Goal: Task Accomplishment & Management: Complete application form

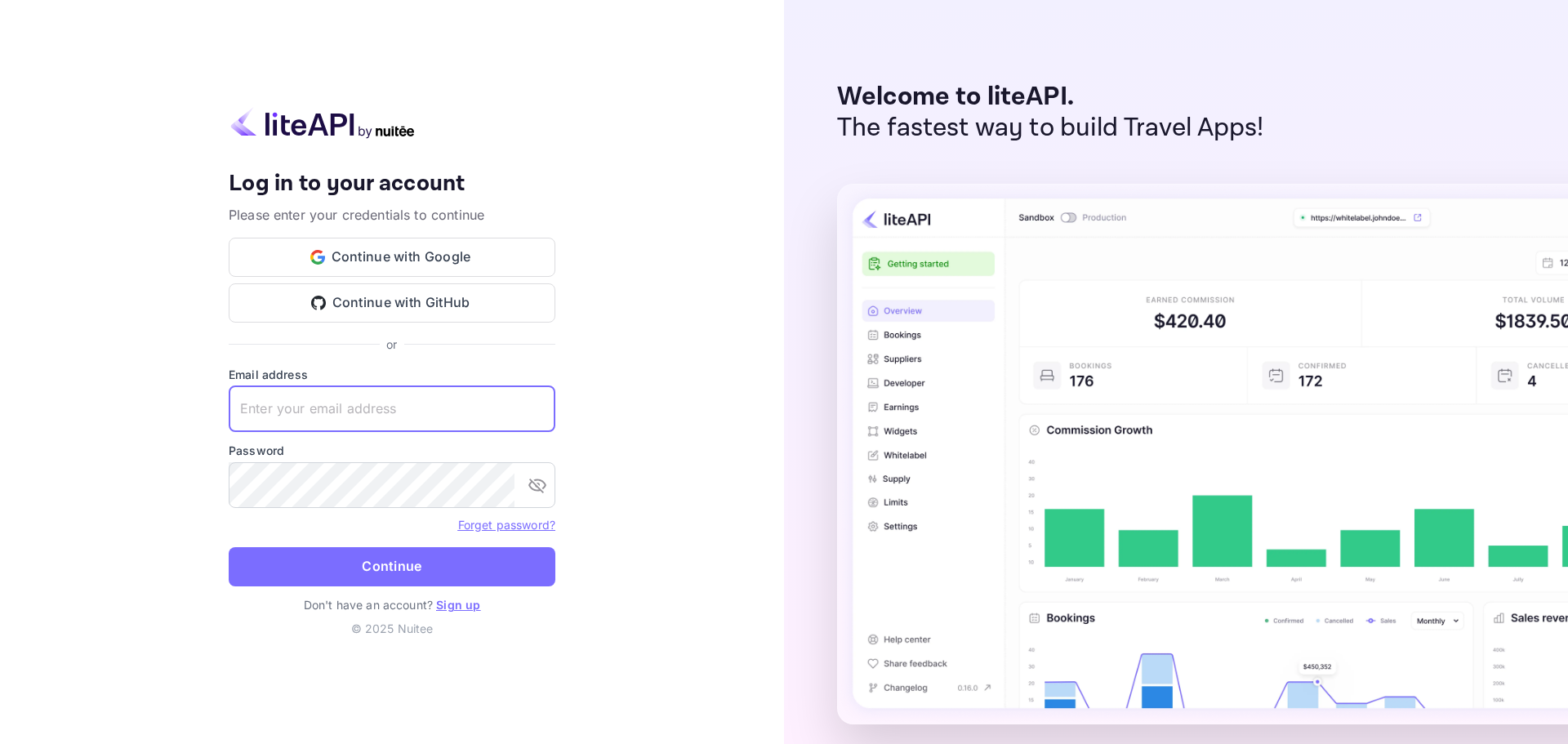
click at [327, 409] on input "text" at bounding box center [392, 409] width 327 height 46
click at [383, 297] on button "Continue with GitHub" at bounding box center [392, 302] width 327 height 39
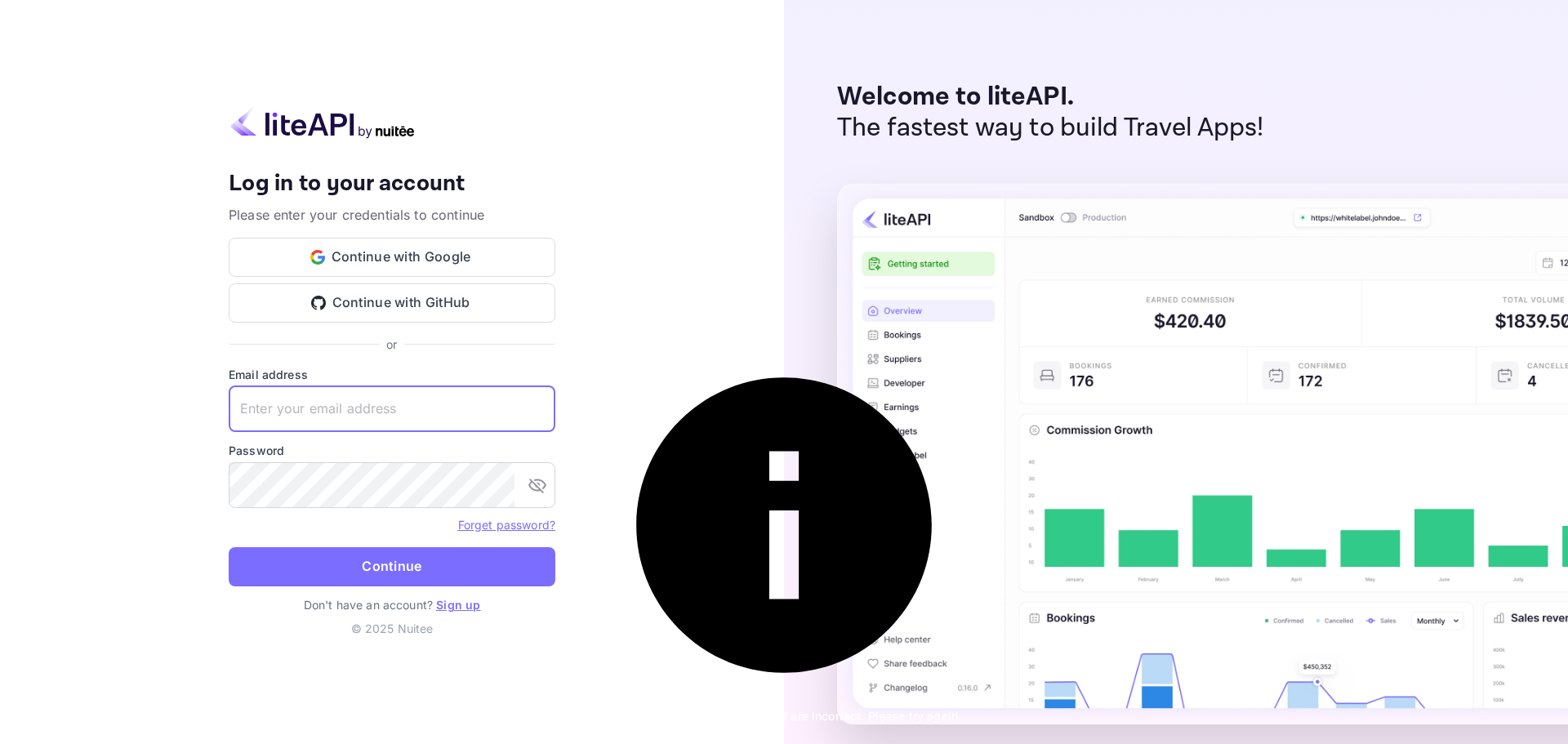
click at [340, 402] on input "text" at bounding box center [392, 409] width 327 height 46
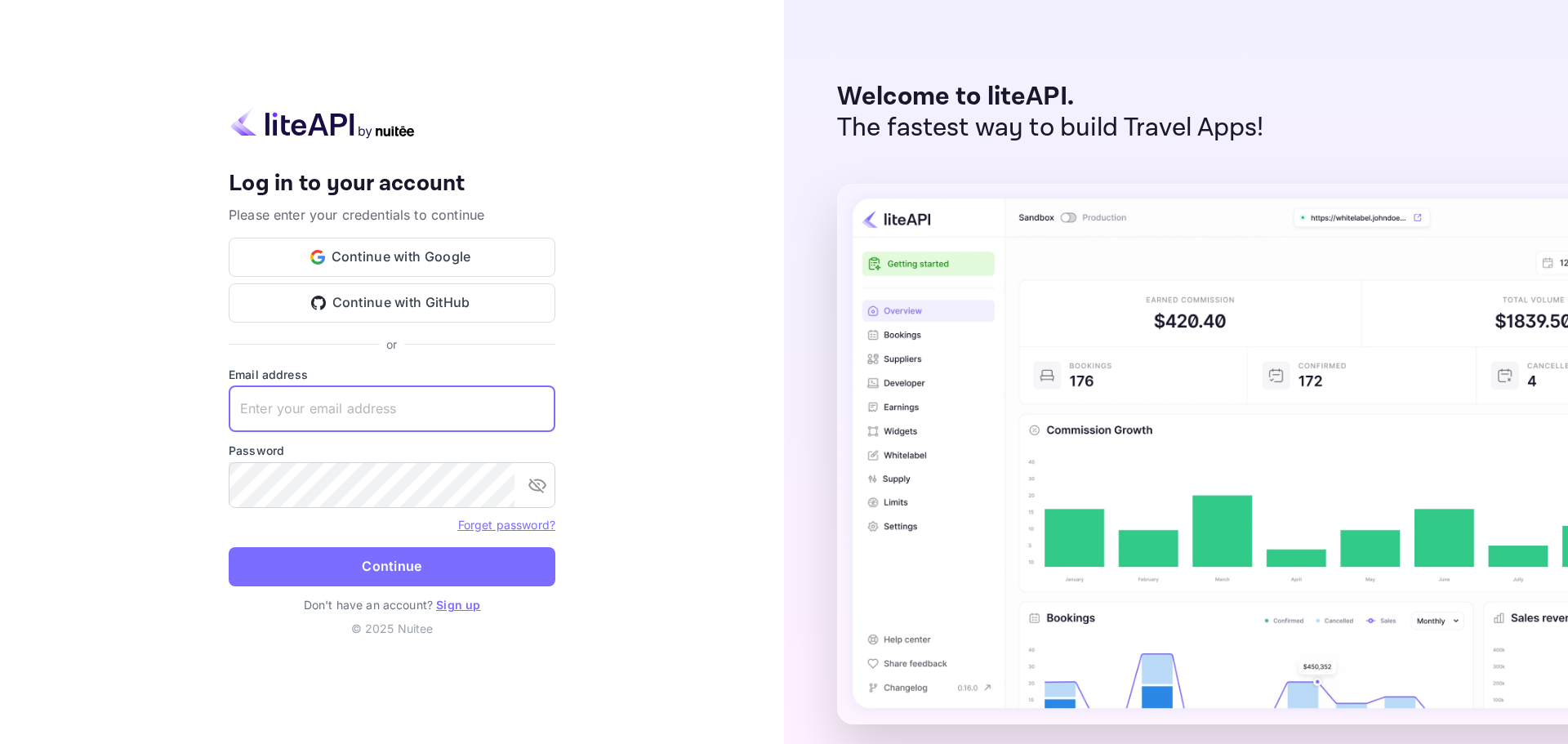
click at [363, 411] on input "text" at bounding box center [392, 409] width 327 height 46
type input "[EMAIL_ADDRESS][DOMAIN_NAME]"
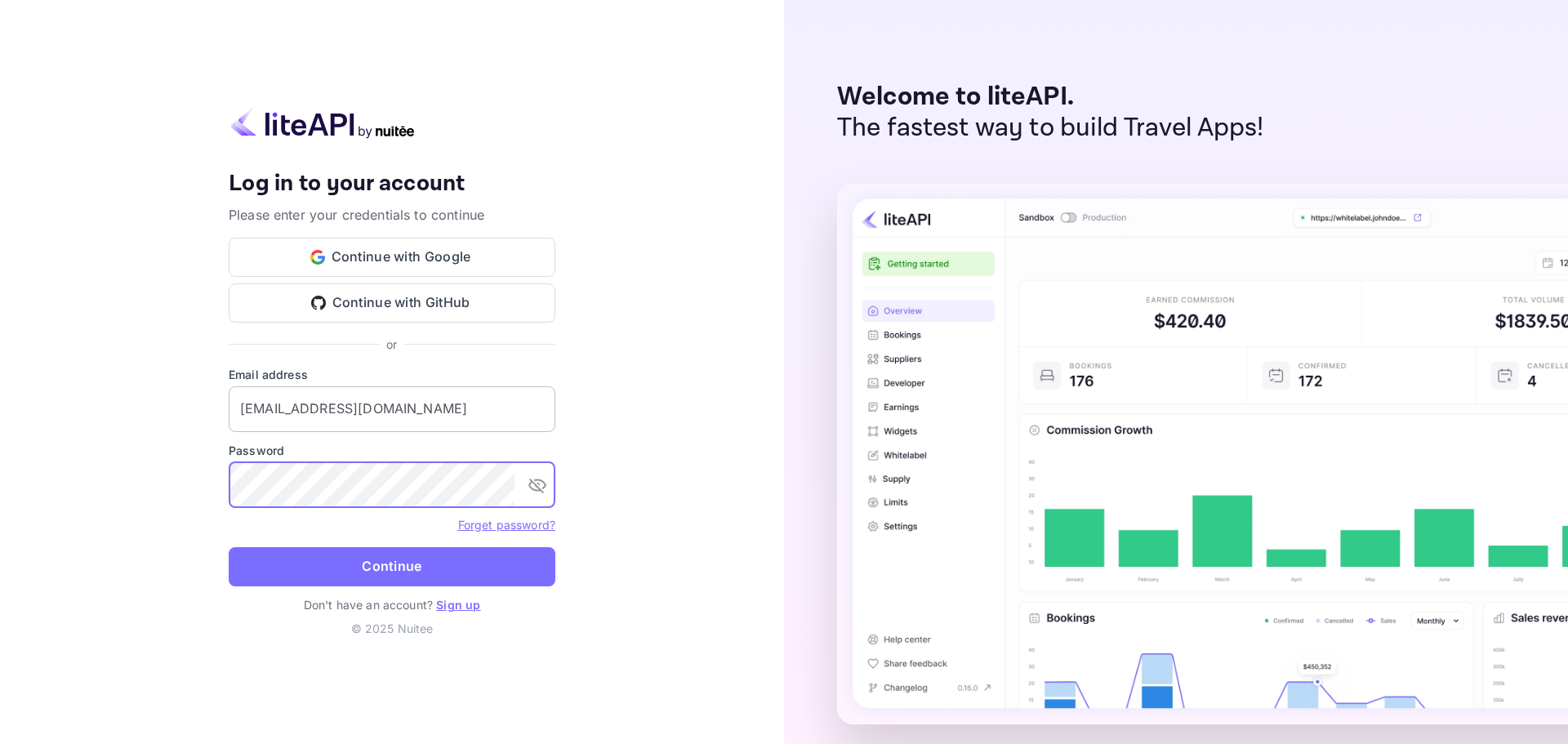
click at [229, 547] on button "Continue" at bounding box center [392, 566] width 327 height 39
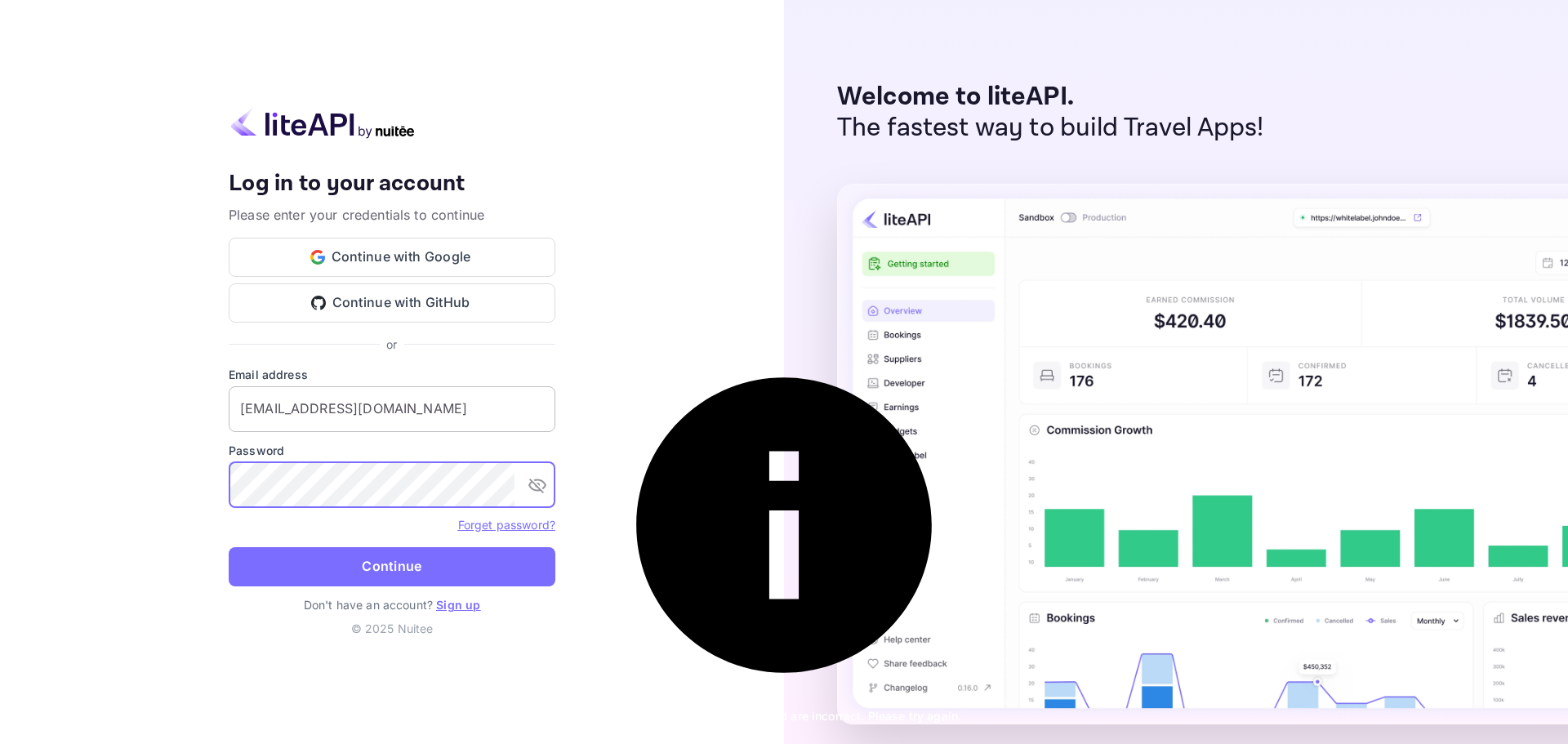
click at [229, 547] on button "Continue" at bounding box center [392, 566] width 327 height 39
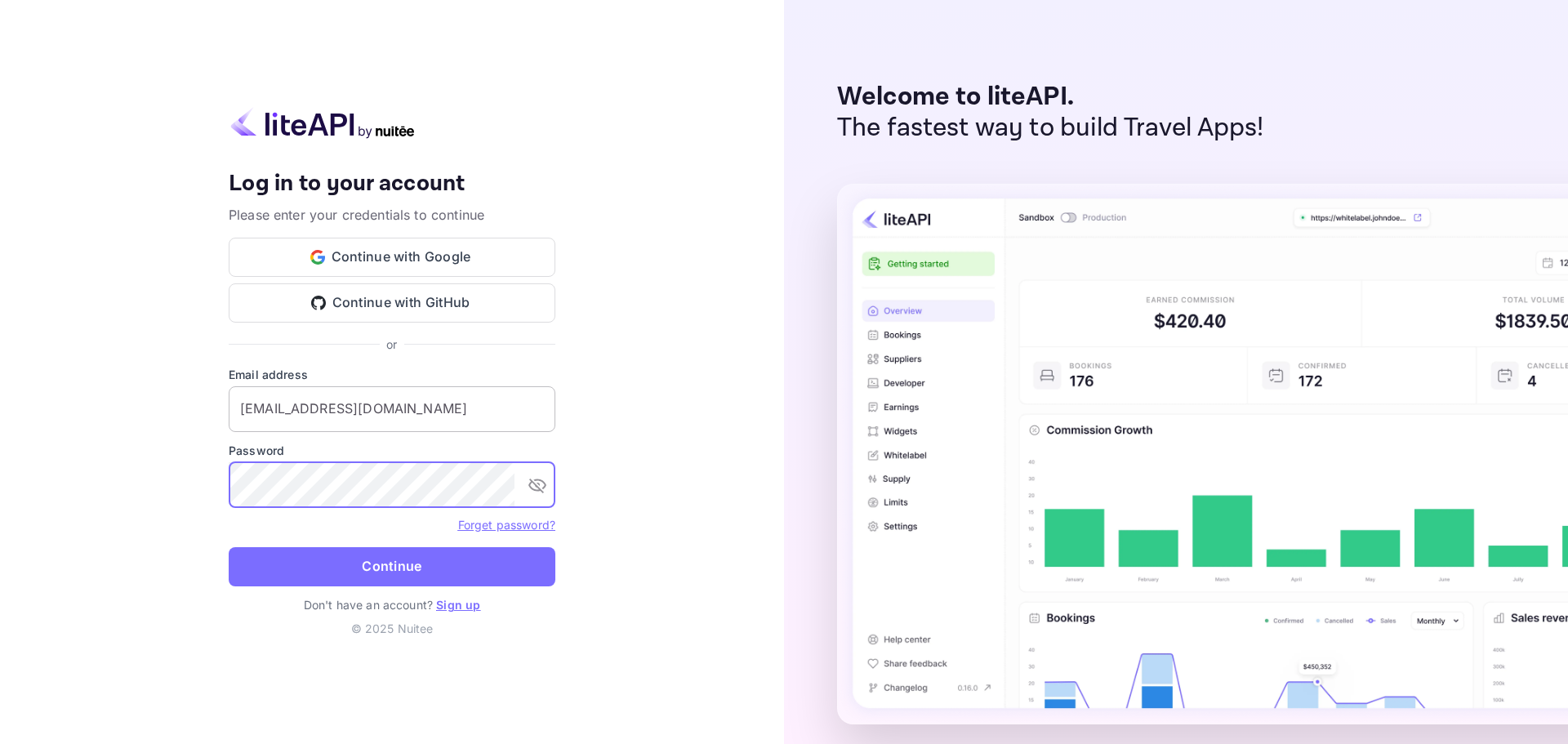
click at [229, 547] on button "Continue" at bounding box center [392, 566] width 327 height 39
click at [458, 608] on link "Sign up" at bounding box center [457, 605] width 44 height 14
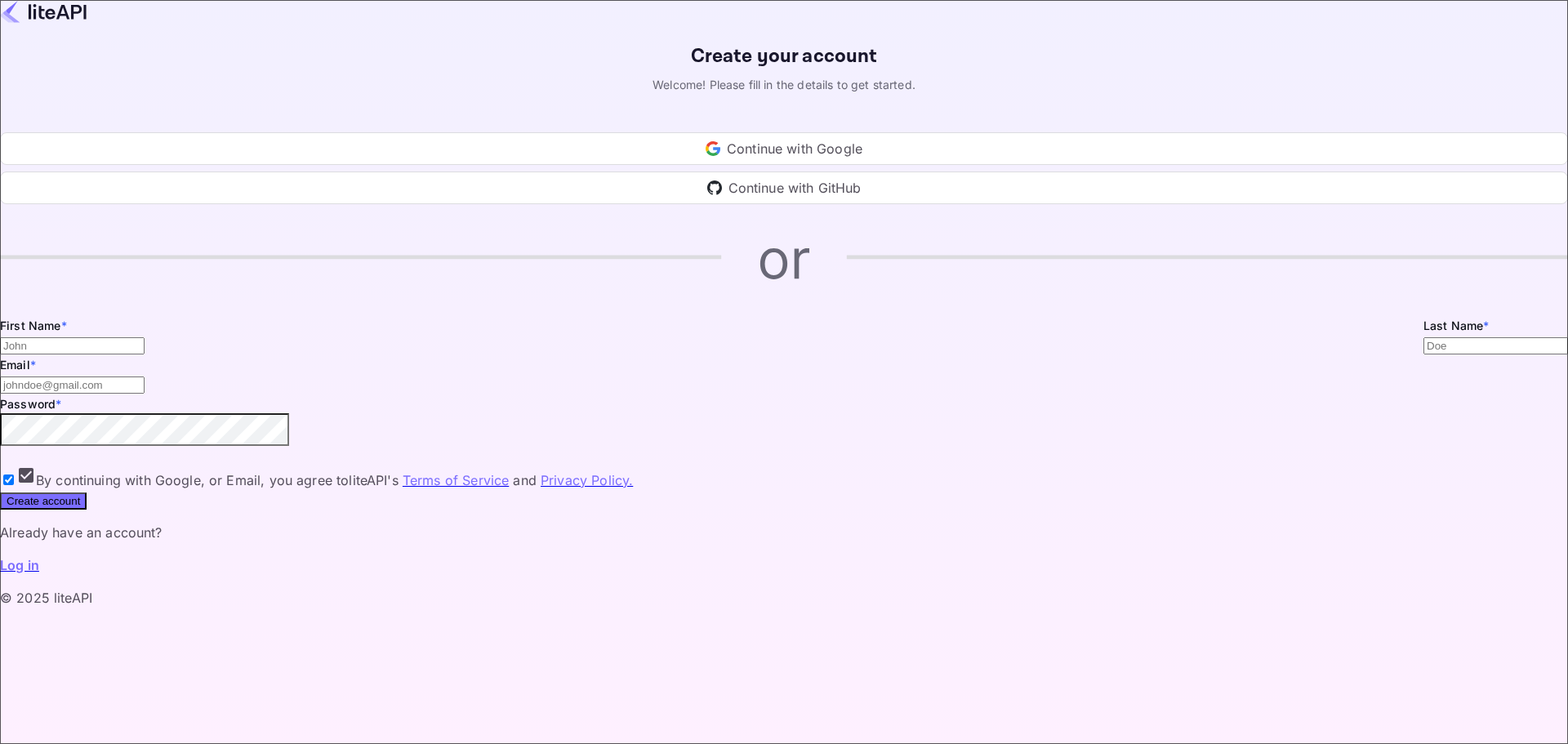
click at [145, 354] on input "Email *" at bounding box center [72, 346] width 145 height 17
type input "JEAN"
type input "CHOUX"
type input "jeffchoux@hotmail.com"
click at [0, 492] on button "Create account" at bounding box center [43, 501] width 87 height 17
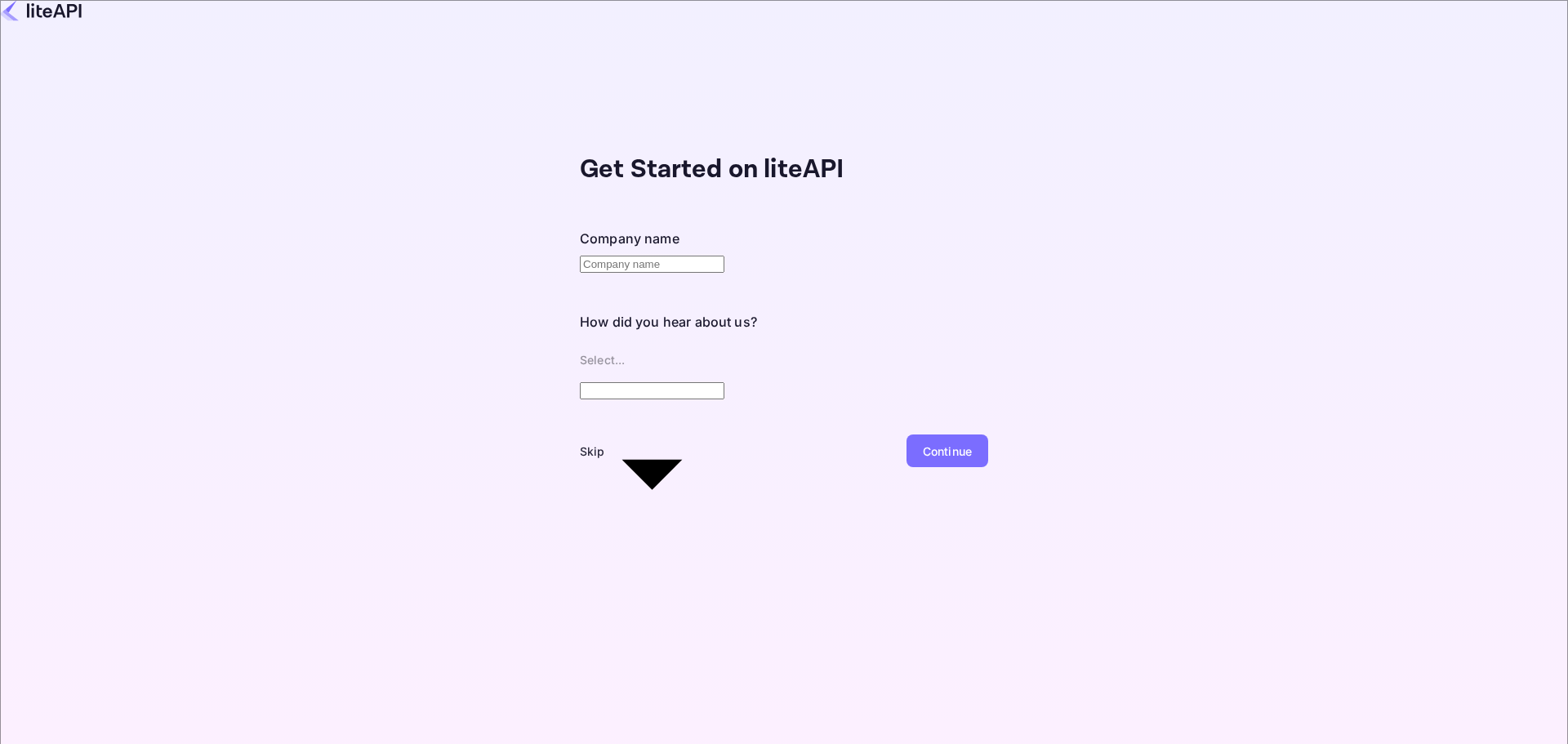
click at [580, 256] on input "text" at bounding box center [651, 264] width 145 height 17
type input "Dream Stay"
click at [510, 322] on body "Get Started on liteAPI Company name Dream Stay ​ How did you hear about us? Sel…" at bounding box center [784, 372] width 1568 height 744
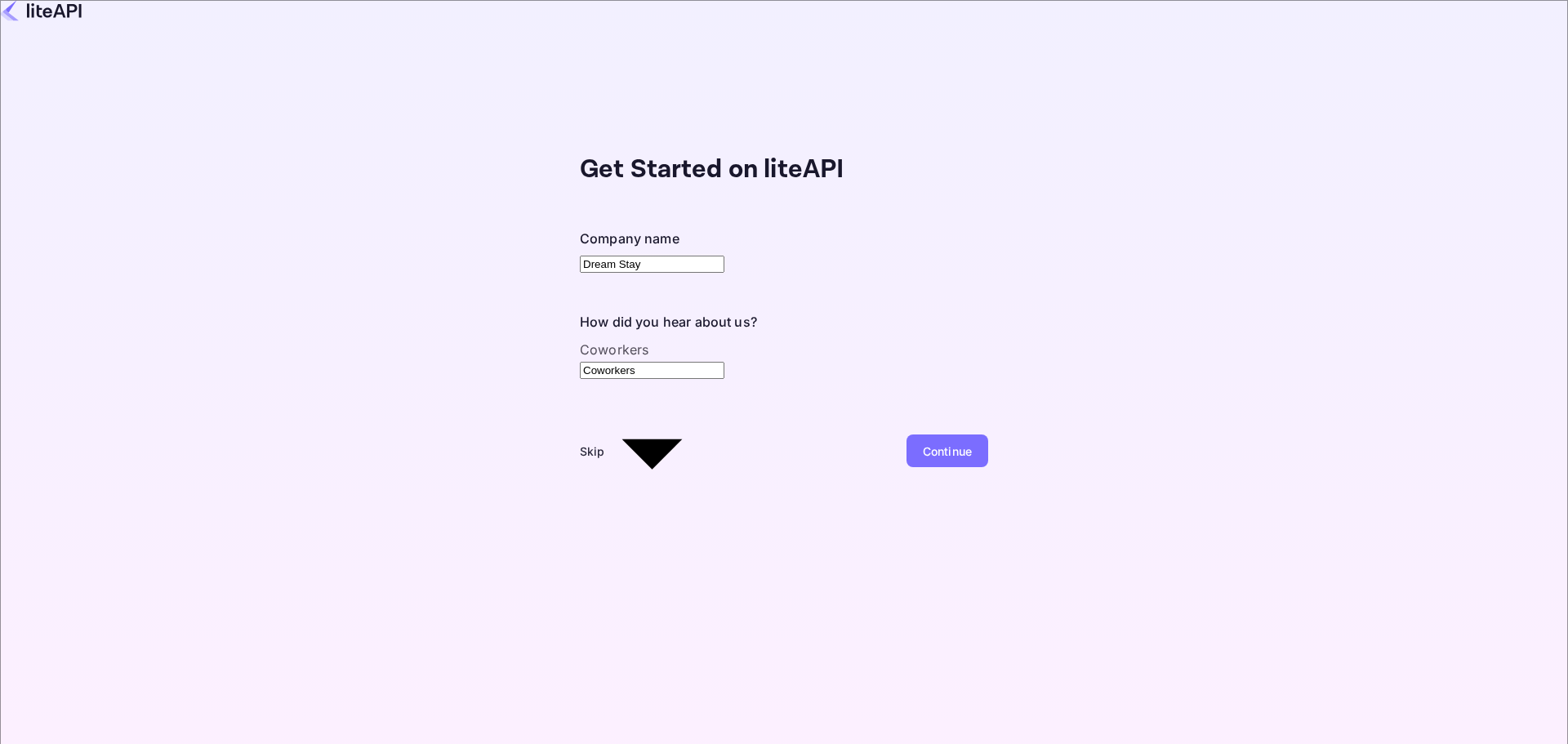
click at [483, 326] on body "Get Started on liteAPI Company name Dream Stay ​ How did you hear about us? Cow…" at bounding box center [784, 372] width 1568 height 744
type input "Other..."
click at [923, 443] on div "Continue" at bounding box center [947, 451] width 49 height 17
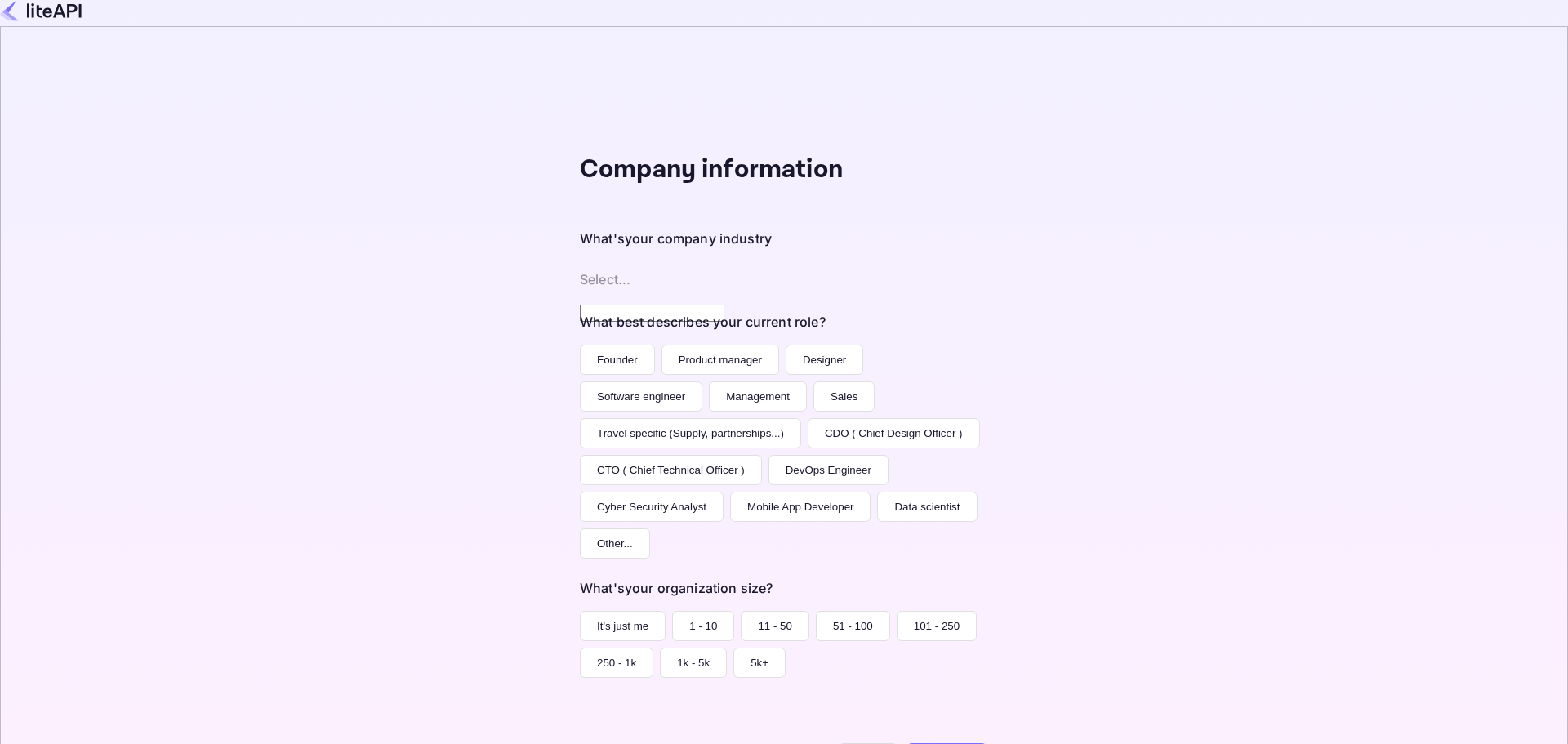
click at [446, 245] on body "Company information What's your company industry Select... ​ What best describe…" at bounding box center [784, 469] width 1568 height 940
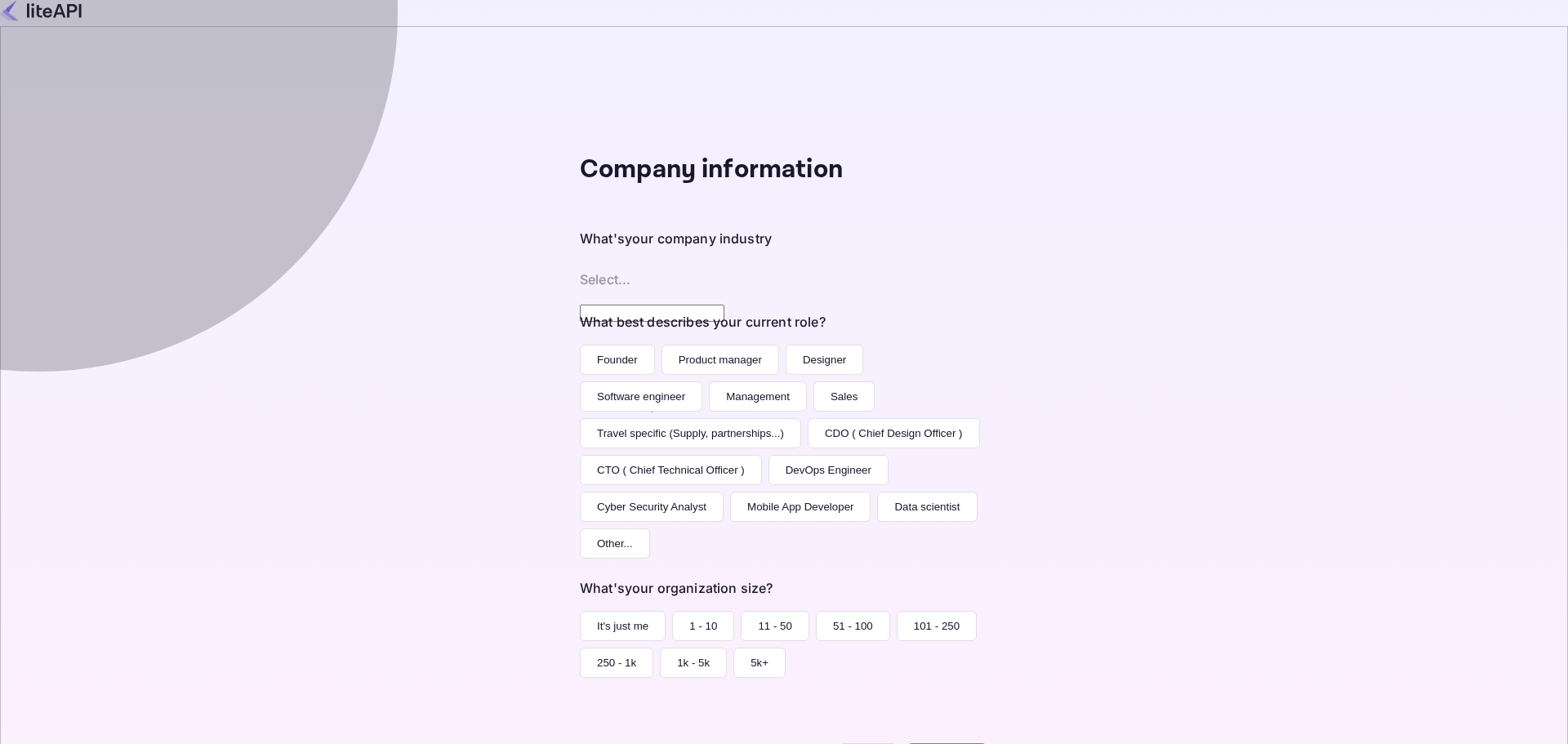
type input "Travel"
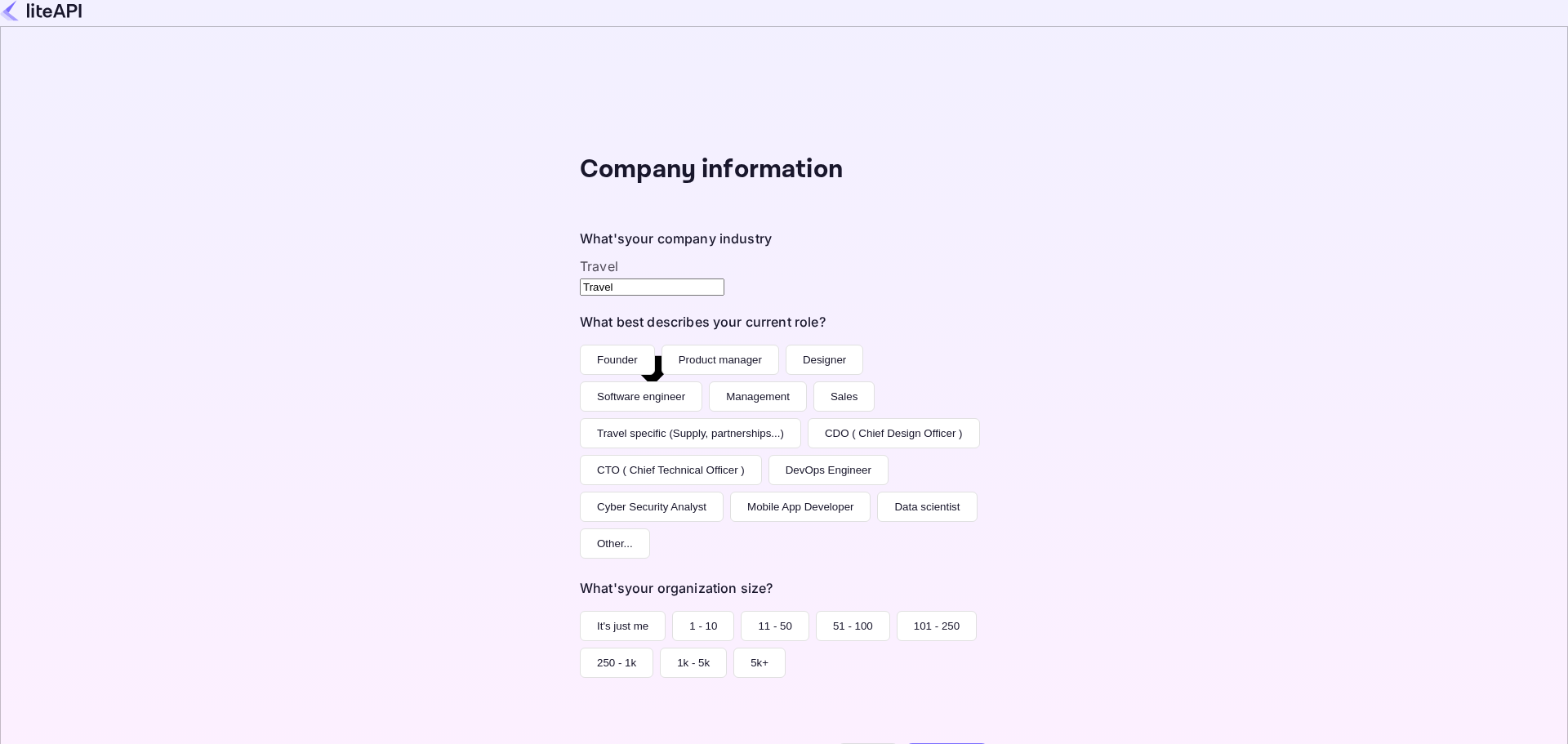
click at [440, 249] on body "Company information What's your company industry Travel Travel ​ What best desc…" at bounding box center [784, 372] width 1568 height 744
click at [443, 743] on div at bounding box center [784, 757] width 1568 height 0
click at [580, 345] on button "Founder" at bounding box center [617, 359] width 75 height 30
click at [580, 611] on button "It's just me" at bounding box center [622, 625] width 86 height 30
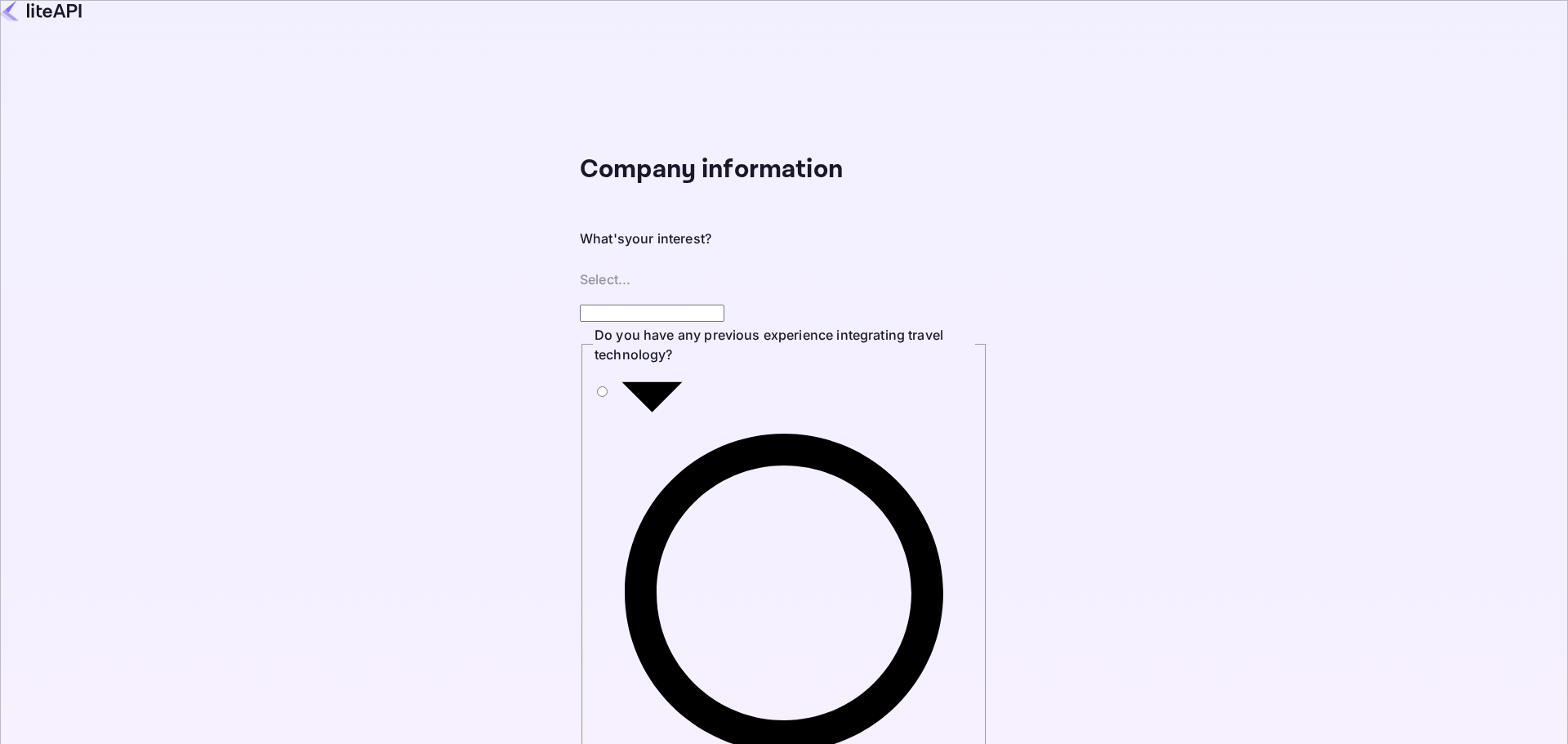
click at [403, 244] on body "Company information What's your interest? Select... ​ Do you have any previous …" at bounding box center [784, 372] width 1568 height 744
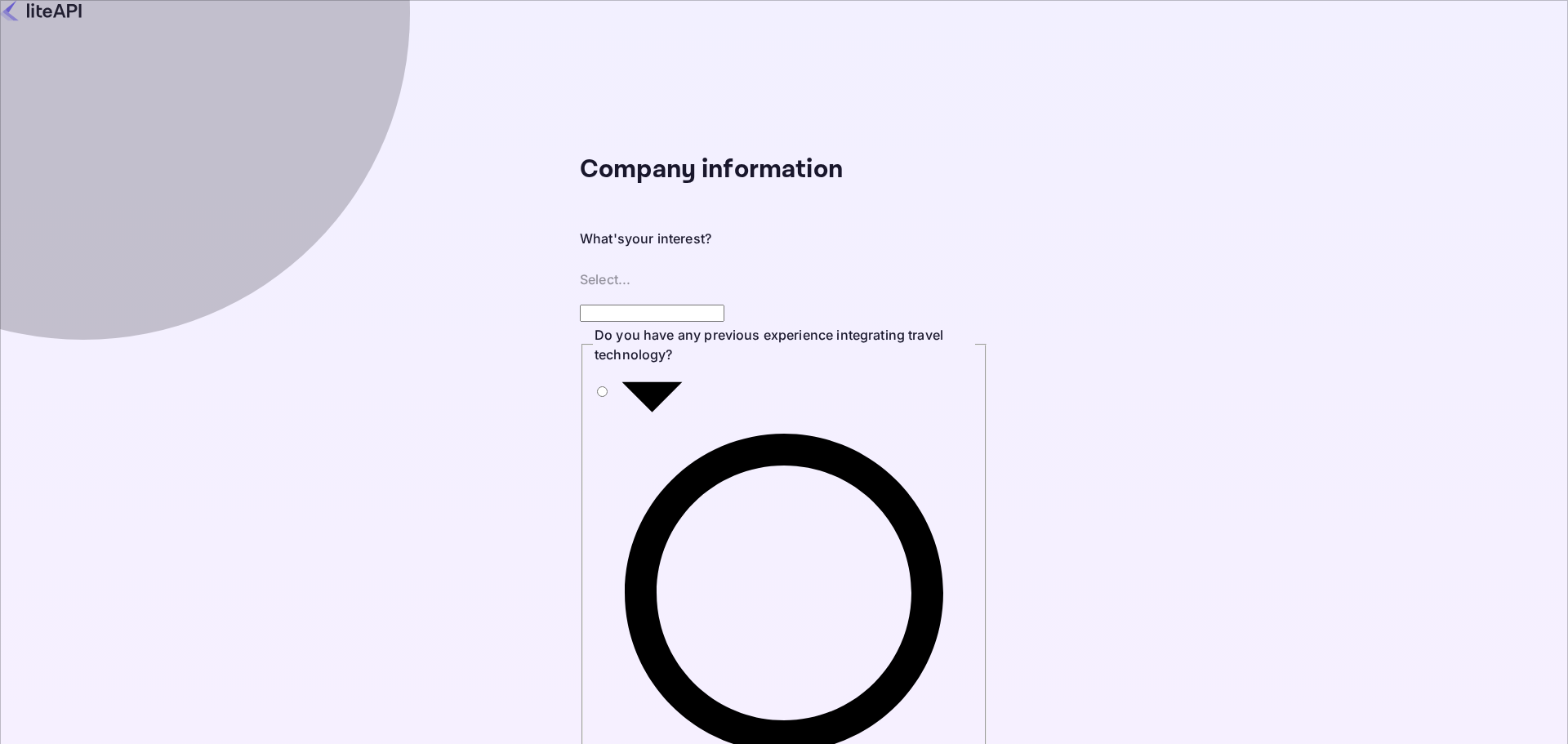
type input "Building a new product around travel"
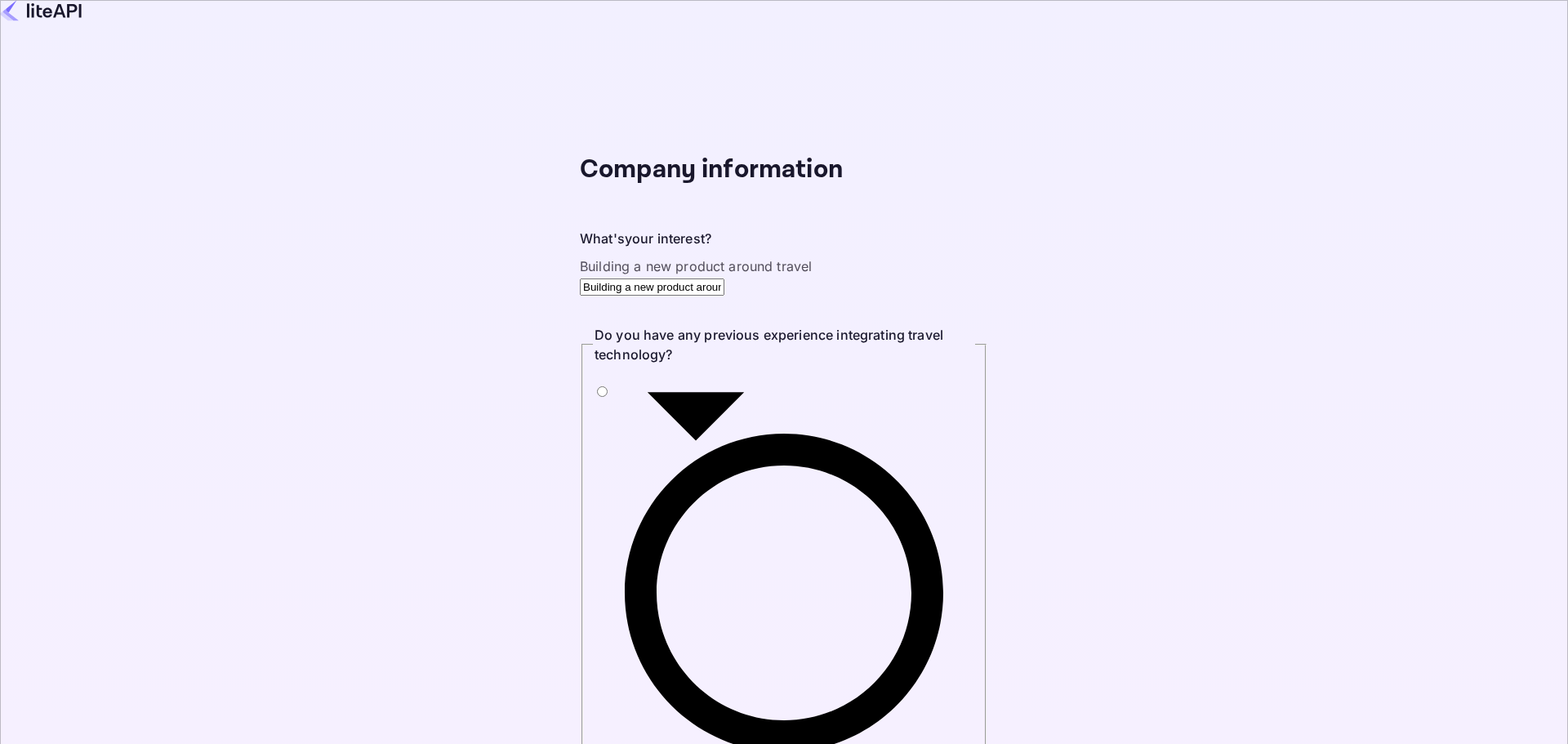
drag, startPoint x: 366, startPoint y: 368, endPoint x: 375, endPoint y: 372, distance: 9.8
click at [597, 386] on input "Yes" at bounding box center [602, 391] width 10 height 10
radio input "true"
type input "google"
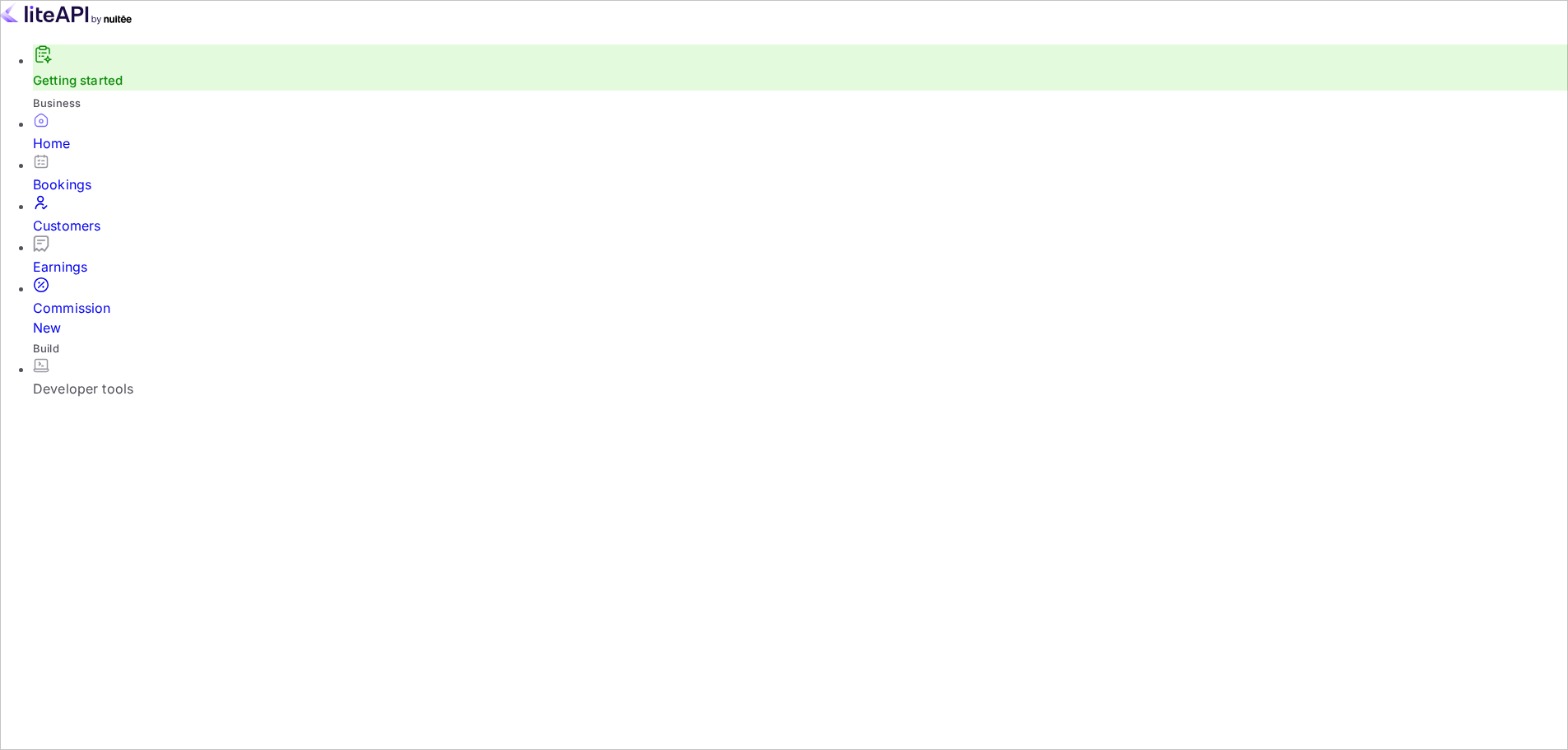
scroll to position [255, 416]
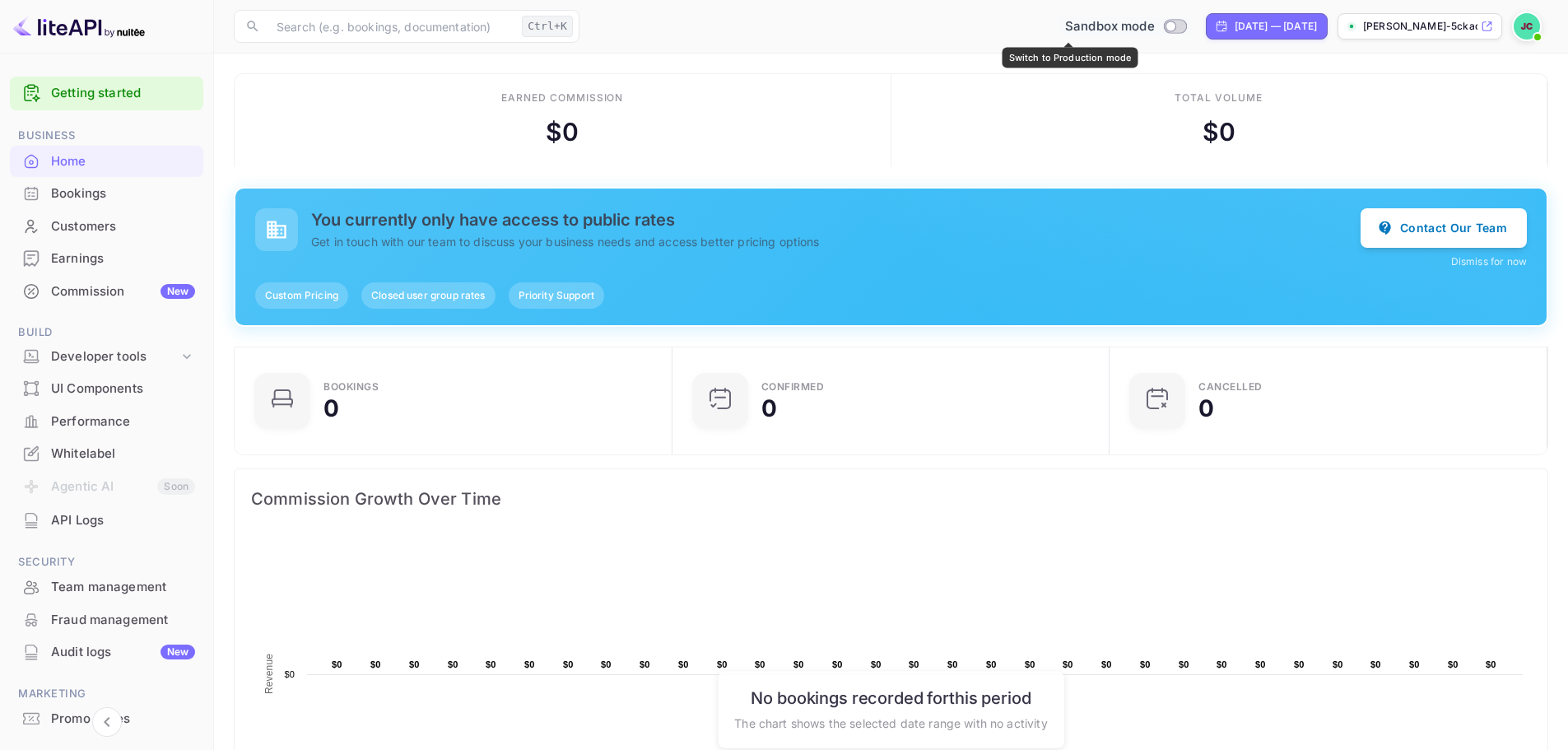
click at [1154, 24] on input "Switch to Production mode" at bounding box center [1171, 26] width 33 height 10
checkbox input "false"
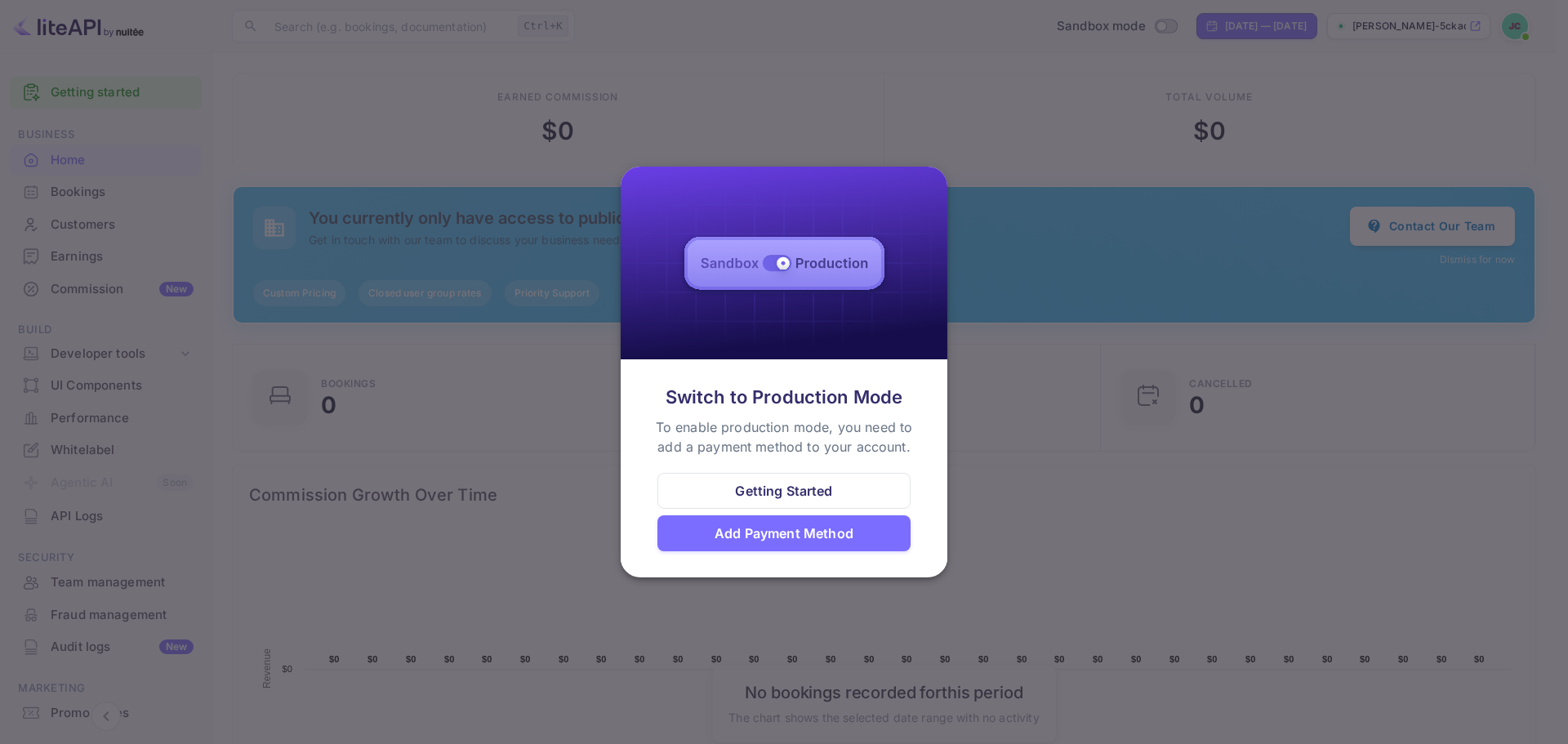
click at [772, 534] on div "Add Payment Method" at bounding box center [784, 533] width 139 height 20
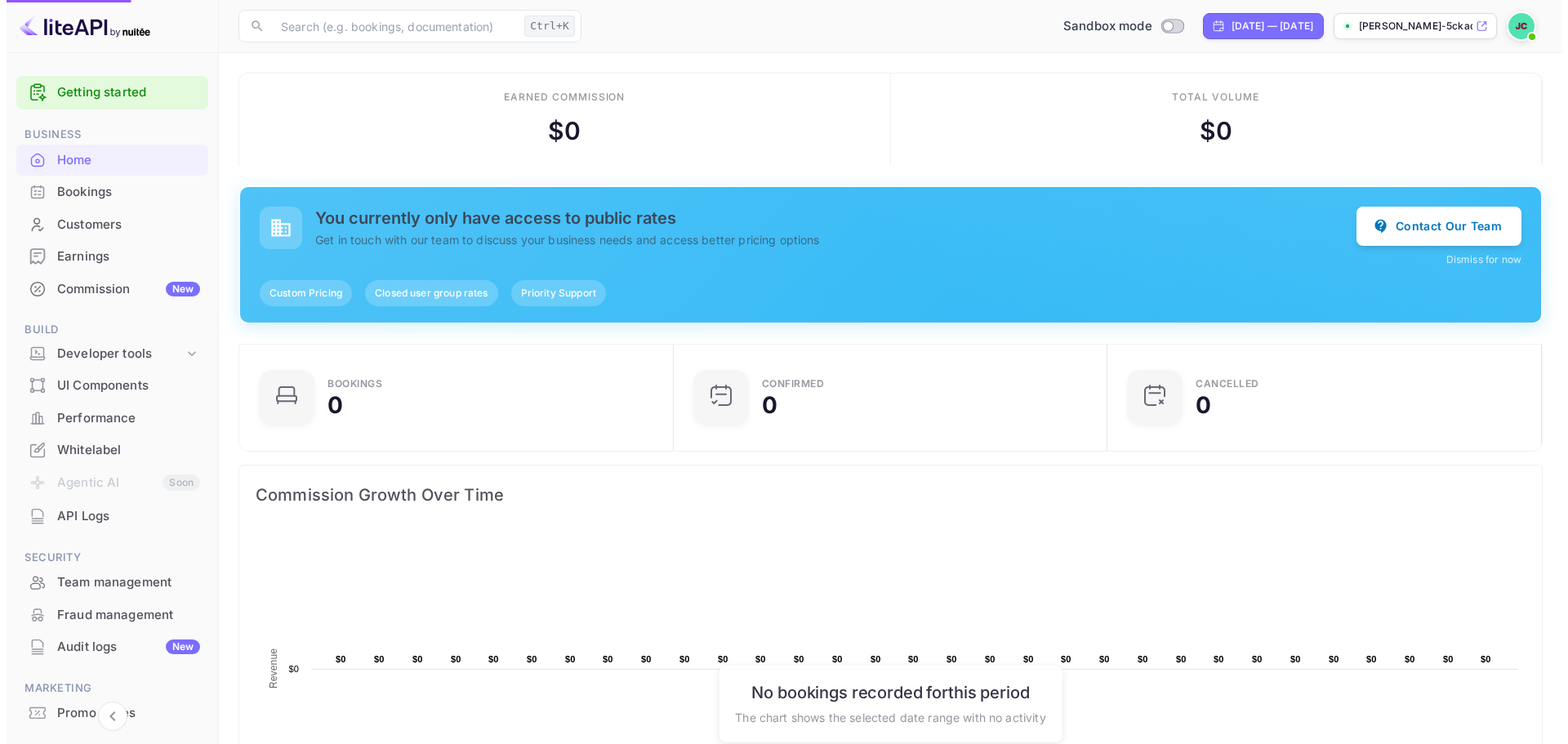
scroll to position [13, 13]
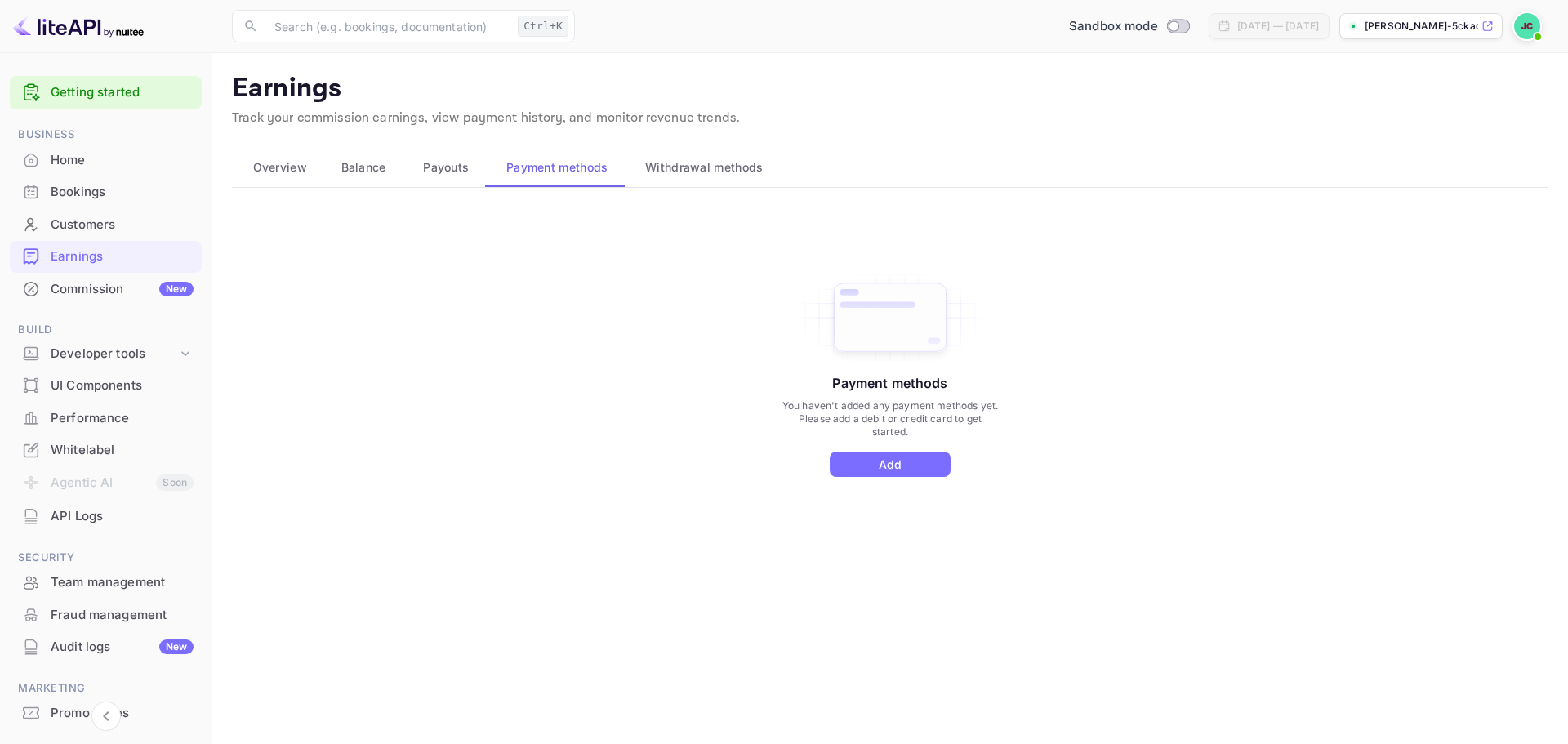
click at [99, 99] on link "Getting started" at bounding box center [121, 93] width 143 height 19
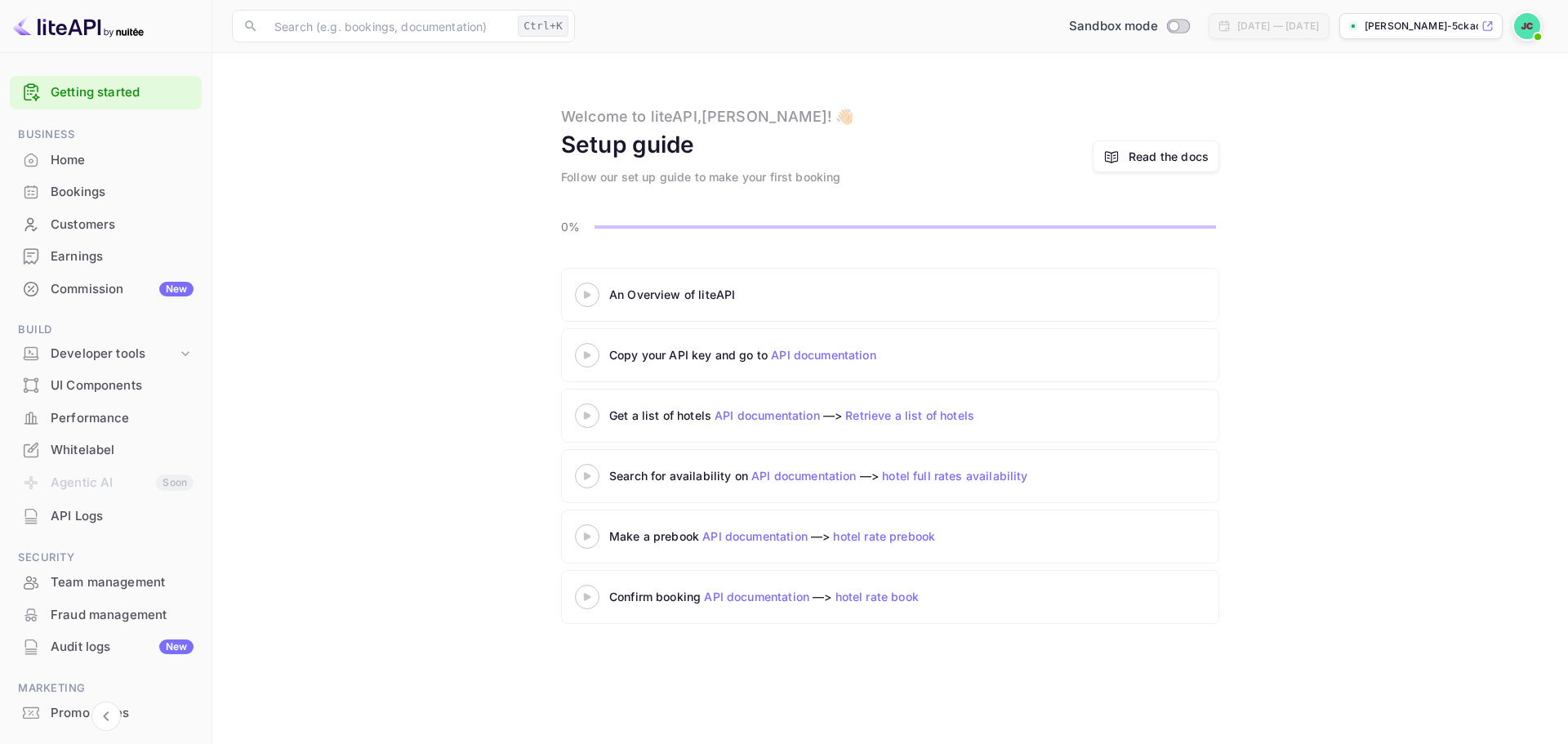
click at [594, 295] on icon at bounding box center [587, 294] width 57 height 8
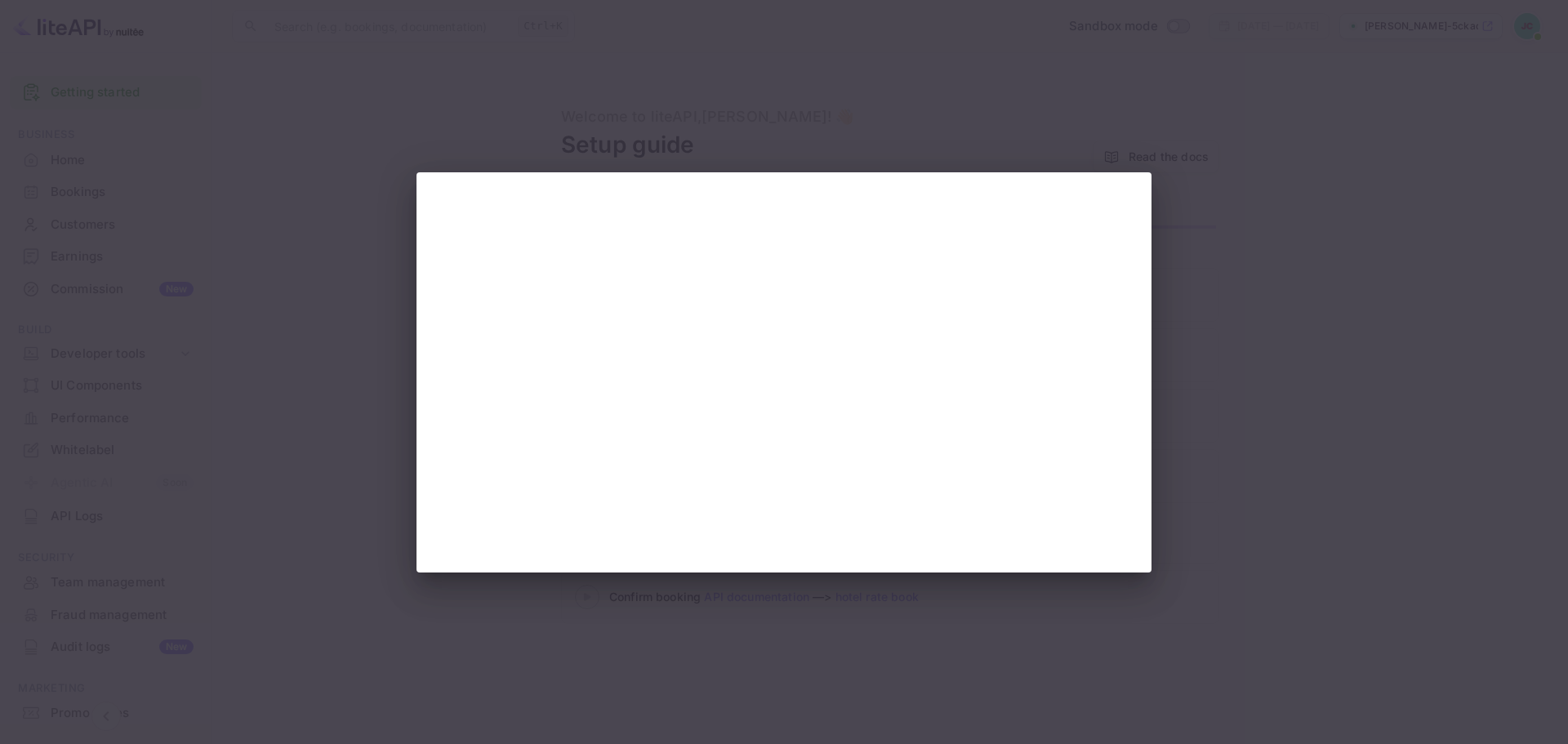
click at [367, 406] on div at bounding box center [784, 372] width 1568 height 744
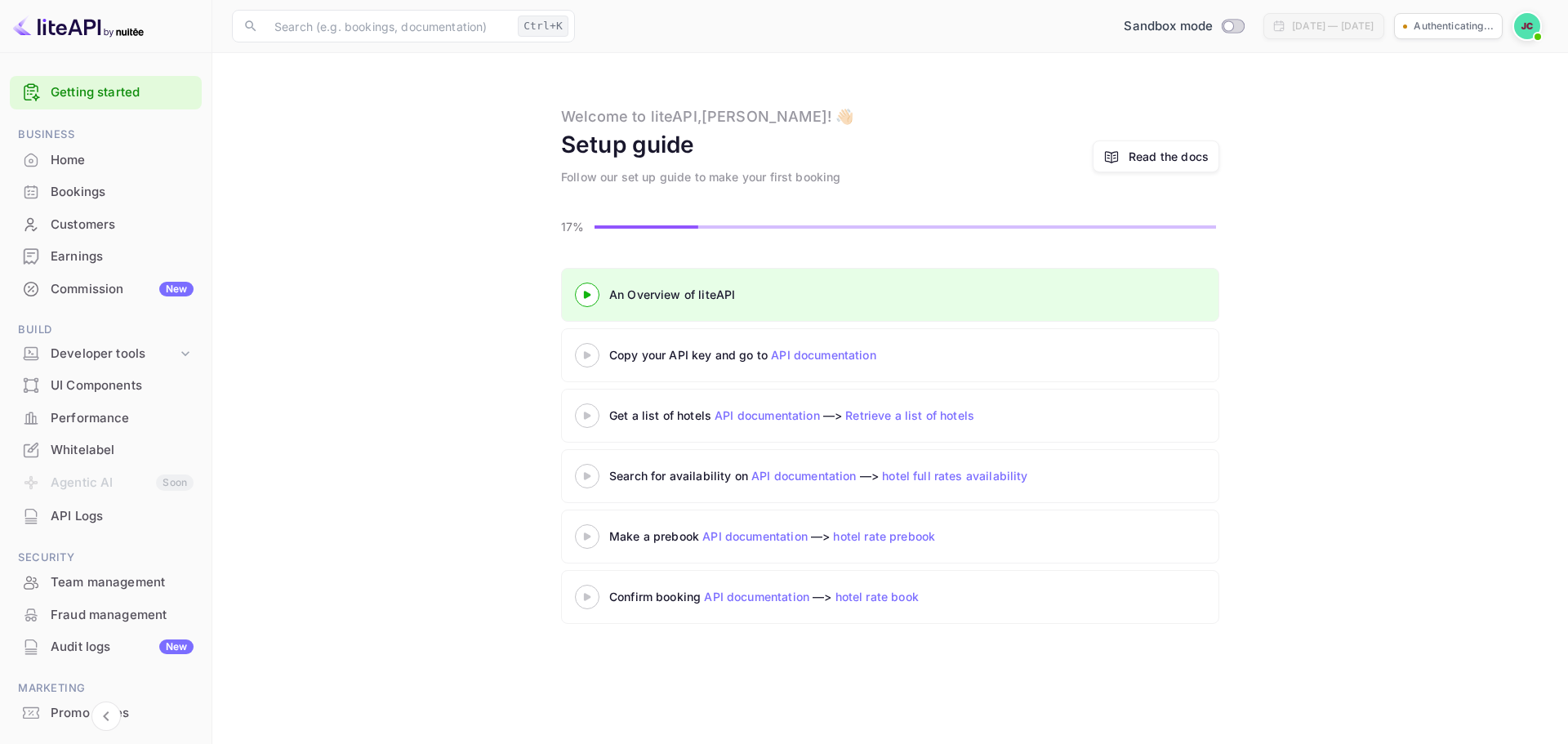
click at [843, 343] on div "Copy your API key and go to API documentation" at bounding box center [796, 355] width 443 height 24
click at [591, 349] on div at bounding box center [587, 355] width 57 height 21
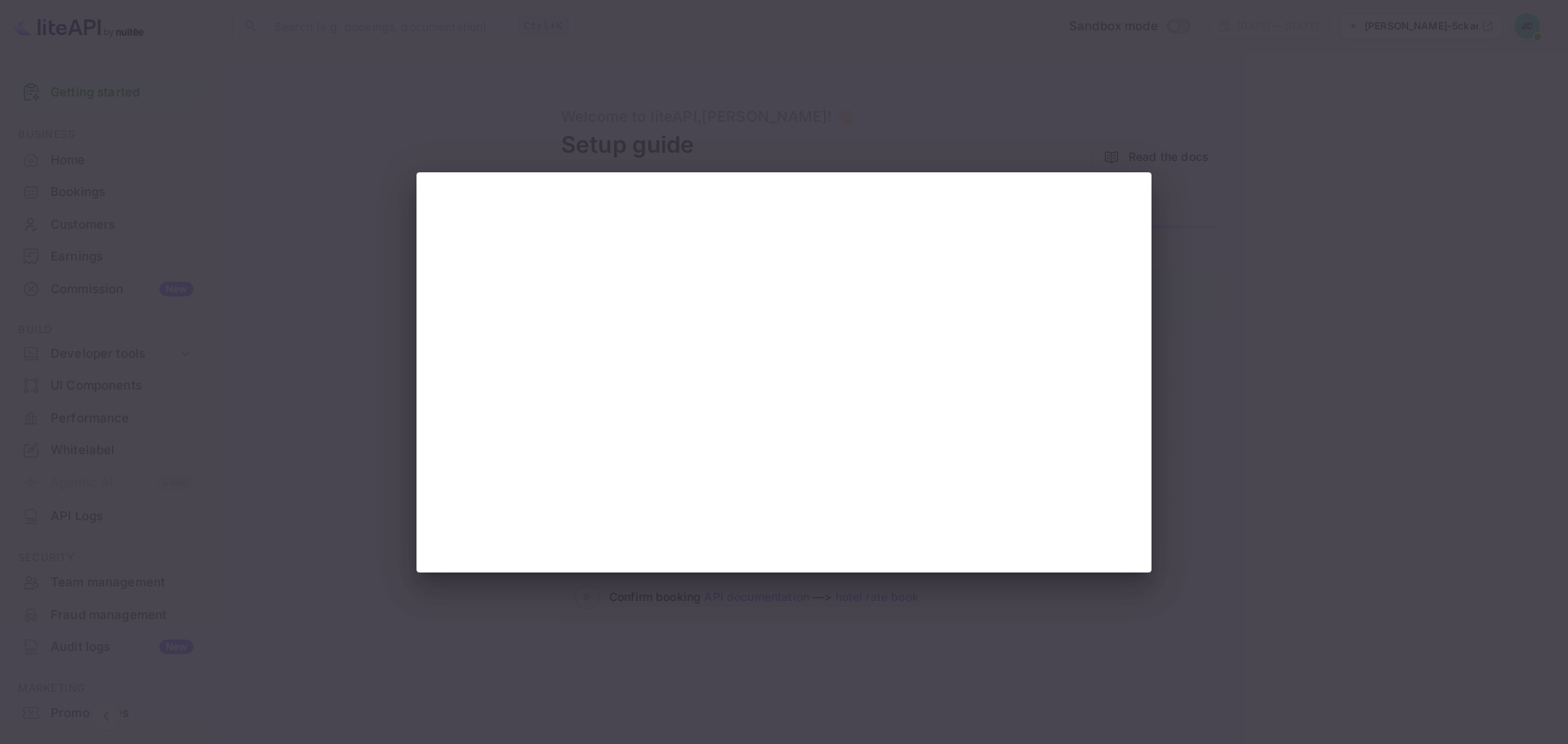
click at [332, 420] on div at bounding box center [784, 372] width 1568 height 744
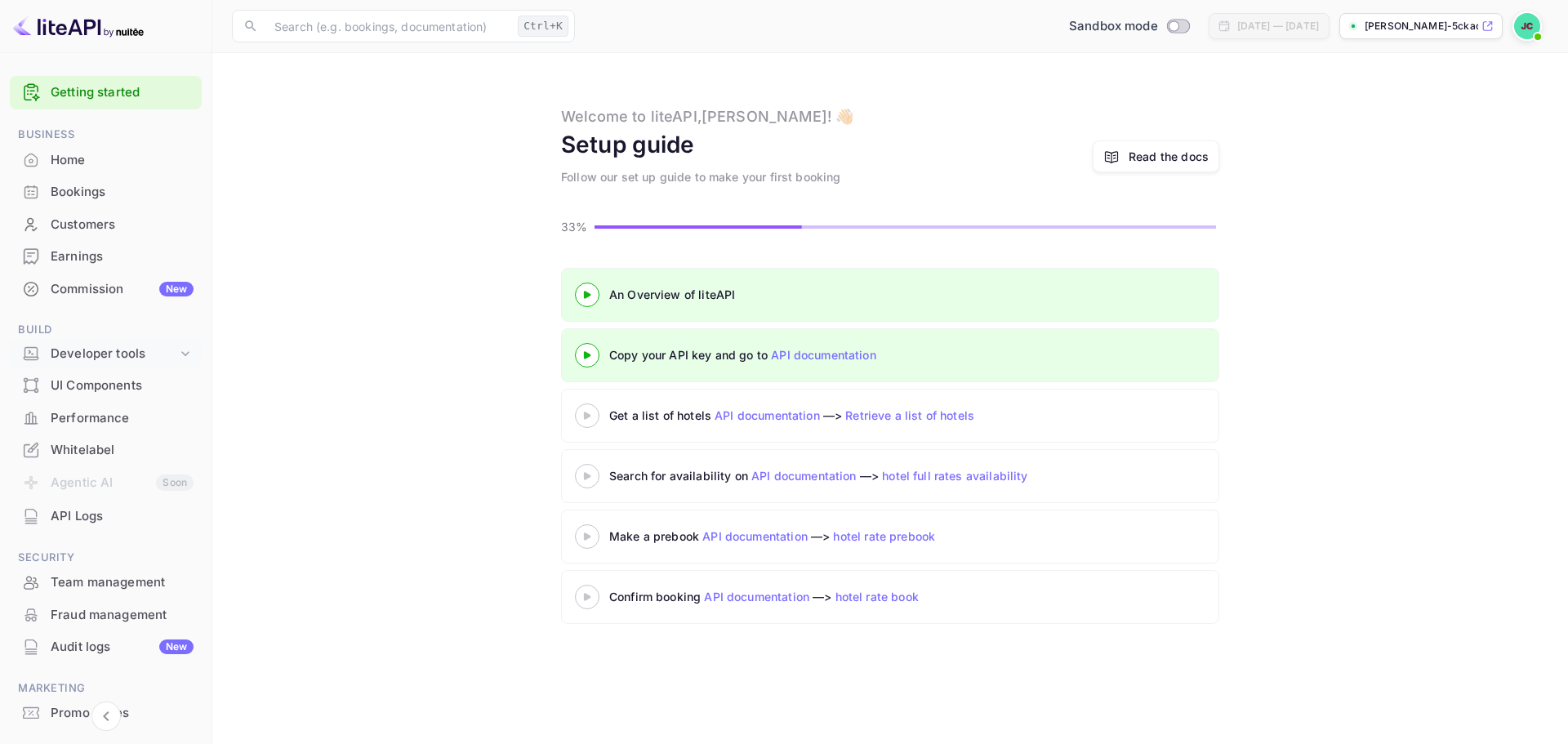
click at [112, 353] on div "Developer tools" at bounding box center [113, 354] width 126 height 19
click at [788, 358] on link "API documentation" at bounding box center [824, 355] width 106 height 14
click at [585, 356] on 3 at bounding box center [587, 354] width 7 height 7
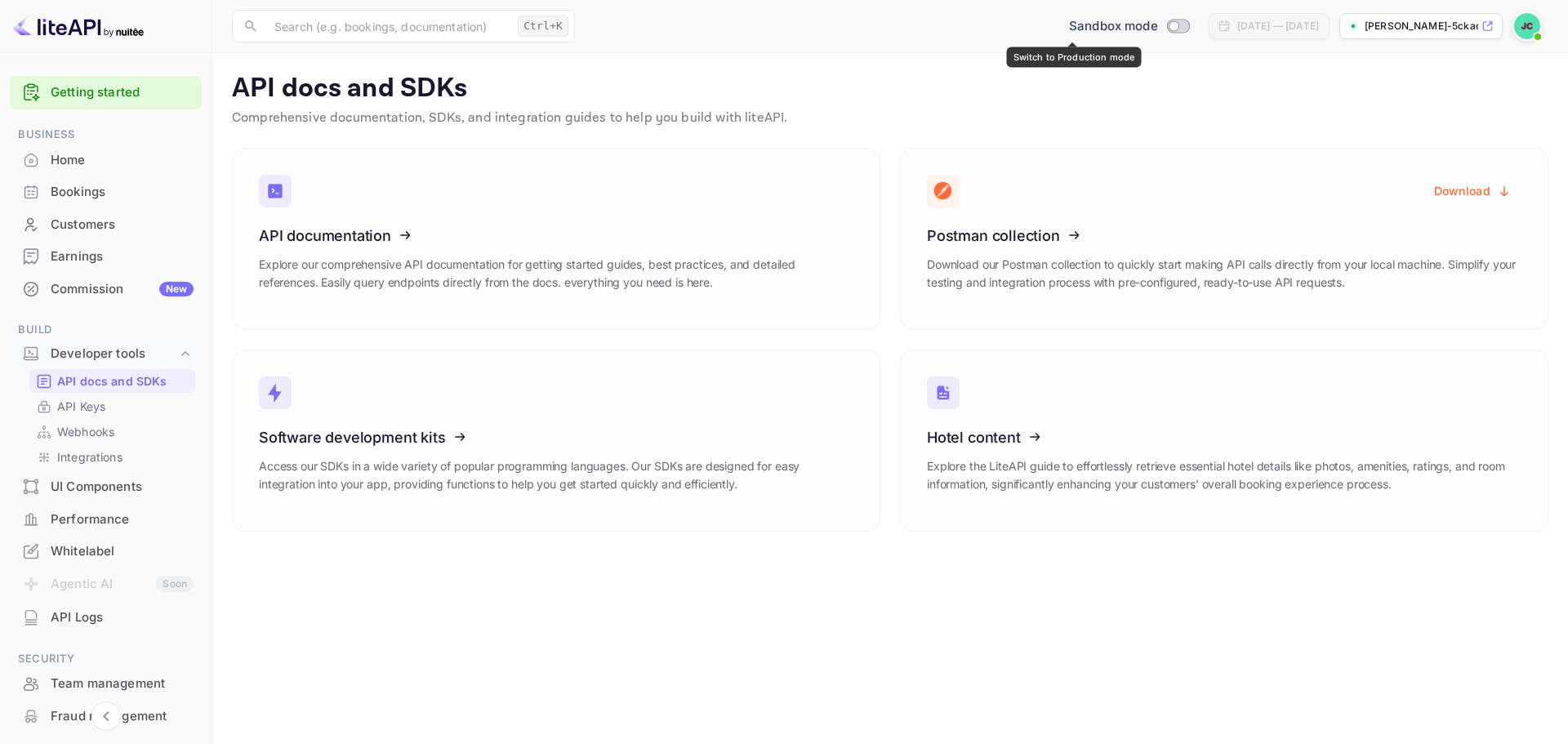
click at [1157, 23] on input "Switch to Production mode" at bounding box center [1174, 26] width 33 height 10
checkbox input "false"
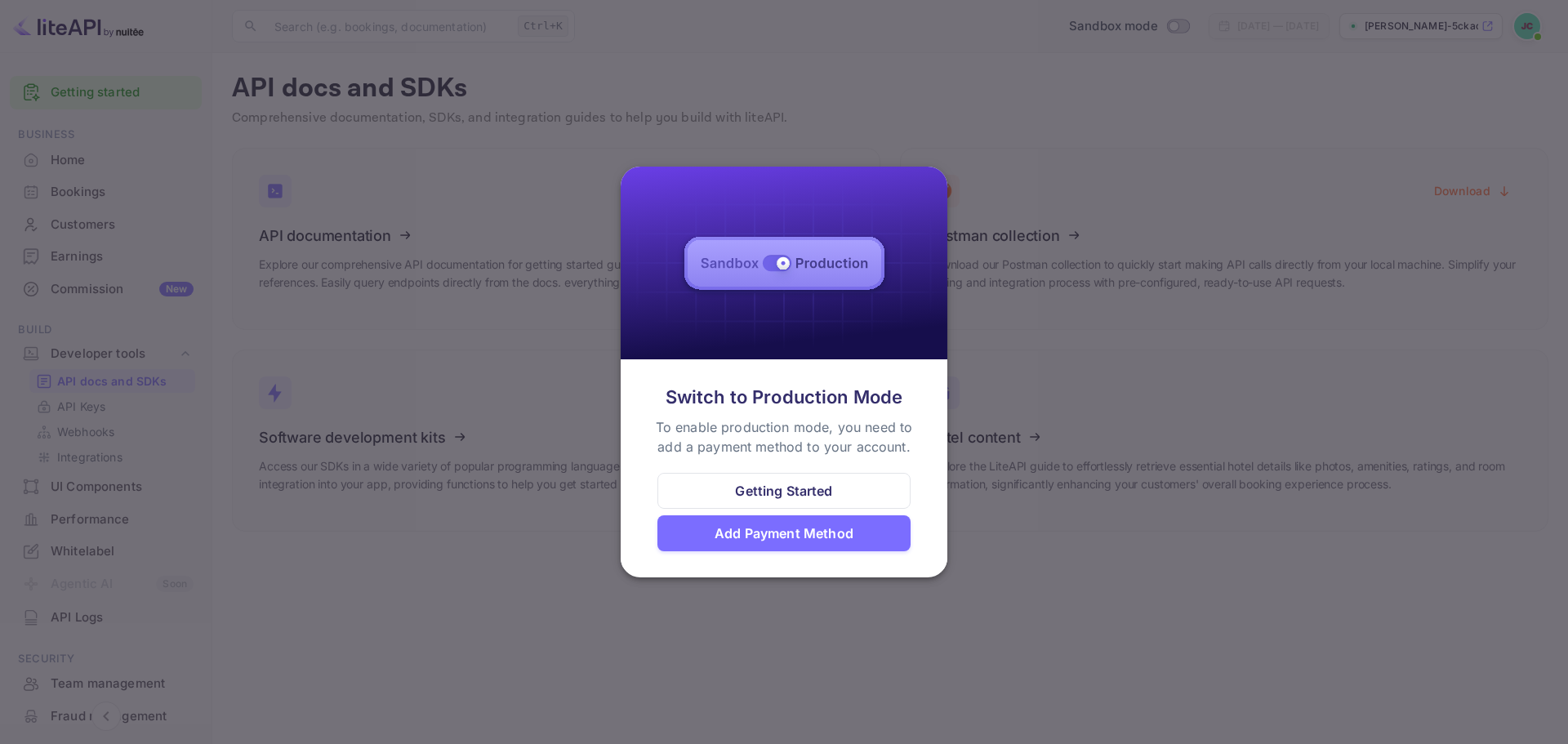
click at [774, 529] on div "Add Payment Method" at bounding box center [784, 533] width 139 height 20
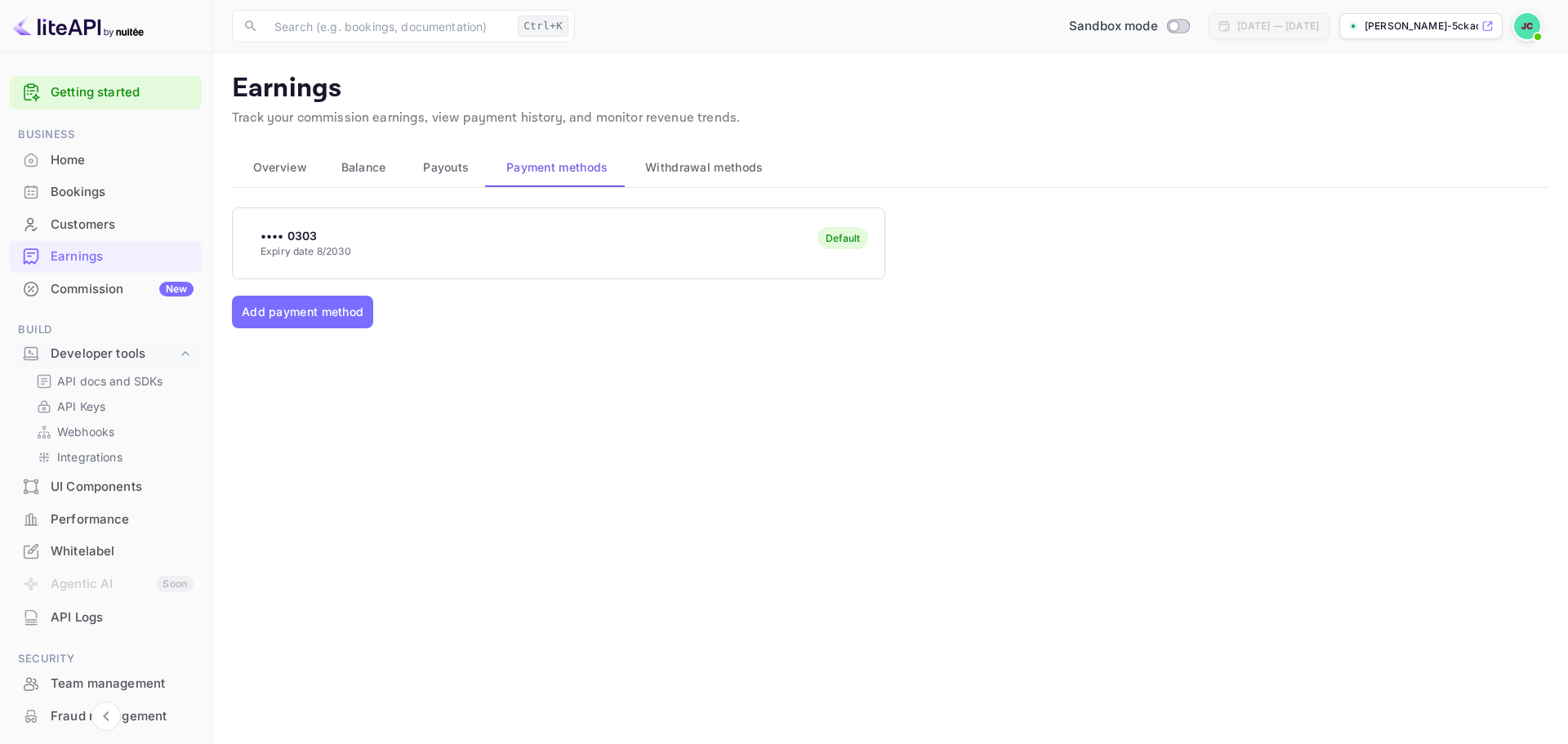
click at [405, 248] on div "•••• 0303 Expiry date 8/2030 Default" at bounding box center [559, 243] width 651 height 64
click at [306, 307] on button "Add payment method" at bounding box center [302, 312] width 141 height 33
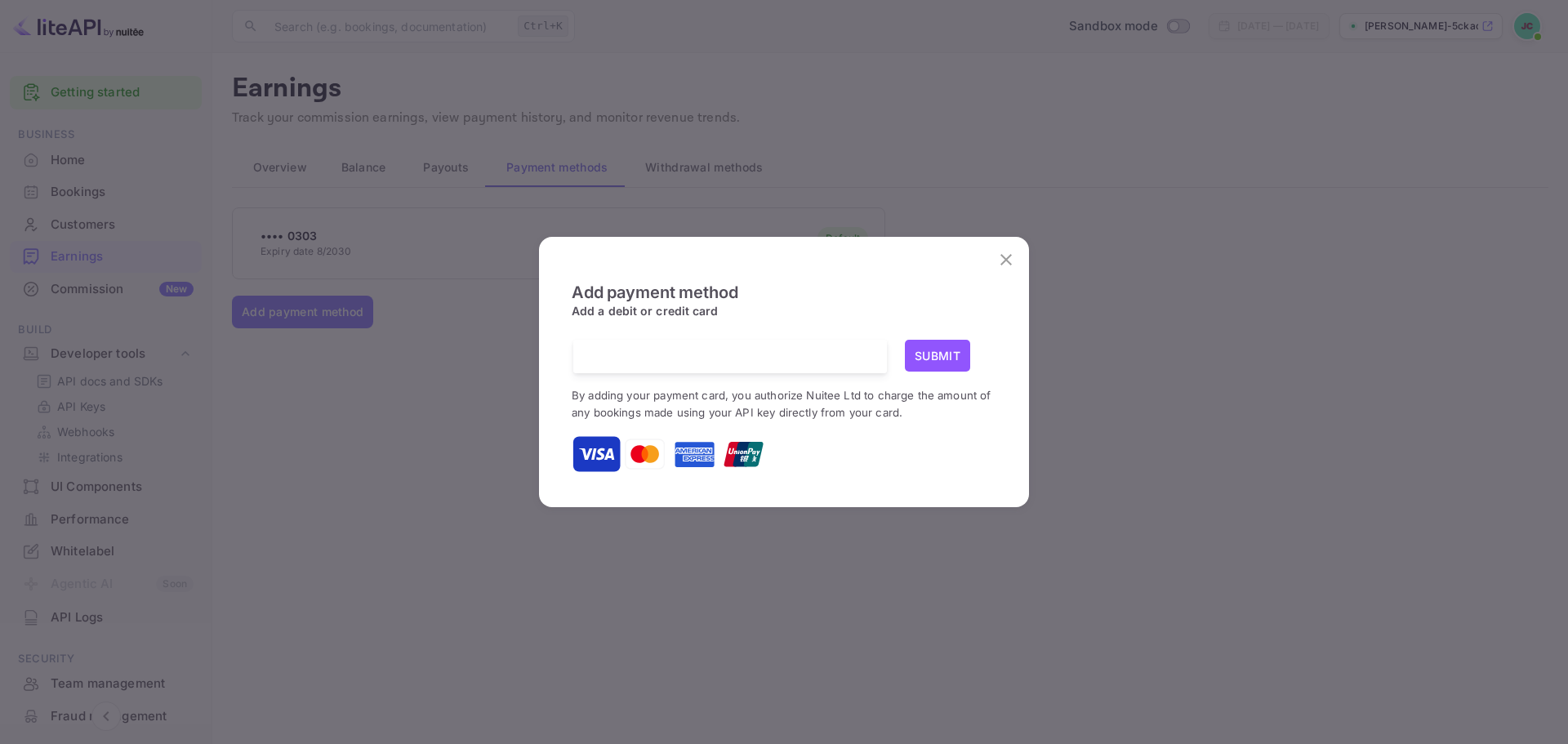
click at [1007, 260] on icon "close" at bounding box center [1006, 259] width 11 height 11
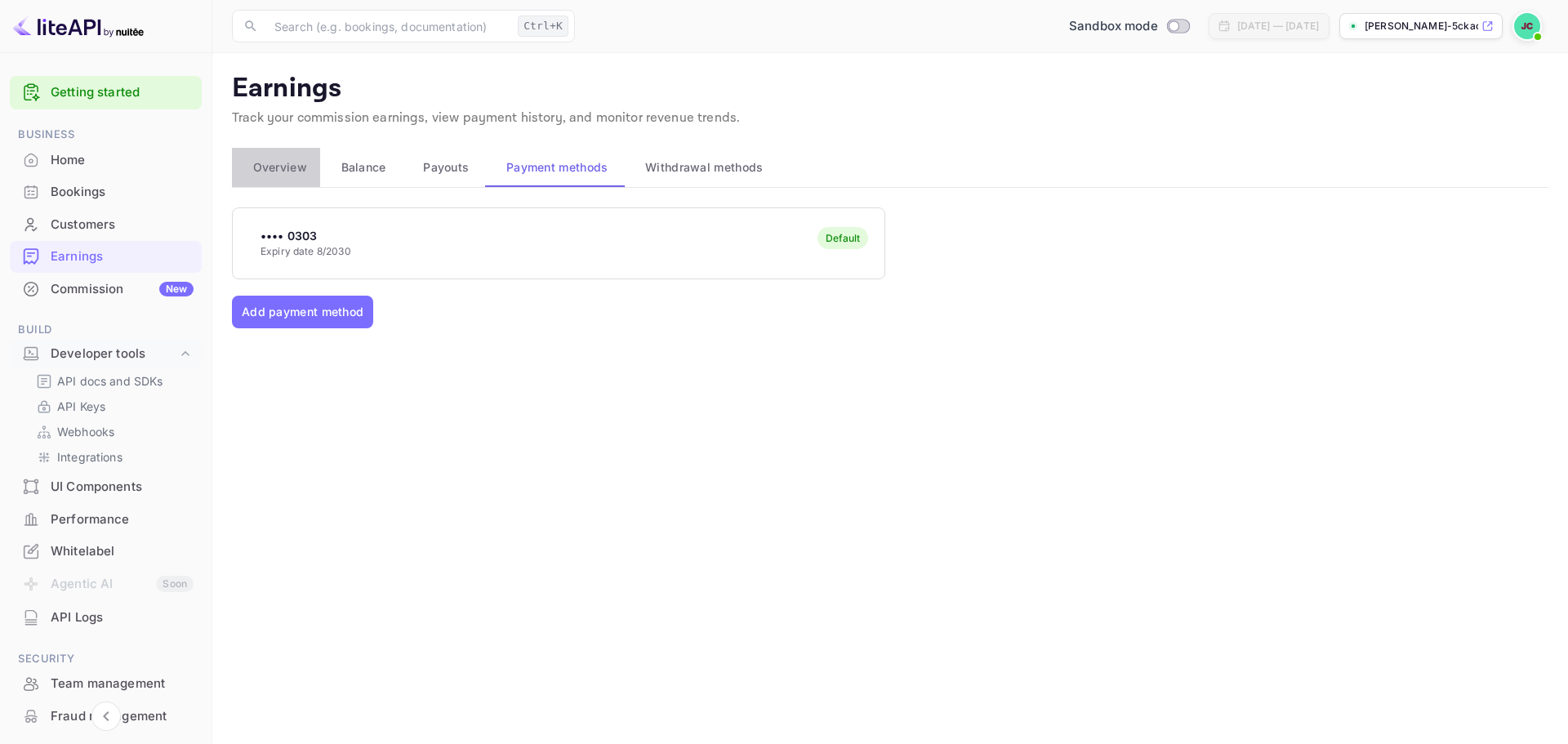
click at [280, 164] on span "Overview" at bounding box center [280, 167] width 54 height 20
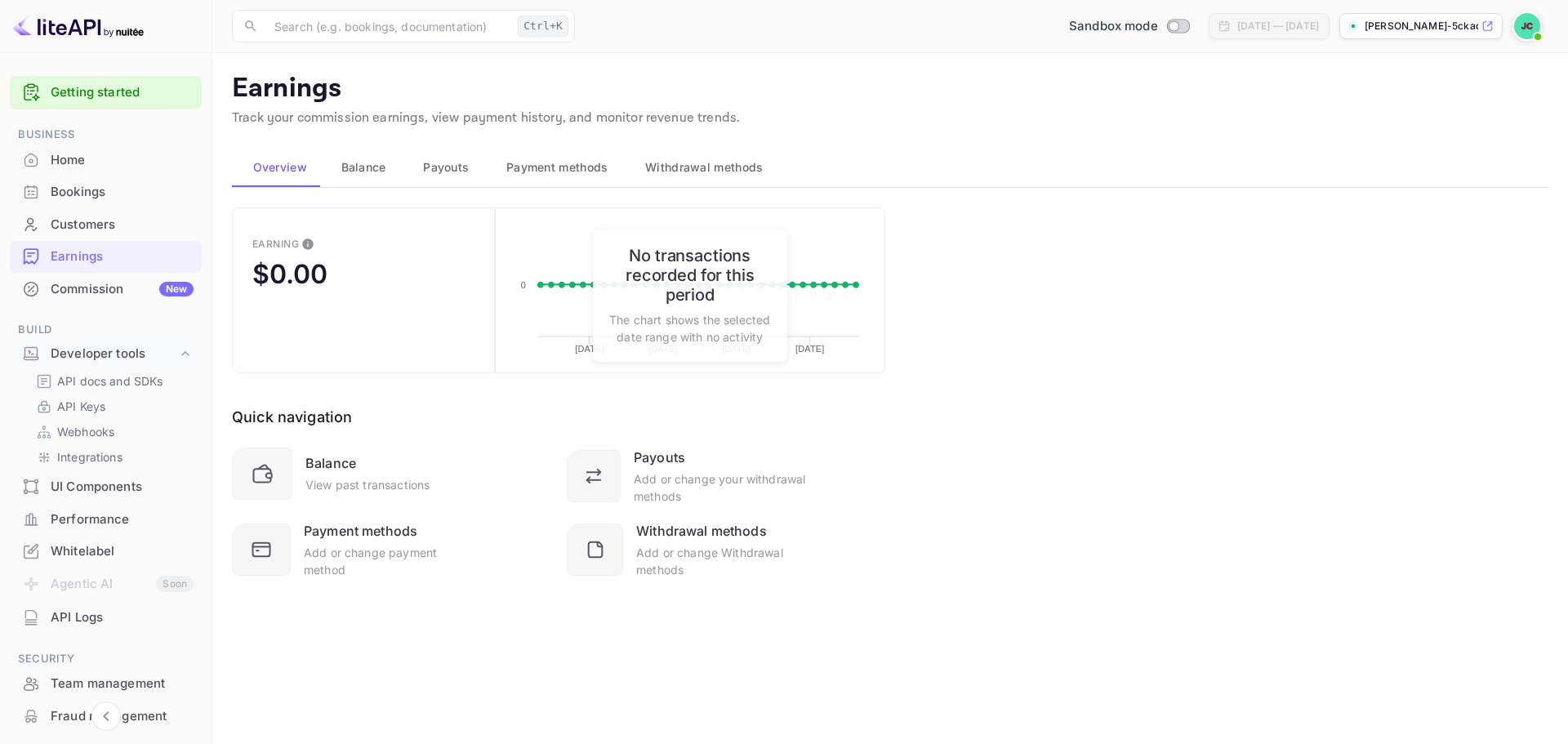
click at [363, 167] on span "Balance" at bounding box center [364, 167] width 45 height 20
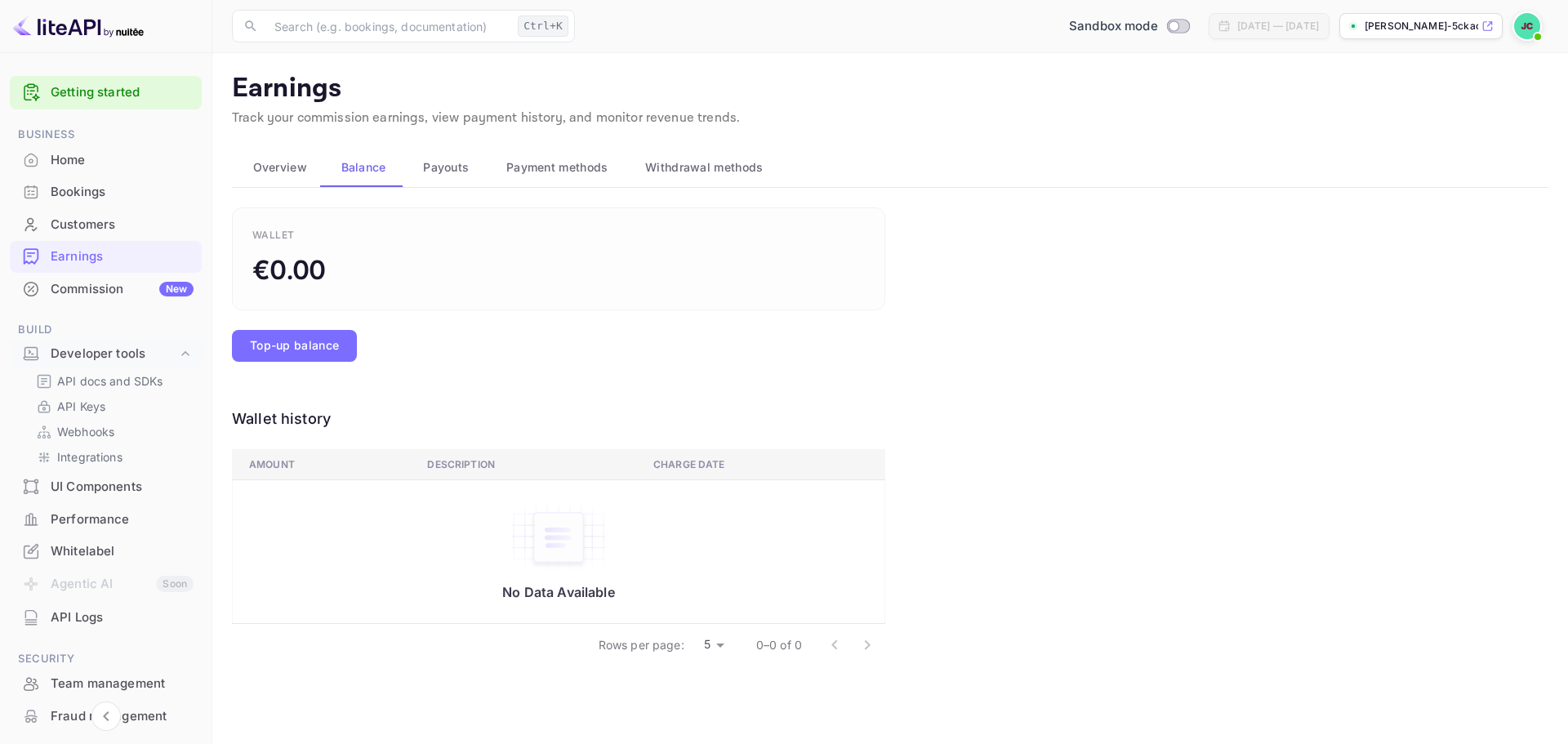
click at [450, 164] on span "Payouts" at bounding box center [445, 167] width 46 height 20
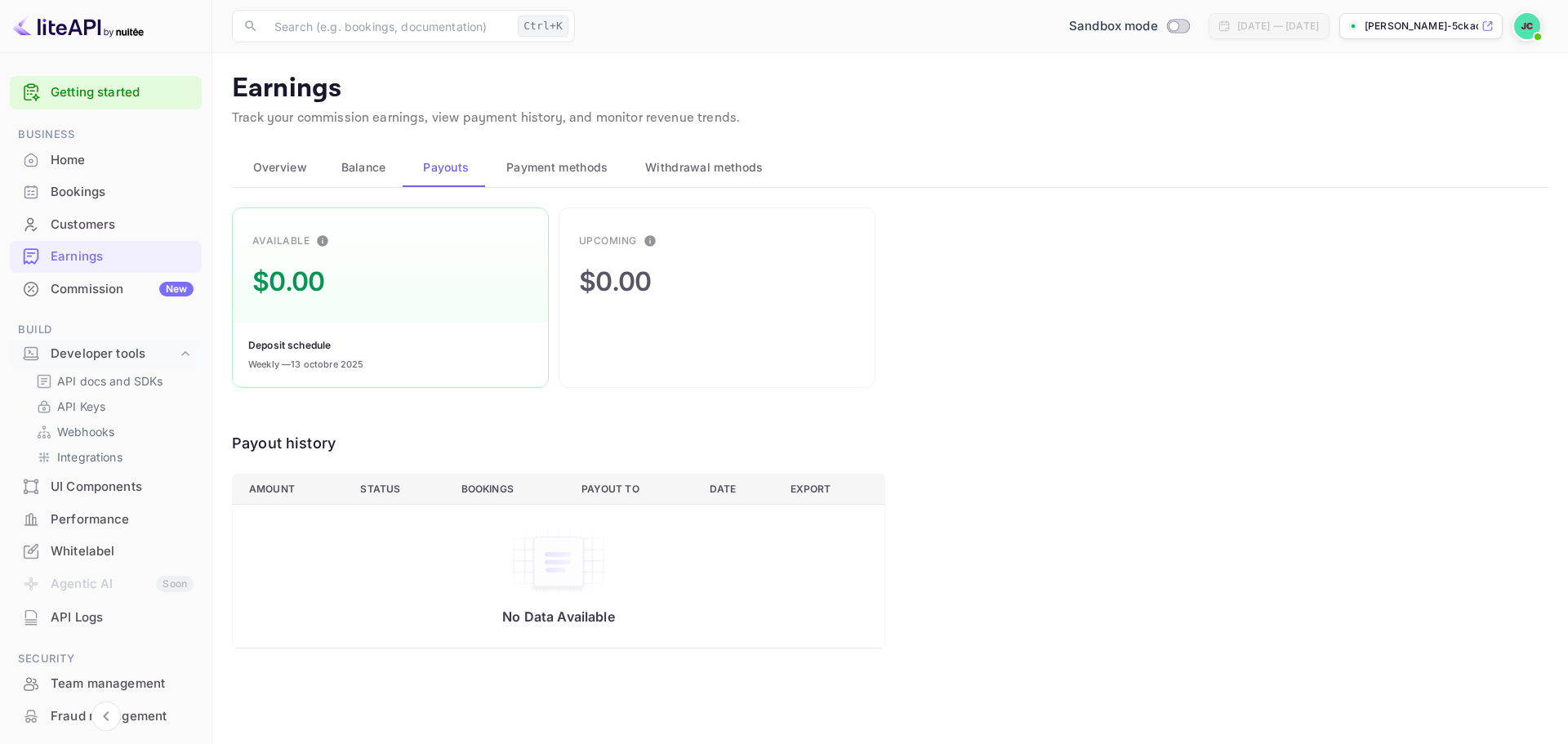
drag, startPoint x: 540, startPoint y: 167, endPoint x: 564, endPoint y: 165, distance: 24.1
click at [542, 167] on span "Payment methods" at bounding box center [557, 167] width 102 height 20
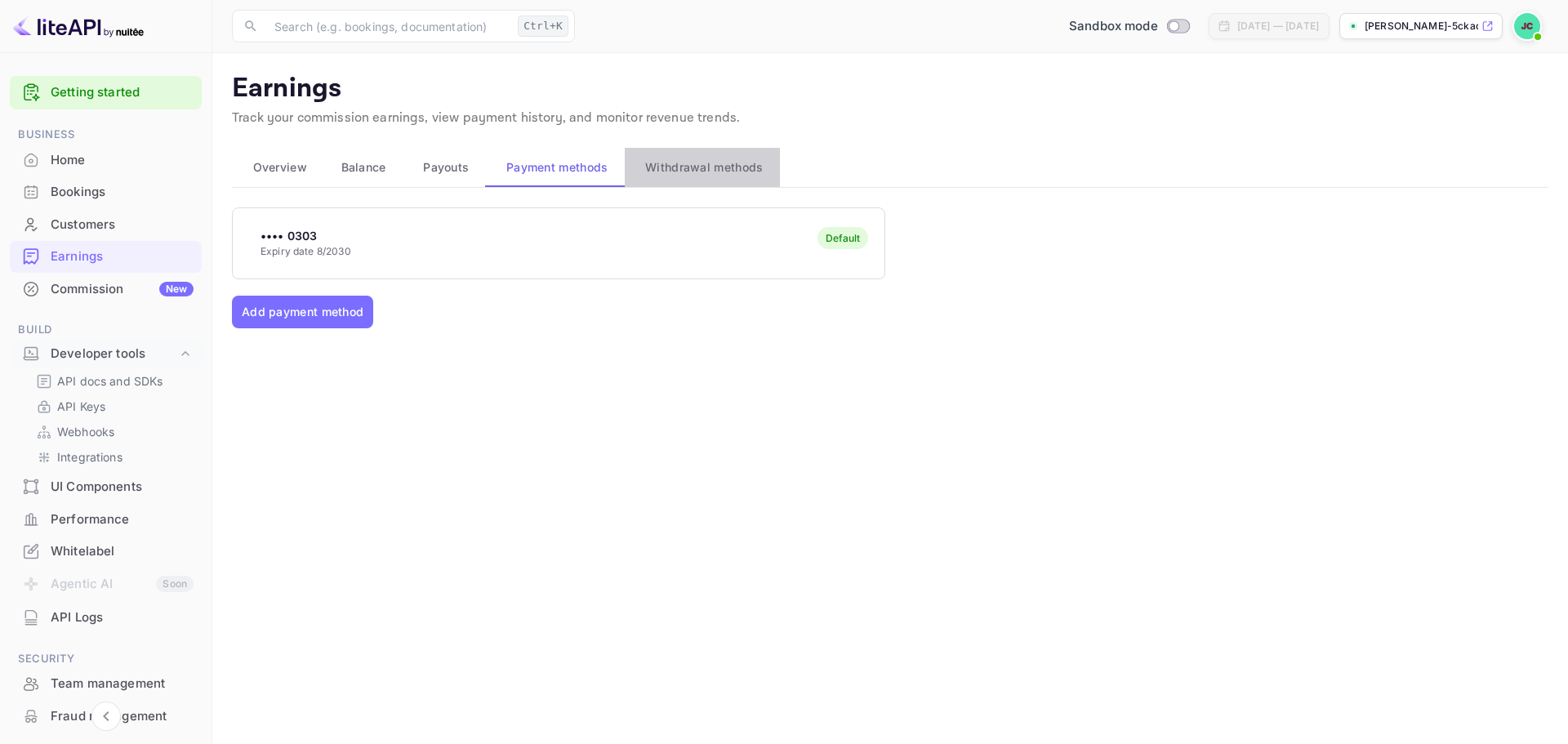
click at [708, 165] on span "Withdrawal methods" at bounding box center [704, 167] width 118 height 20
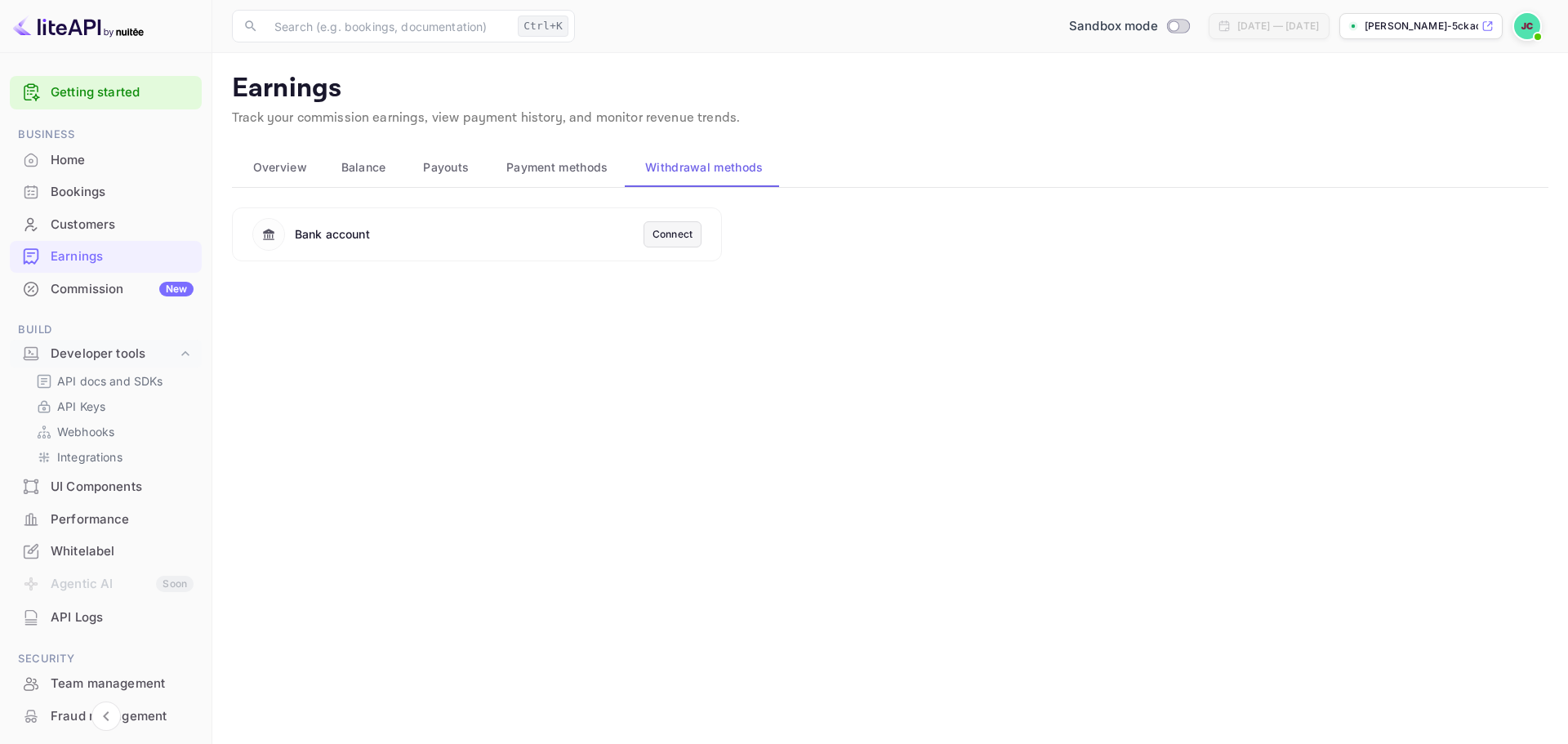
click at [671, 232] on div "Connect" at bounding box center [672, 234] width 40 height 15
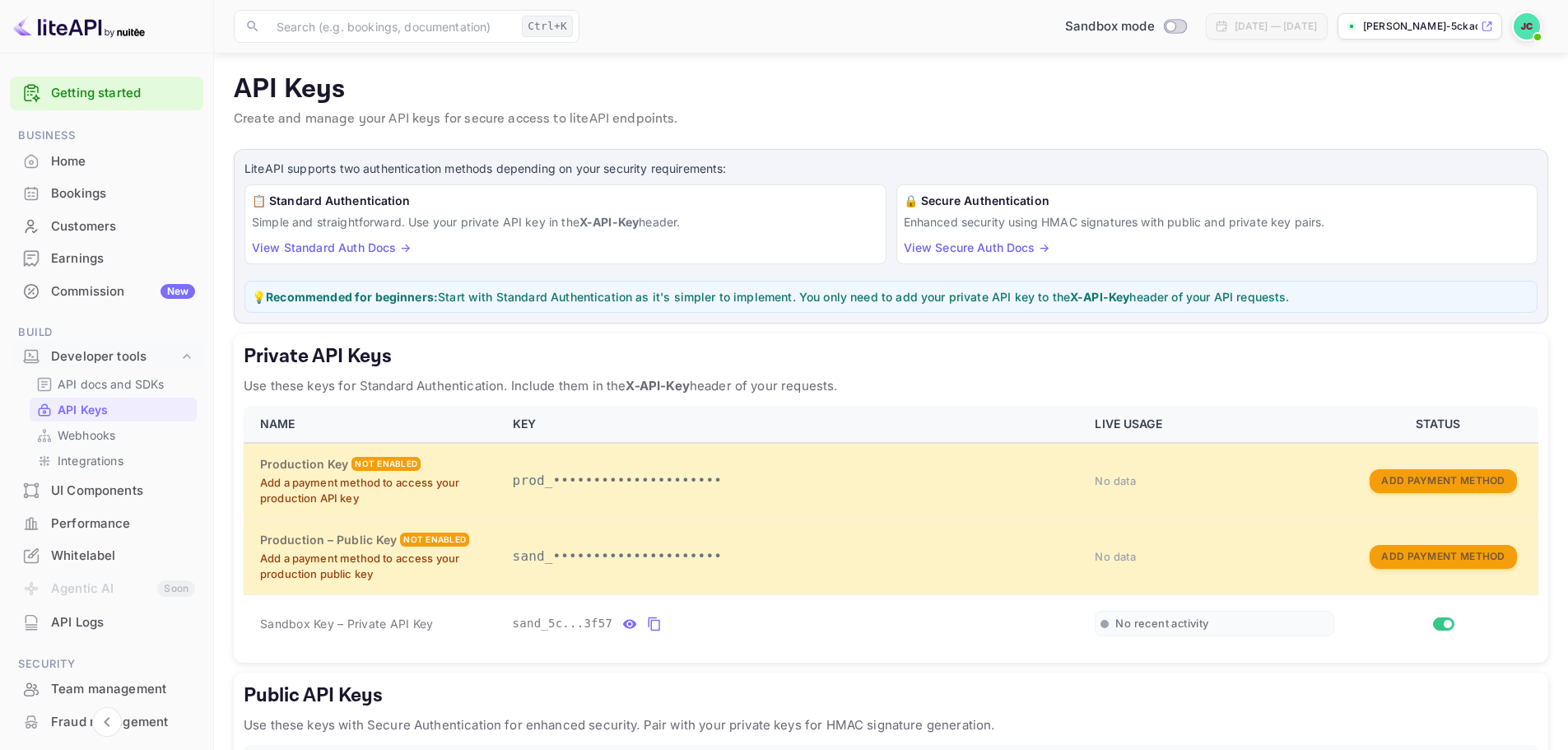
scroll to position [122, 0]
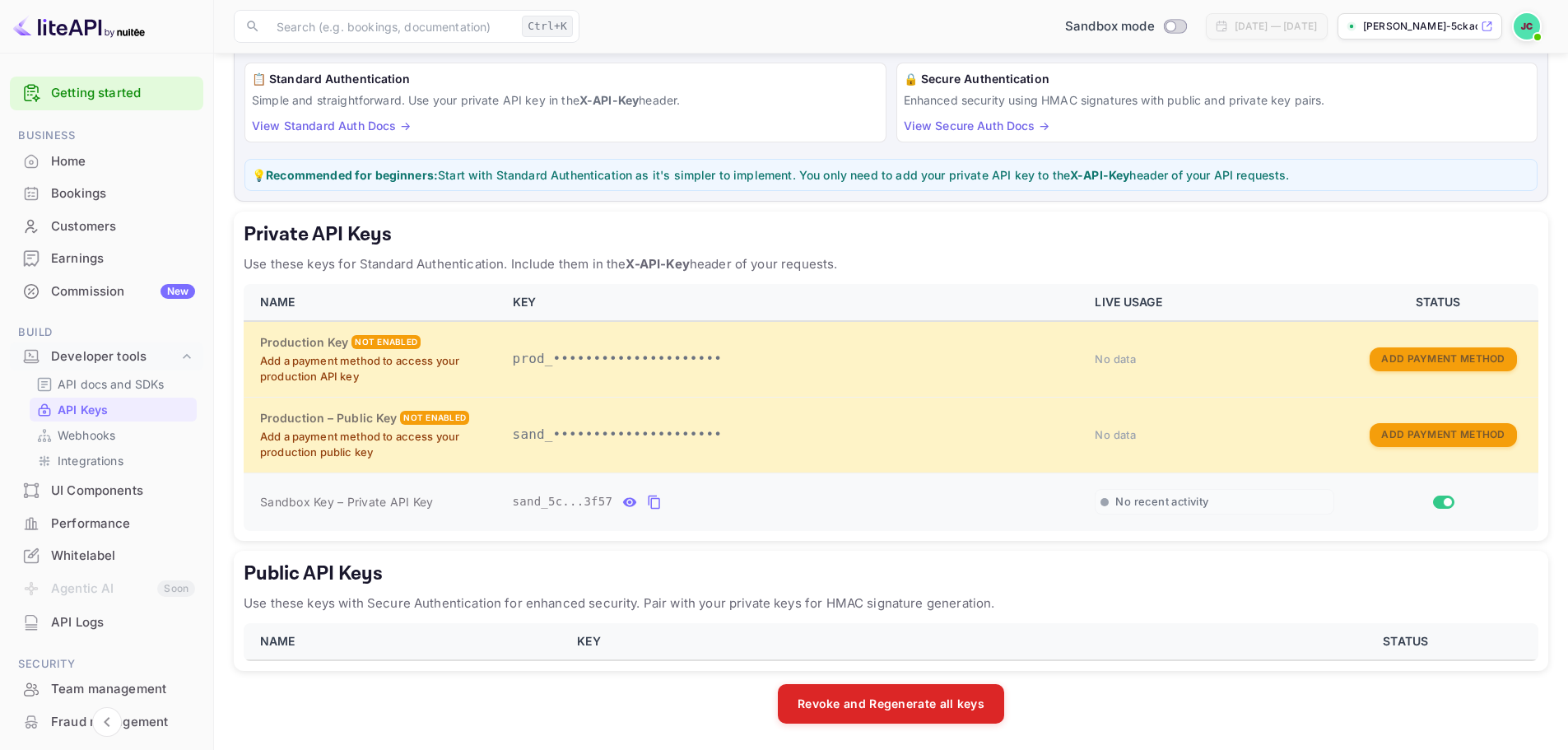
click at [647, 503] on icon "private api keys table" at bounding box center [654, 502] width 15 height 20
click at [61, 555] on div "Whitelabel" at bounding box center [122, 556] width 144 height 19
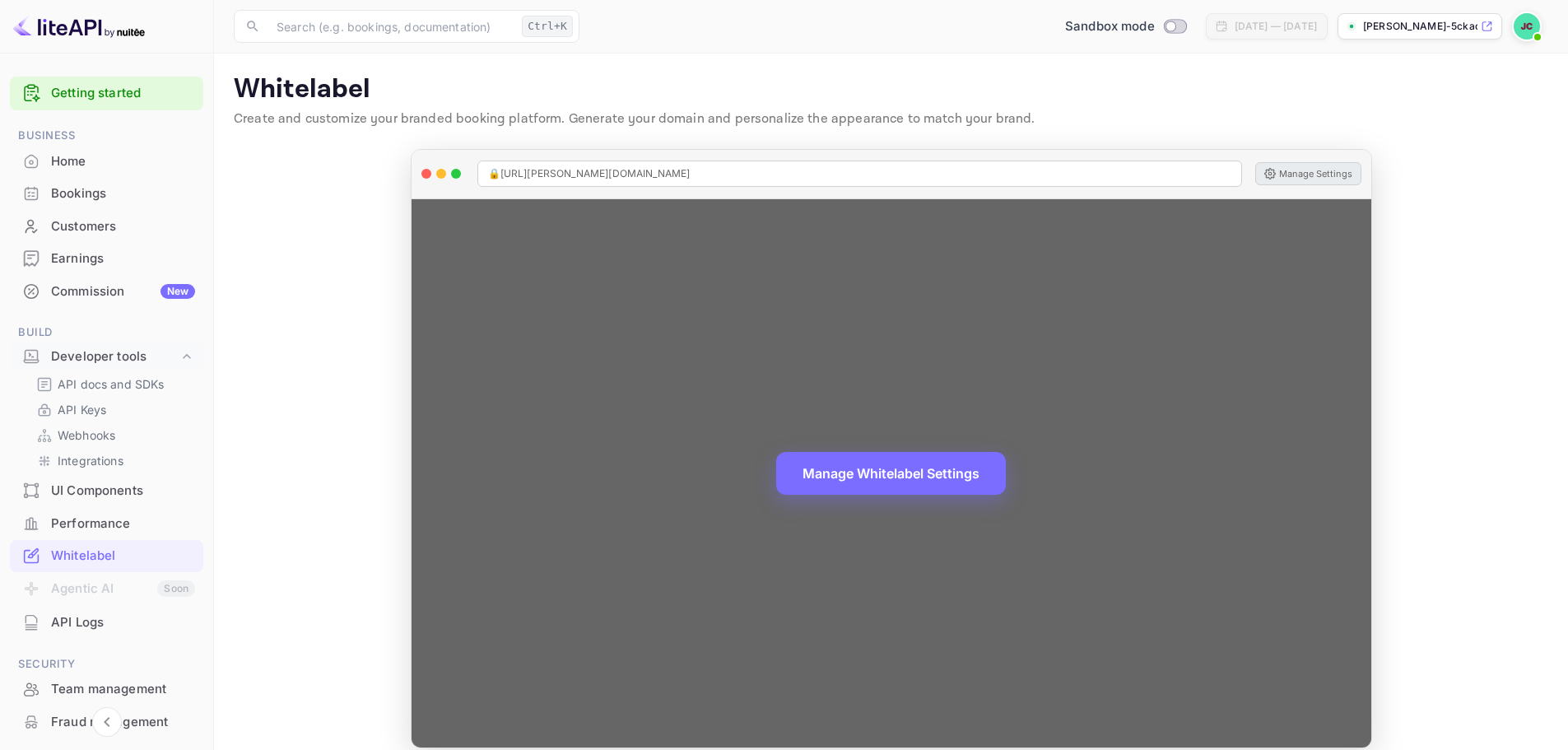
click at [1289, 170] on button "Manage Settings" at bounding box center [1309, 174] width 107 height 23
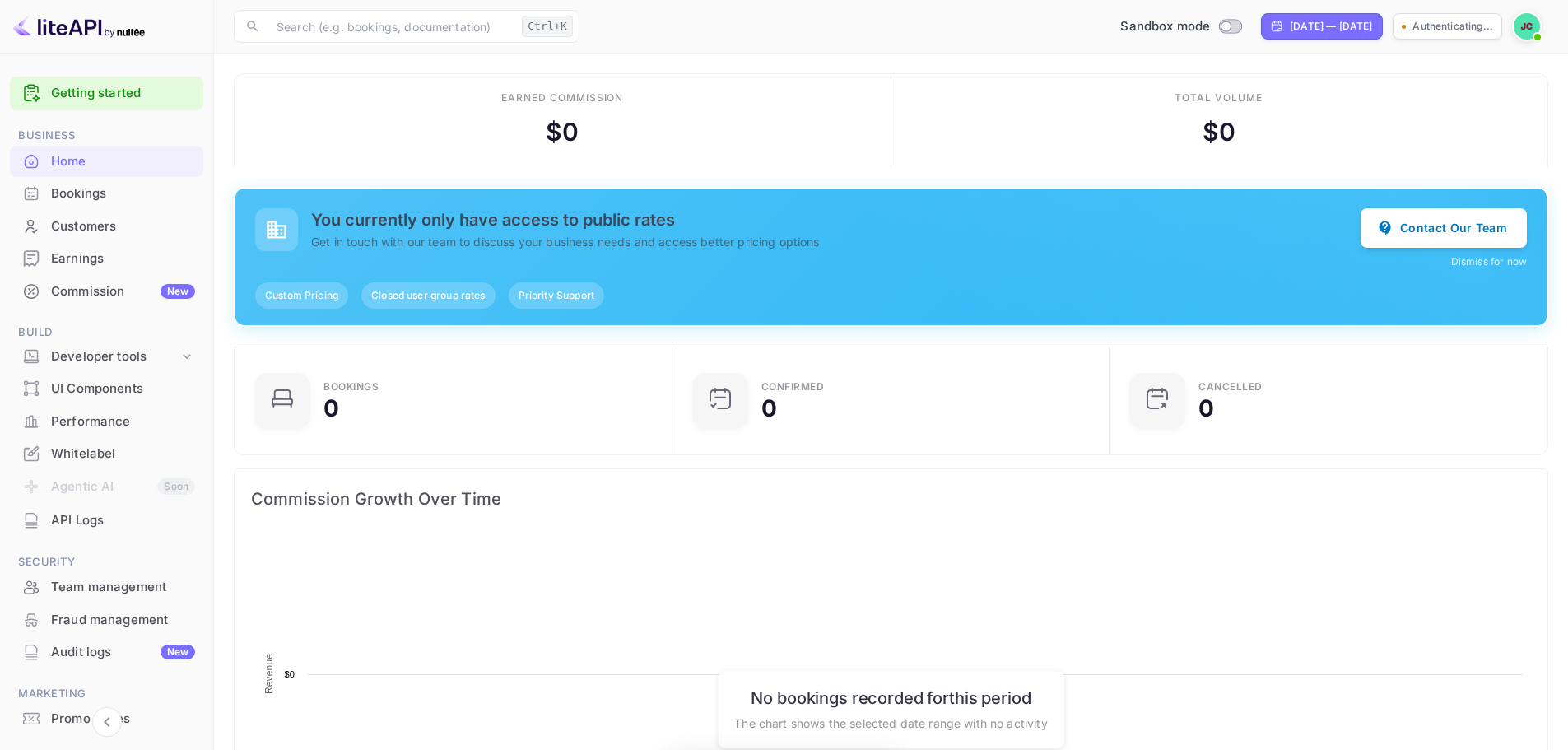
scroll to position [13, 13]
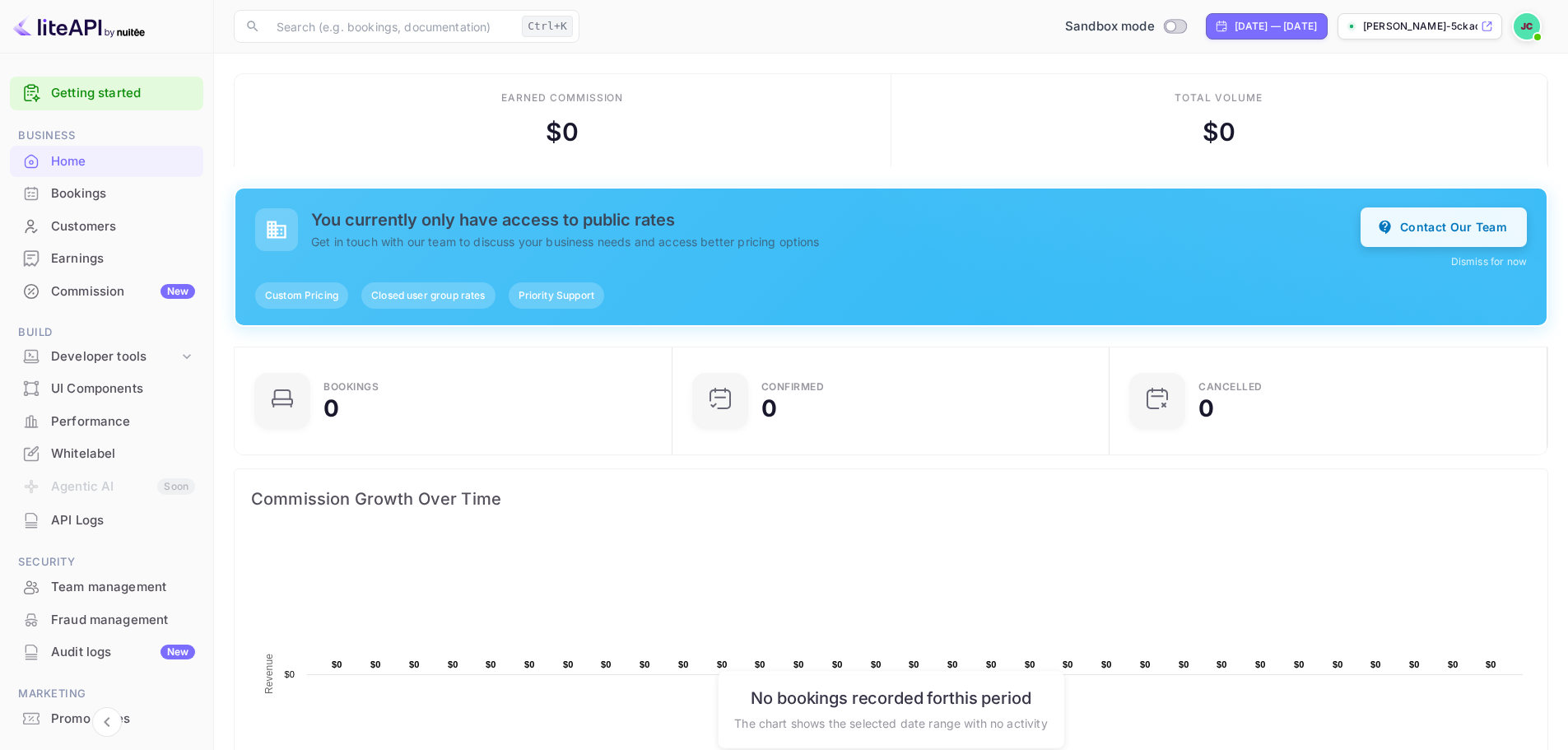
click at [1489, 225] on button "Contact Our Team" at bounding box center [1443, 227] width 166 height 39
click at [117, 344] on div "Developer tools" at bounding box center [107, 356] width 194 height 29
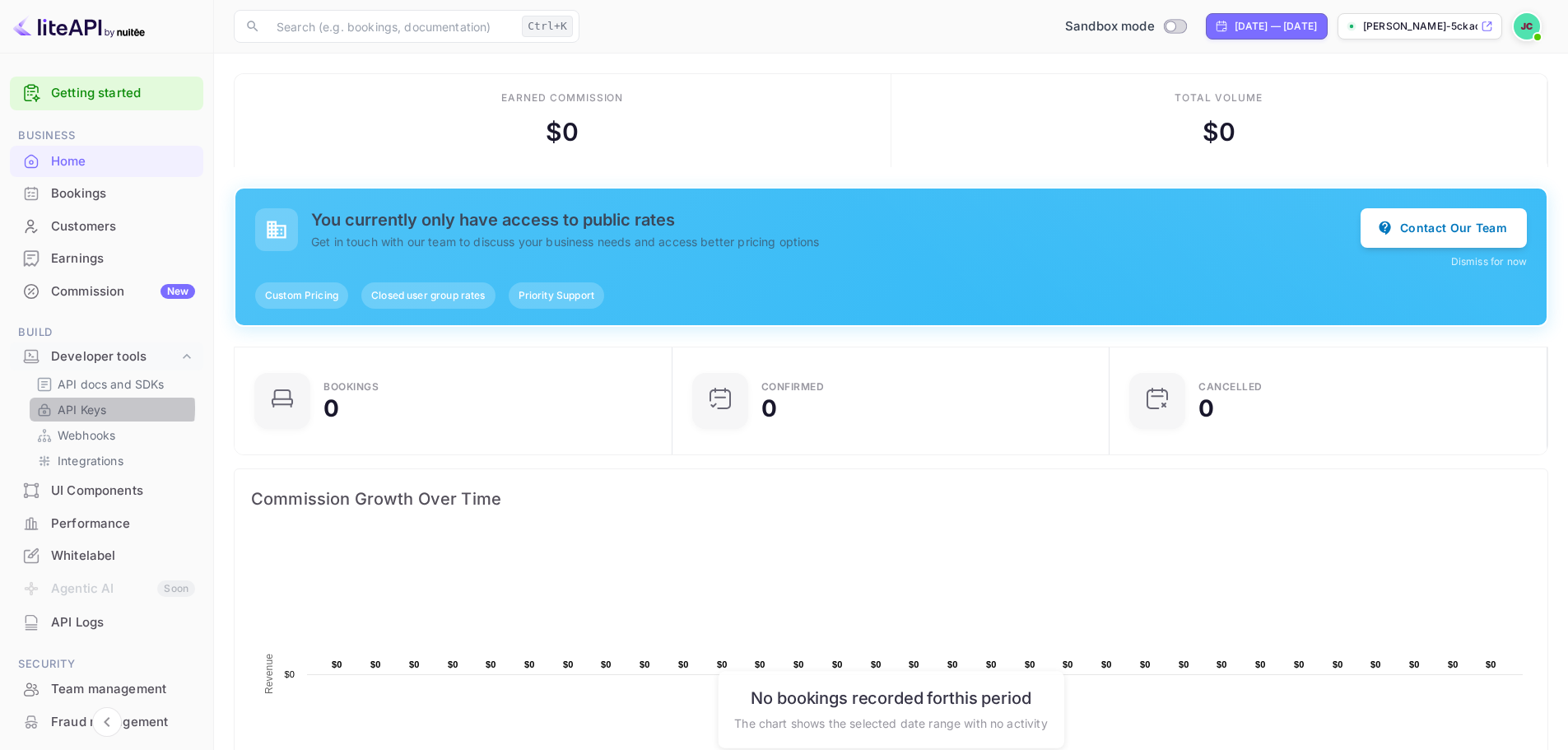
click at [83, 409] on p "API Keys" at bounding box center [82, 409] width 49 height 17
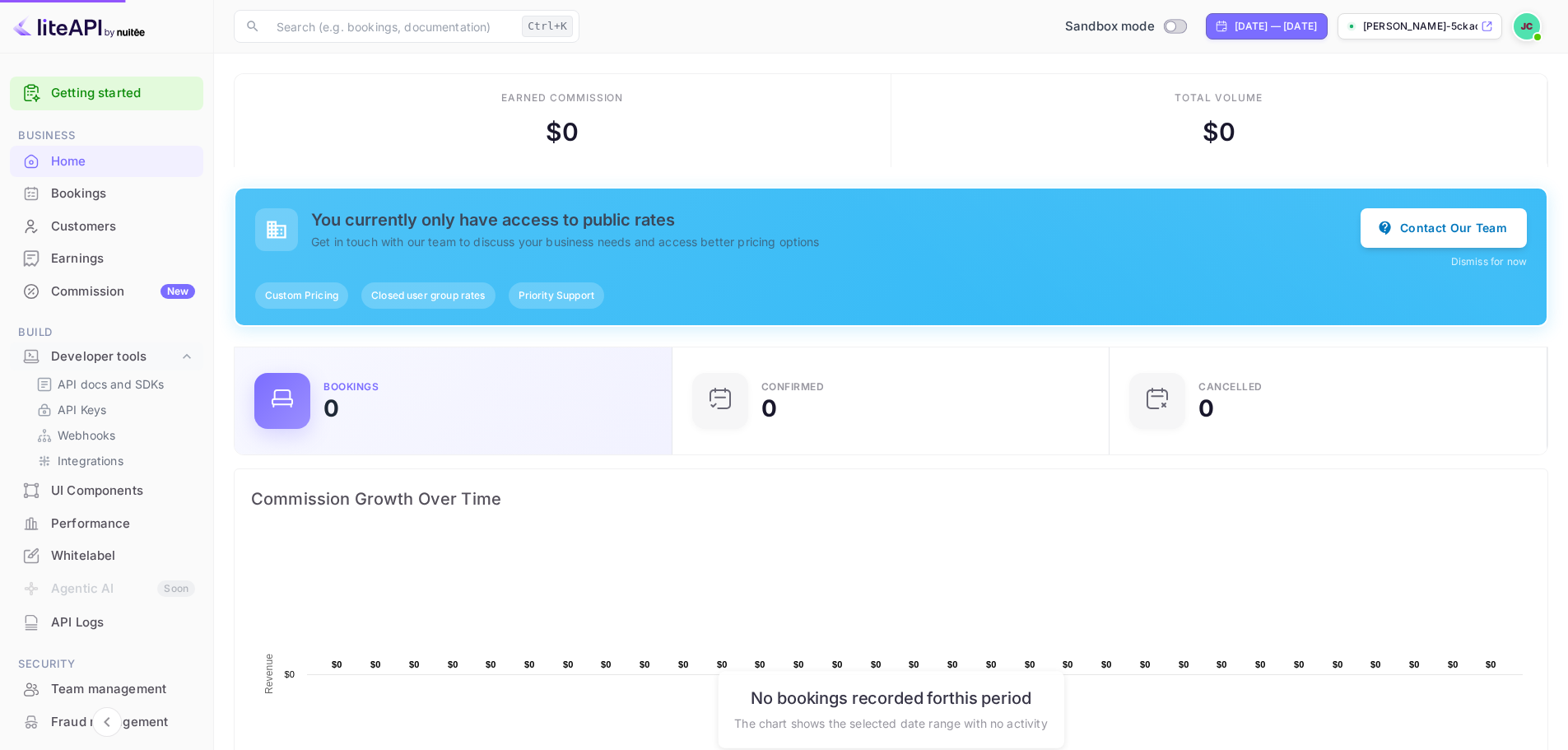
checkbox input "true"
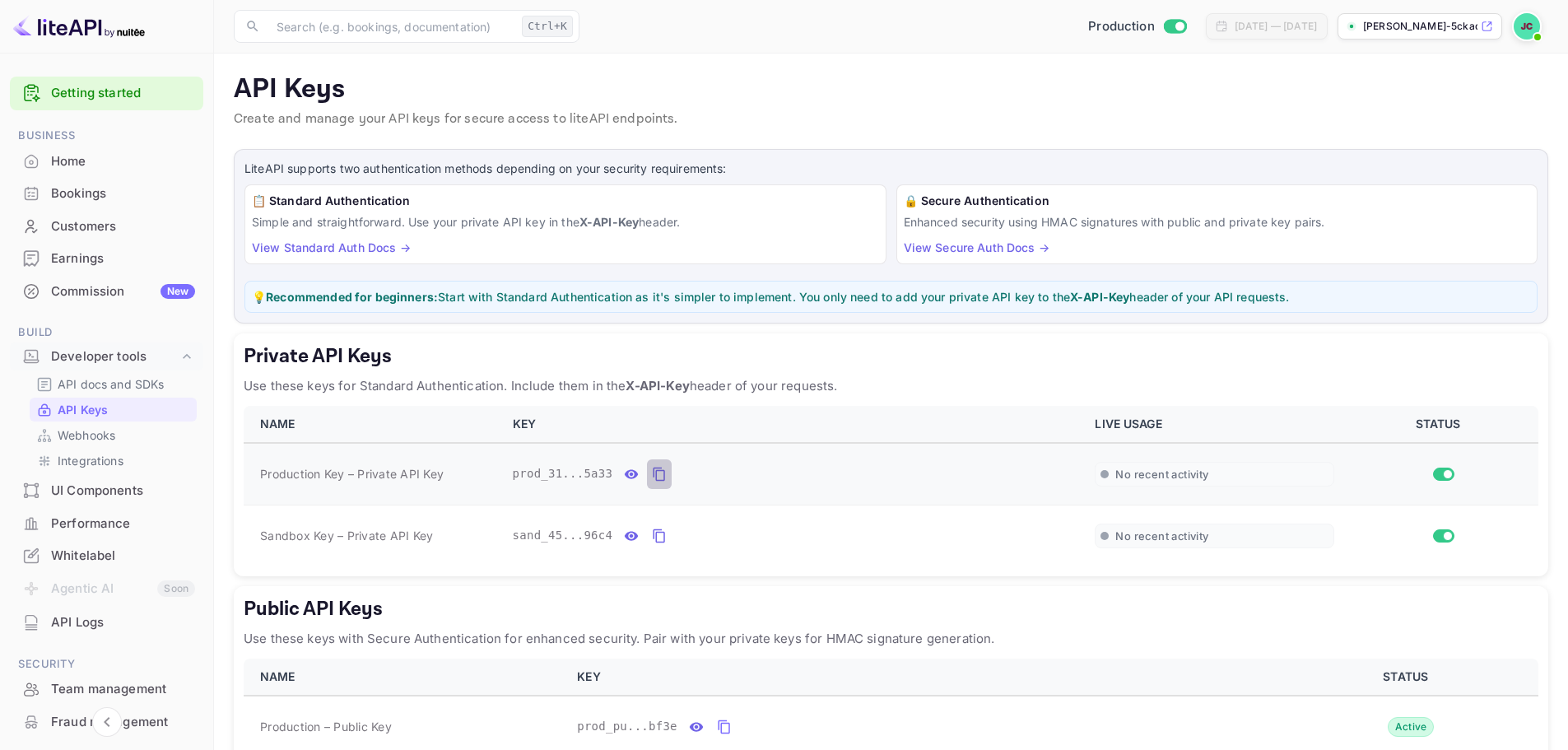
click at [653, 470] on icon "private api keys table" at bounding box center [658, 474] width 11 height 14
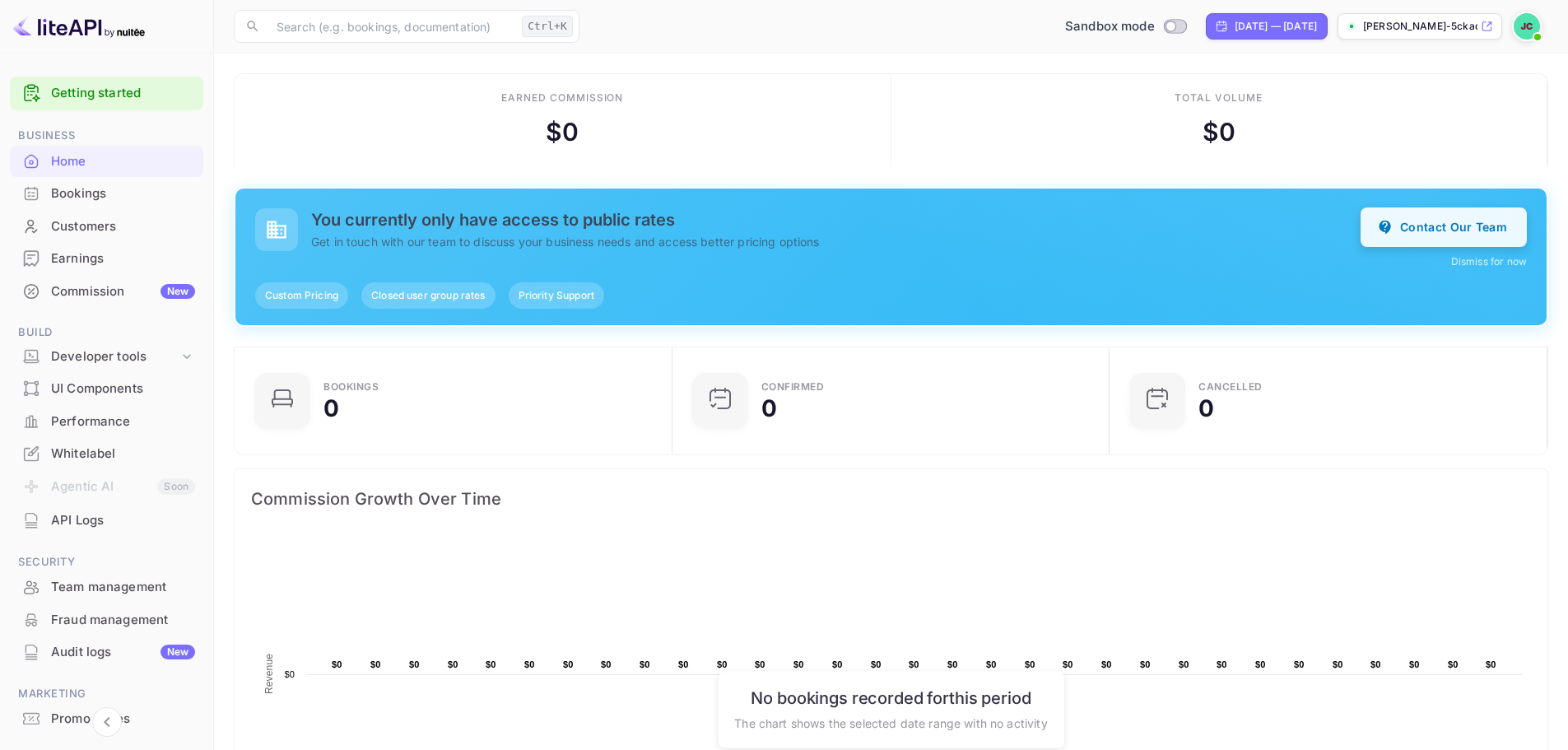
click at [1435, 228] on button "Contact Our Team" at bounding box center [1443, 227] width 166 height 39
click at [148, 357] on div "Developer tools" at bounding box center [114, 357] width 127 height 19
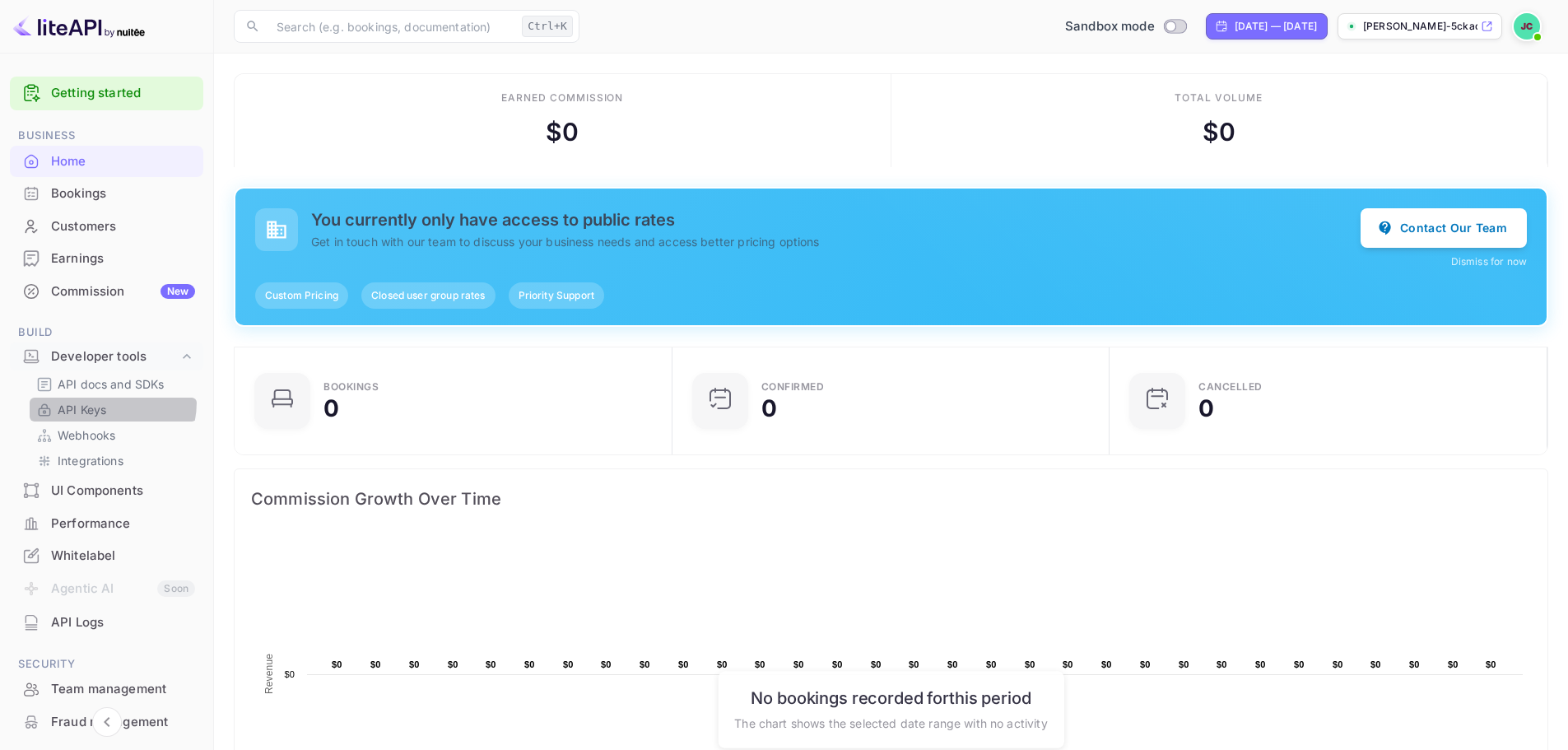
click at [100, 402] on p "API Keys" at bounding box center [82, 409] width 49 height 17
checkbox input "true"
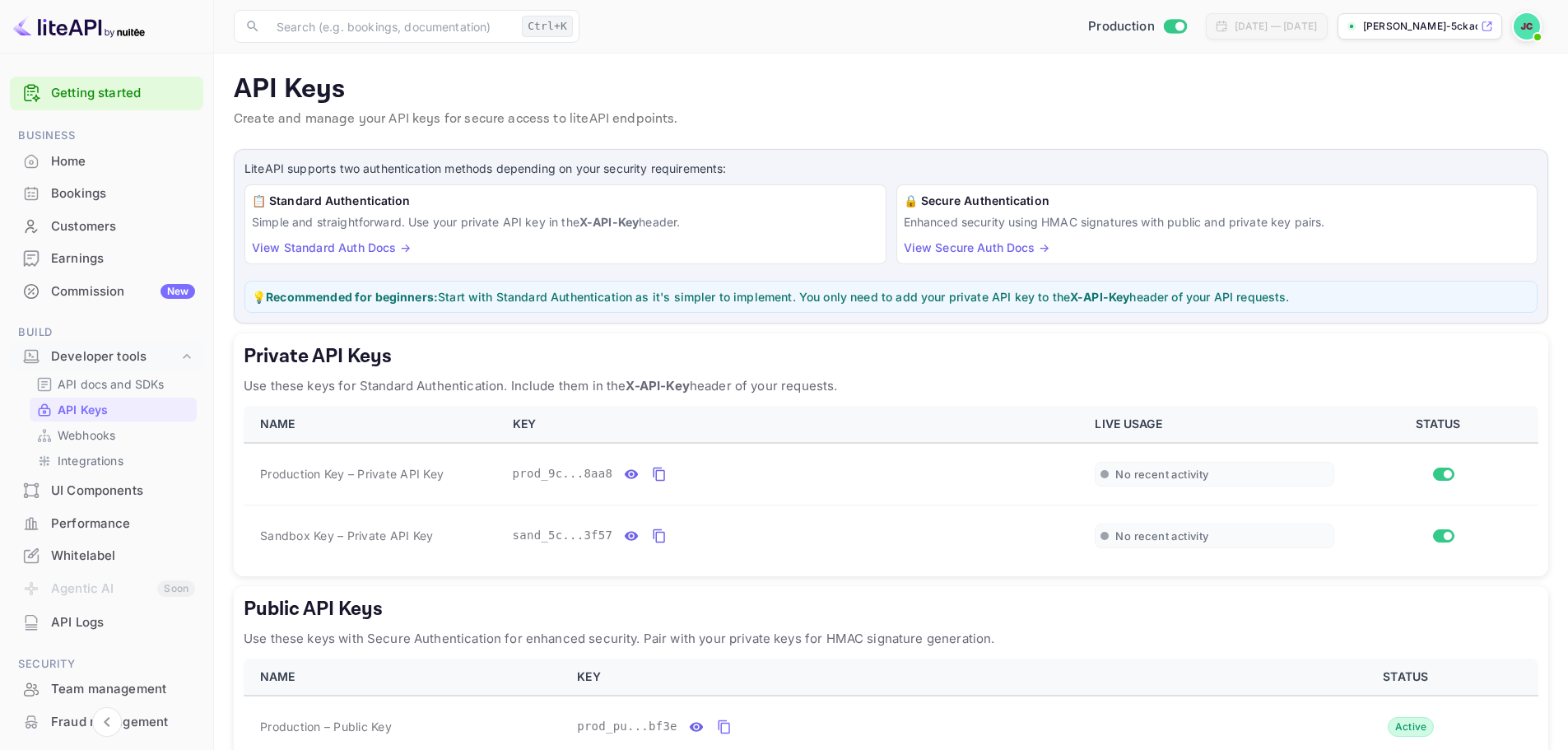
scroll to position [97, 0]
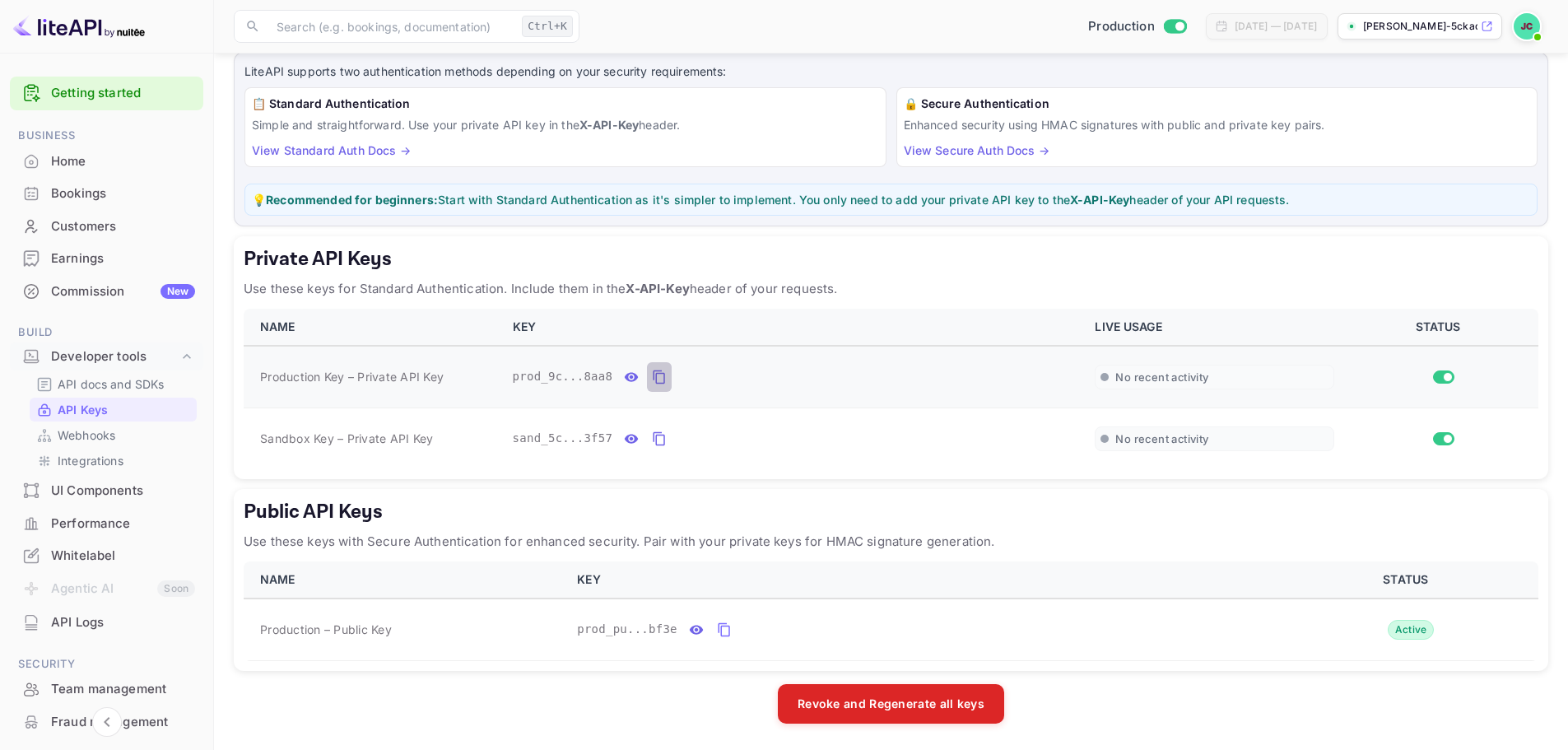
click at [653, 370] on icon "private api keys table" at bounding box center [658, 377] width 11 height 14
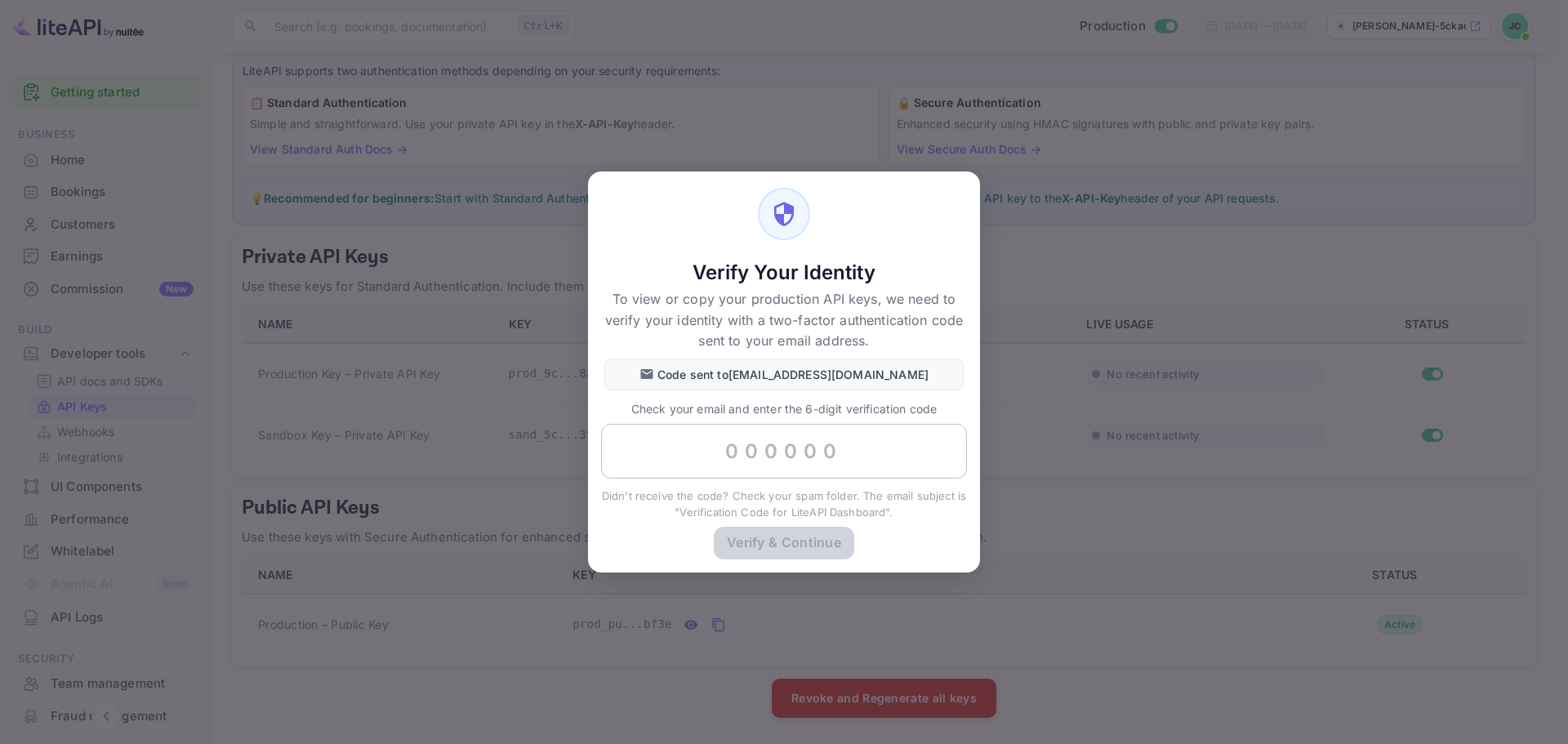
click at [748, 453] on input "text" at bounding box center [784, 451] width 366 height 55
type input "5"
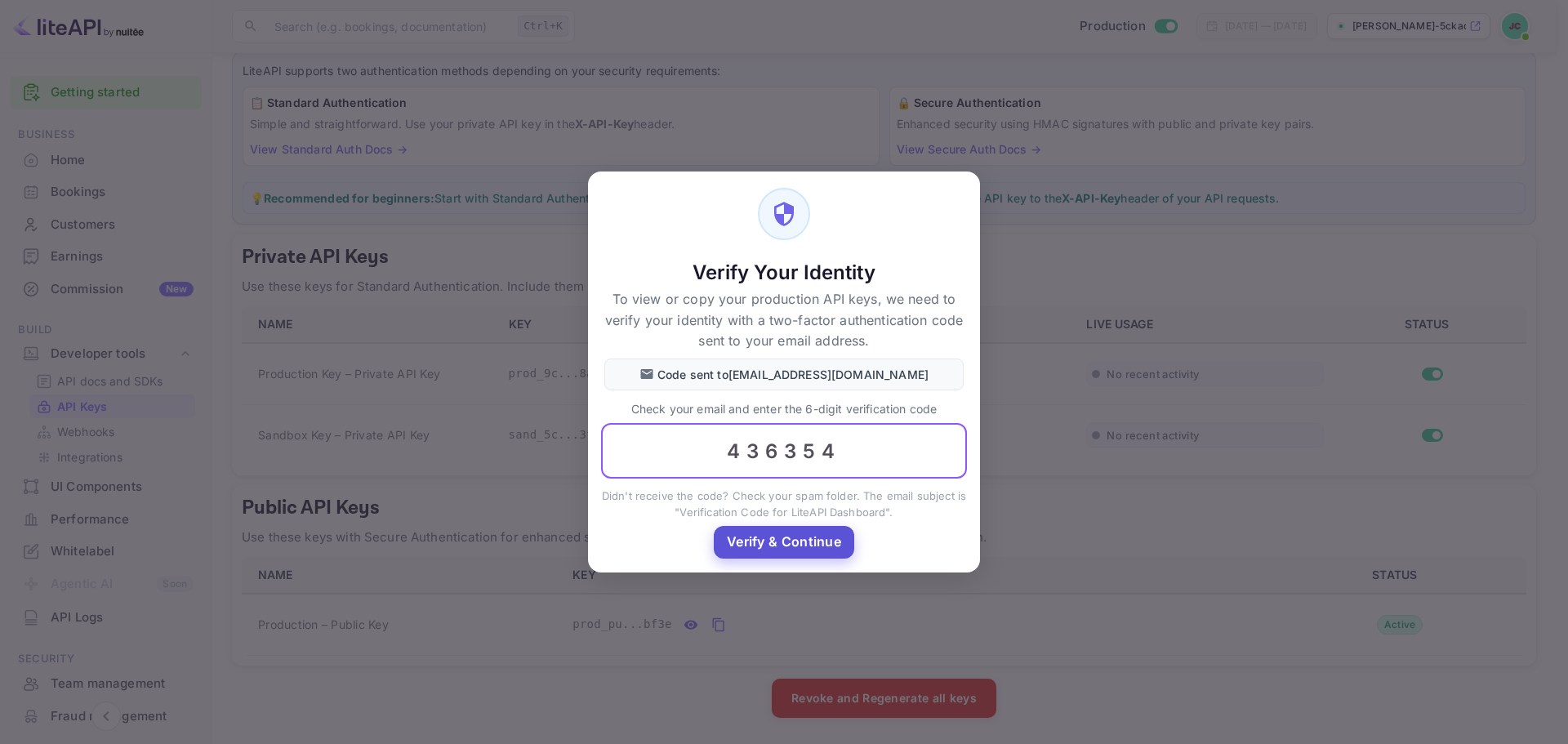
type input "436354"
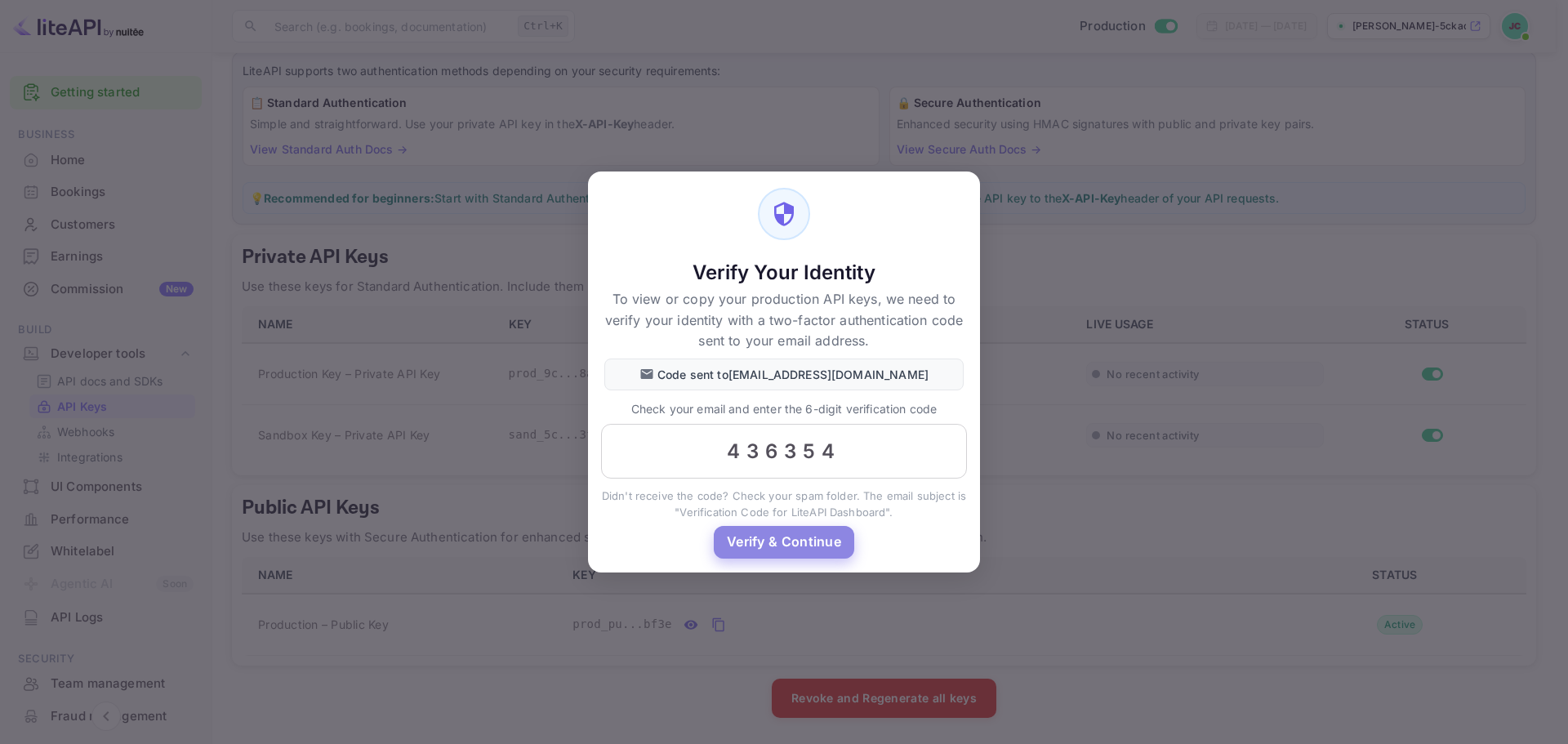
click at [772, 539] on button "Verify & Continue" at bounding box center [784, 541] width 140 height 32
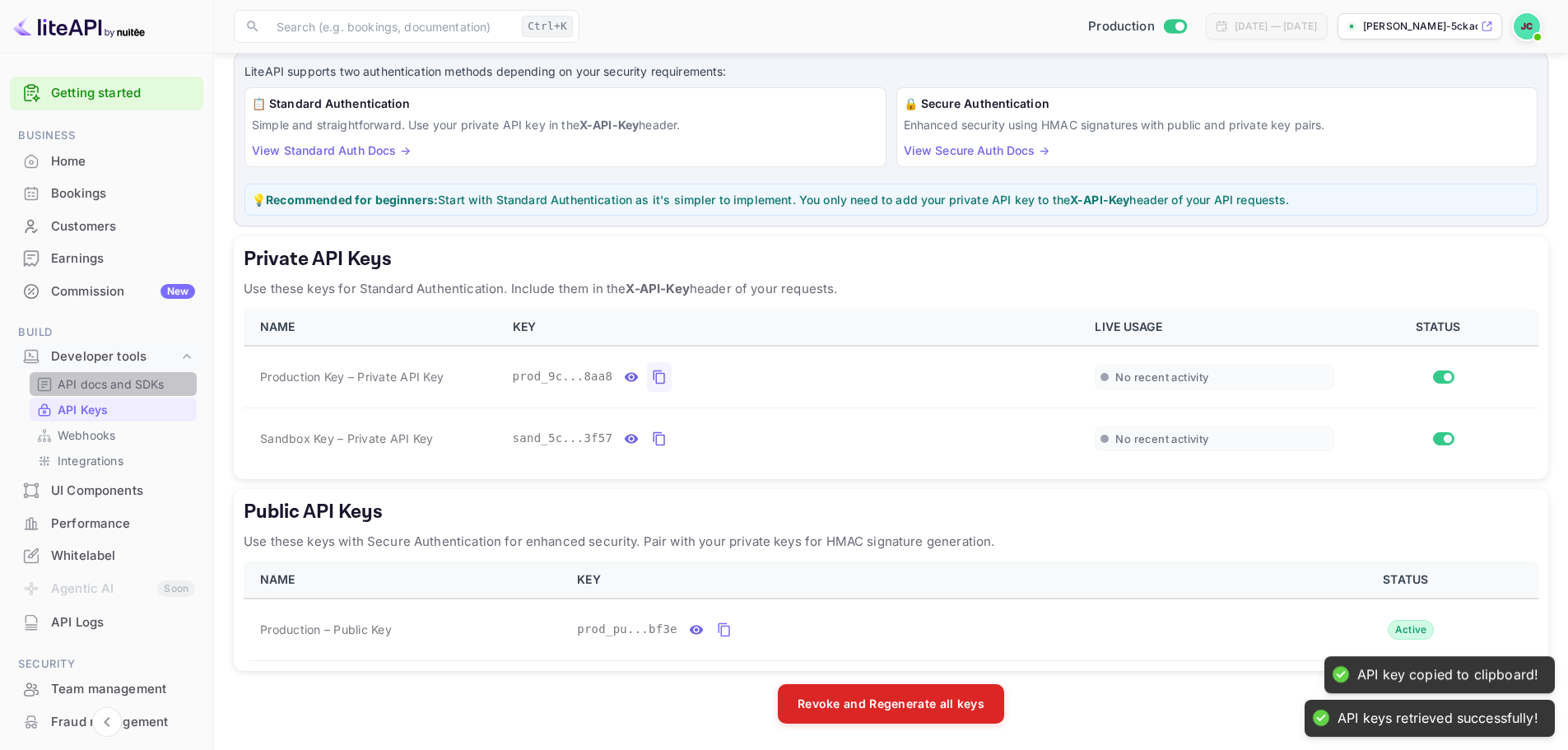
click at [129, 376] on p "API docs and SDKs" at bounding box center [111, 384] width 107 height 17
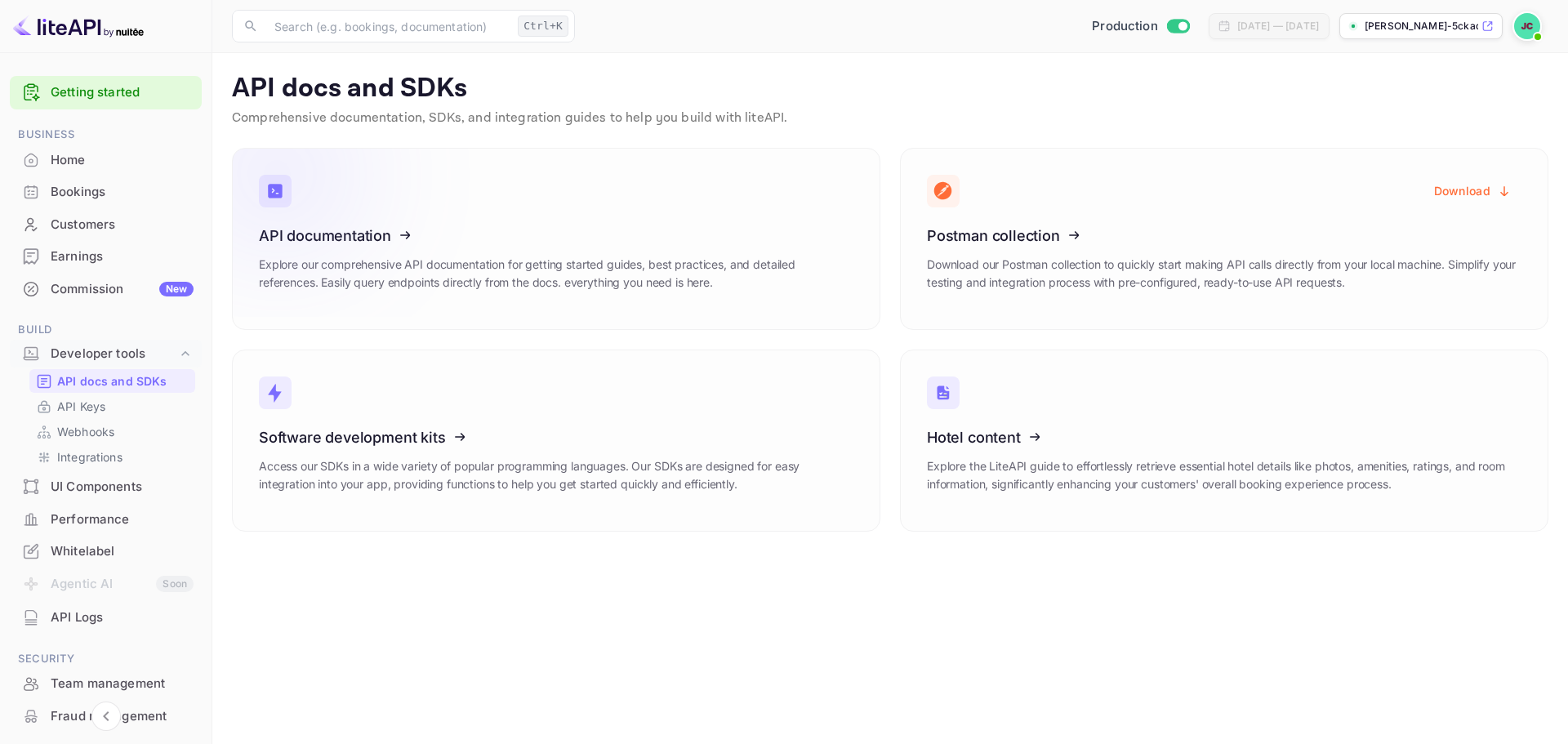
click at [552, 215] on link "API documentation Explore our comprehensive API documentation for getting start…" at bounding box center [556, 239] width 648 height 182
click at [357, 231] on icon at bounding box center [360, 233] width 254 height 168
click at [84, 405] on p "API Keys" at bounding box center [81, 406] width 49 height 17
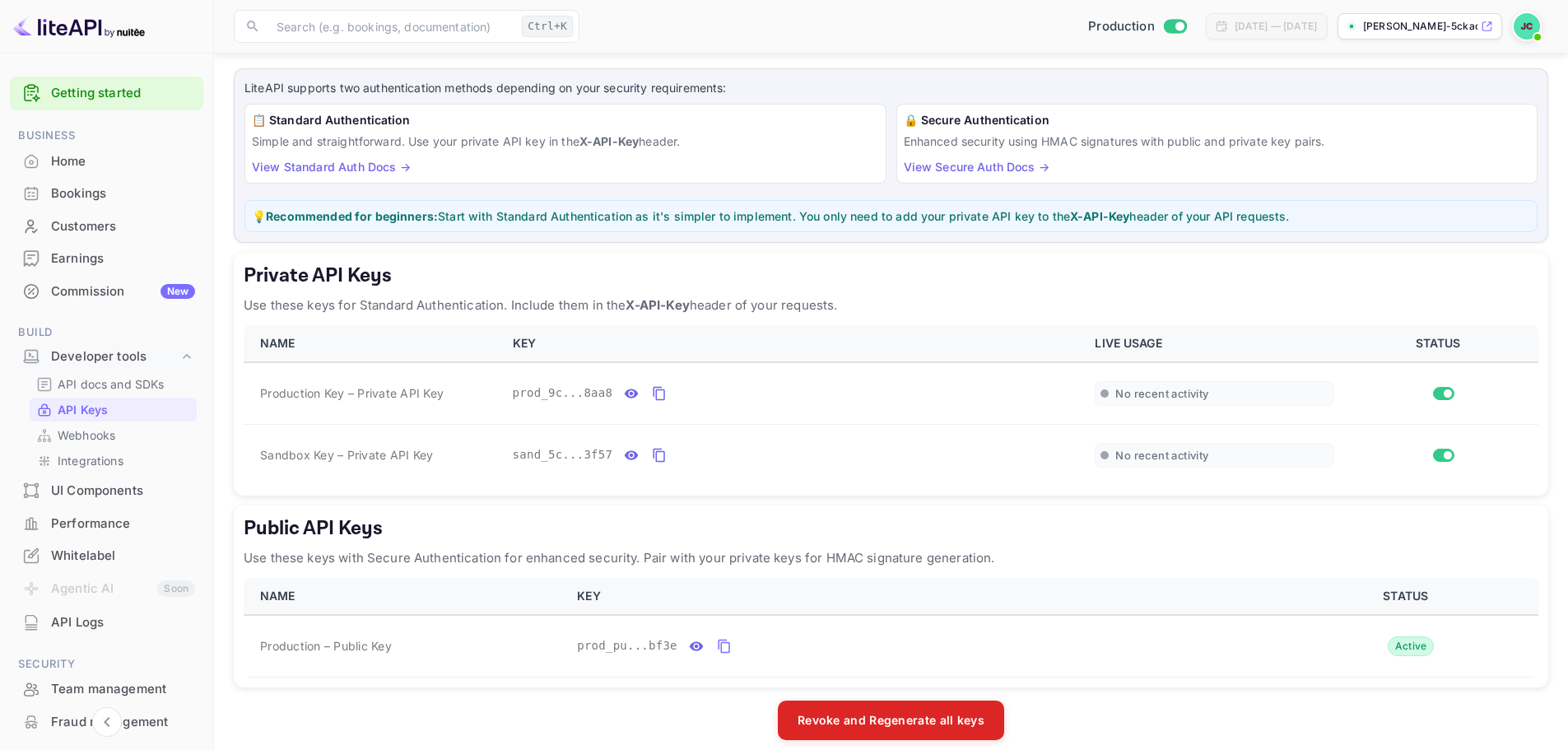
scroll to position [97, 0]
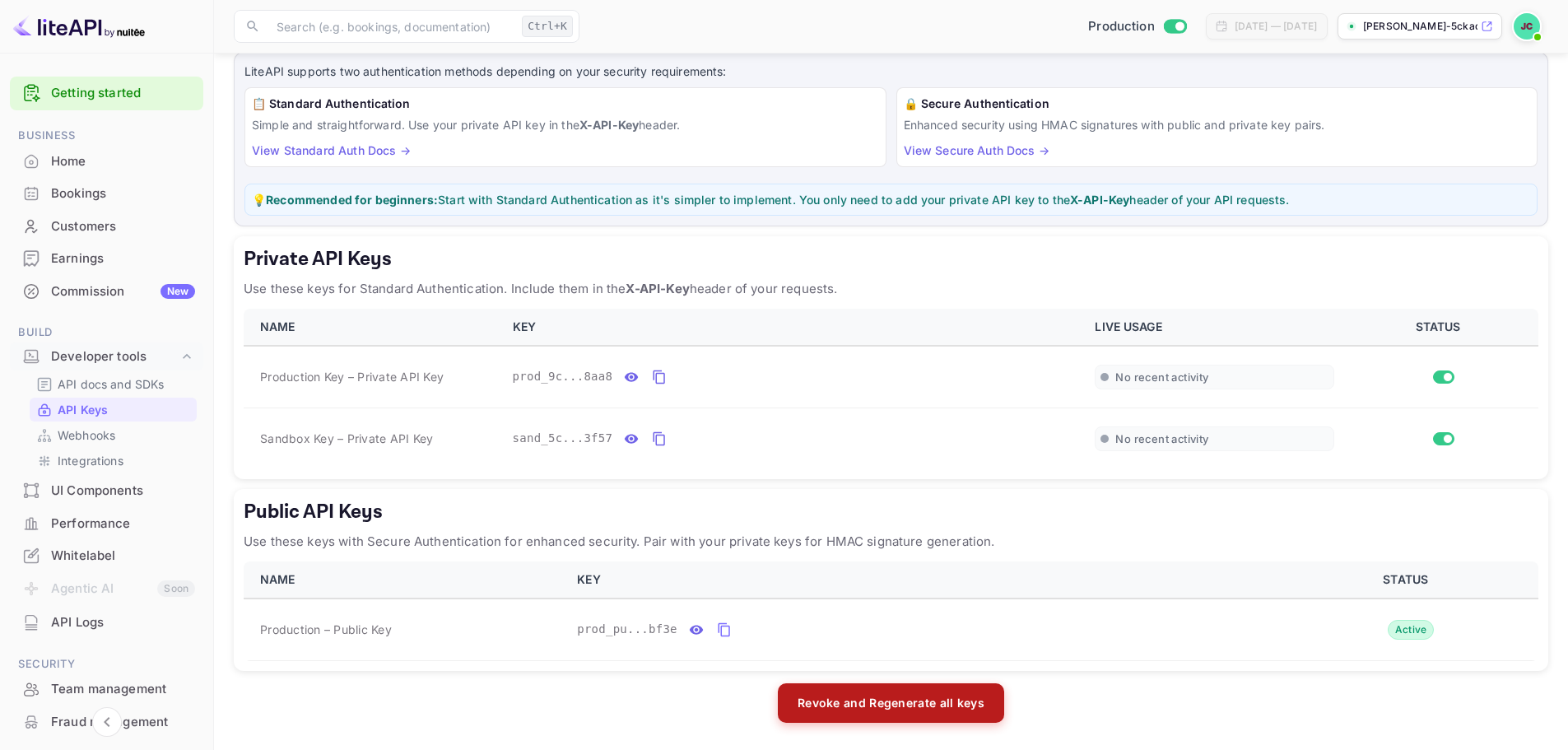
click at [898, 698] on button "Revoke and Regenerate all keys" at bounding box center [891, 702] width 226 height 39
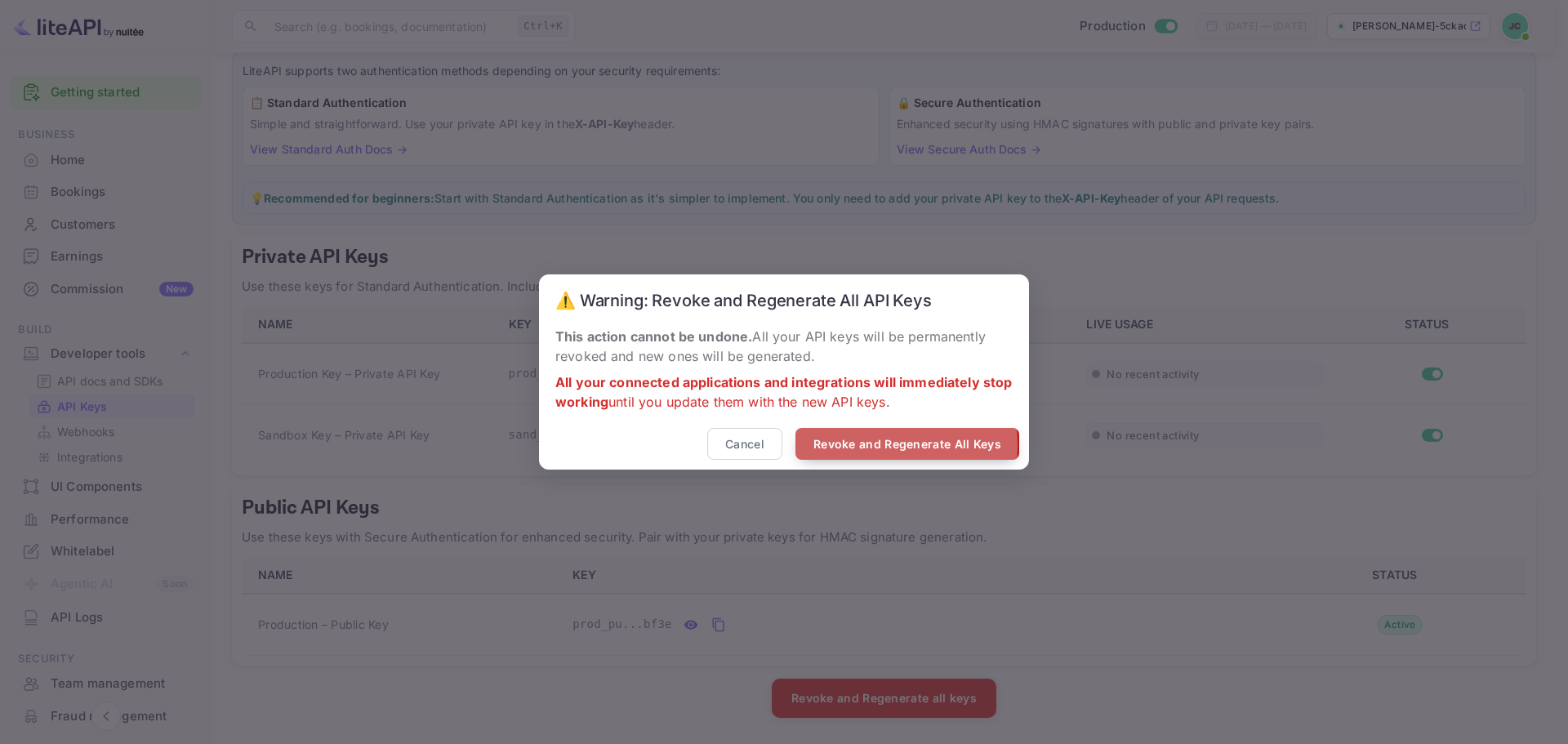
click at [867, 446] on button "Revoke and Regenerate All Keys" at bounding box center [907, 443] width 224 height 32
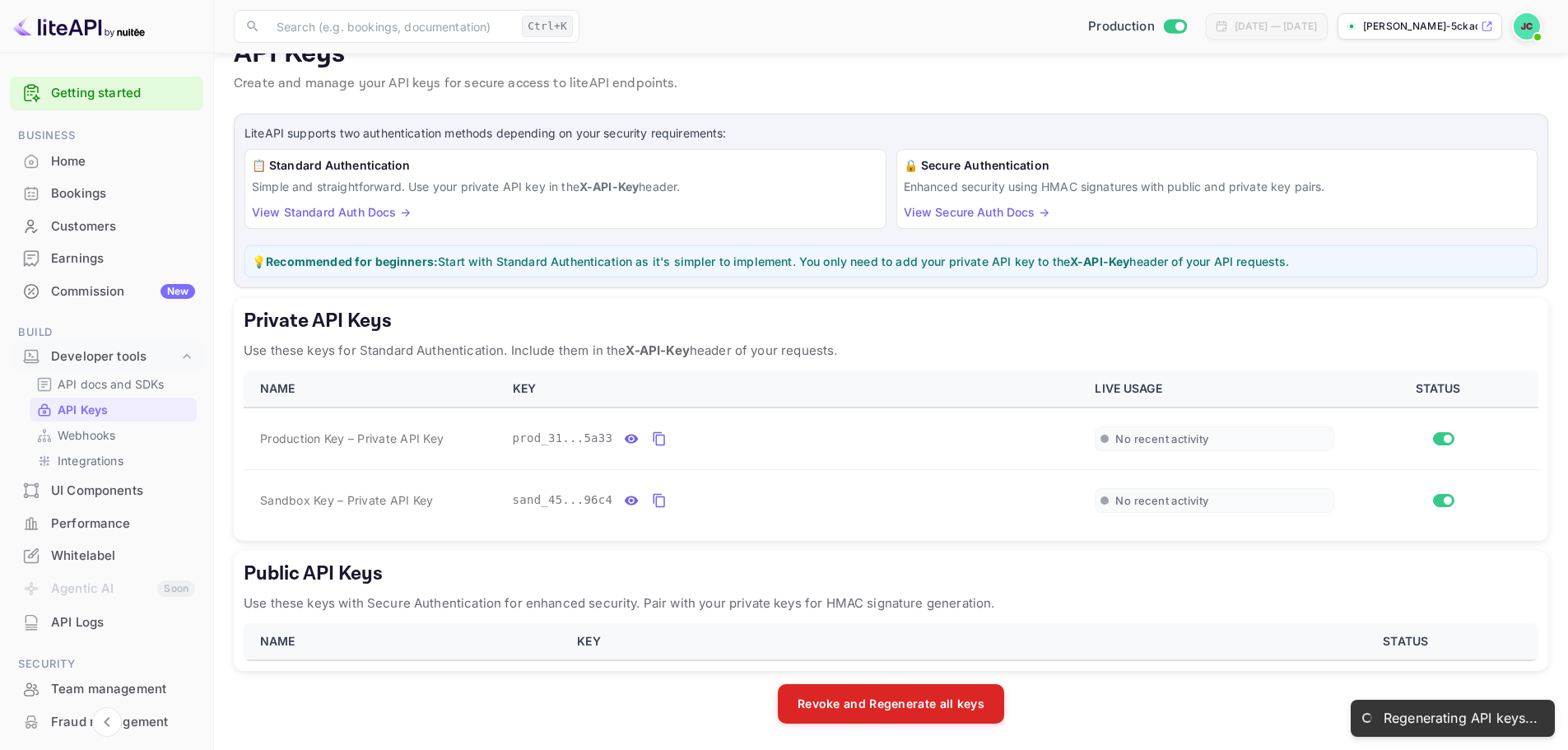
scroll to position [36, 0]
click at [652, 437] on icon "private api keys table" at bounding box center [659, 438] width 15 height 20
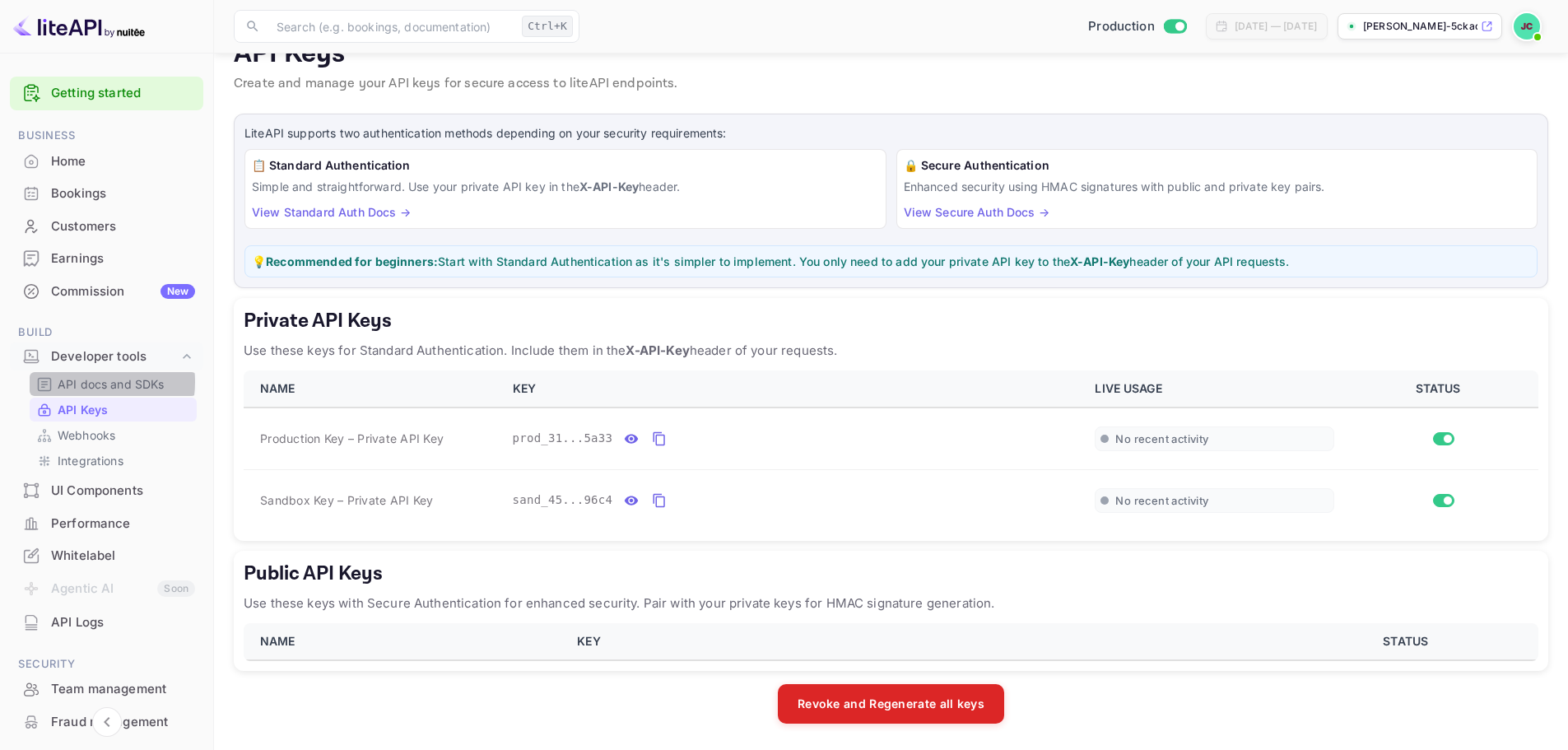
click at [83, 382] on p "API docs and SDKs" at bounding box center [111, 384] width 107 height 17
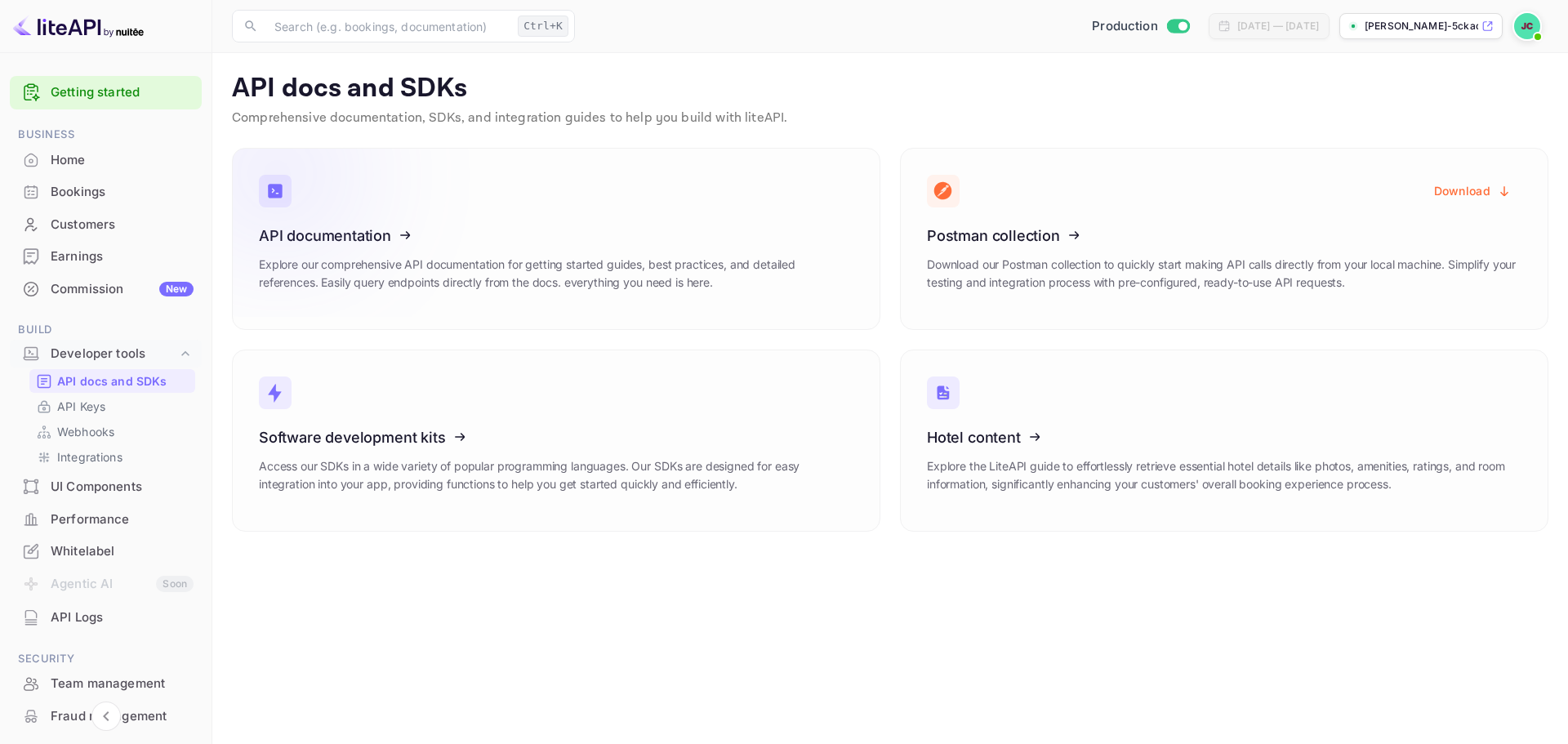
click at [421, 223] on icon at bounding box center [360, 233] width 254 height 168
click at [356, 229] on icon at bounding box center [360, 233] width 254 height 168
click at [363, 446] on icon at bounding box center [360, 434] width 254 height 168
click at [64, 155] on div "Home" at bounding box center [121, 160] width 143 height 19
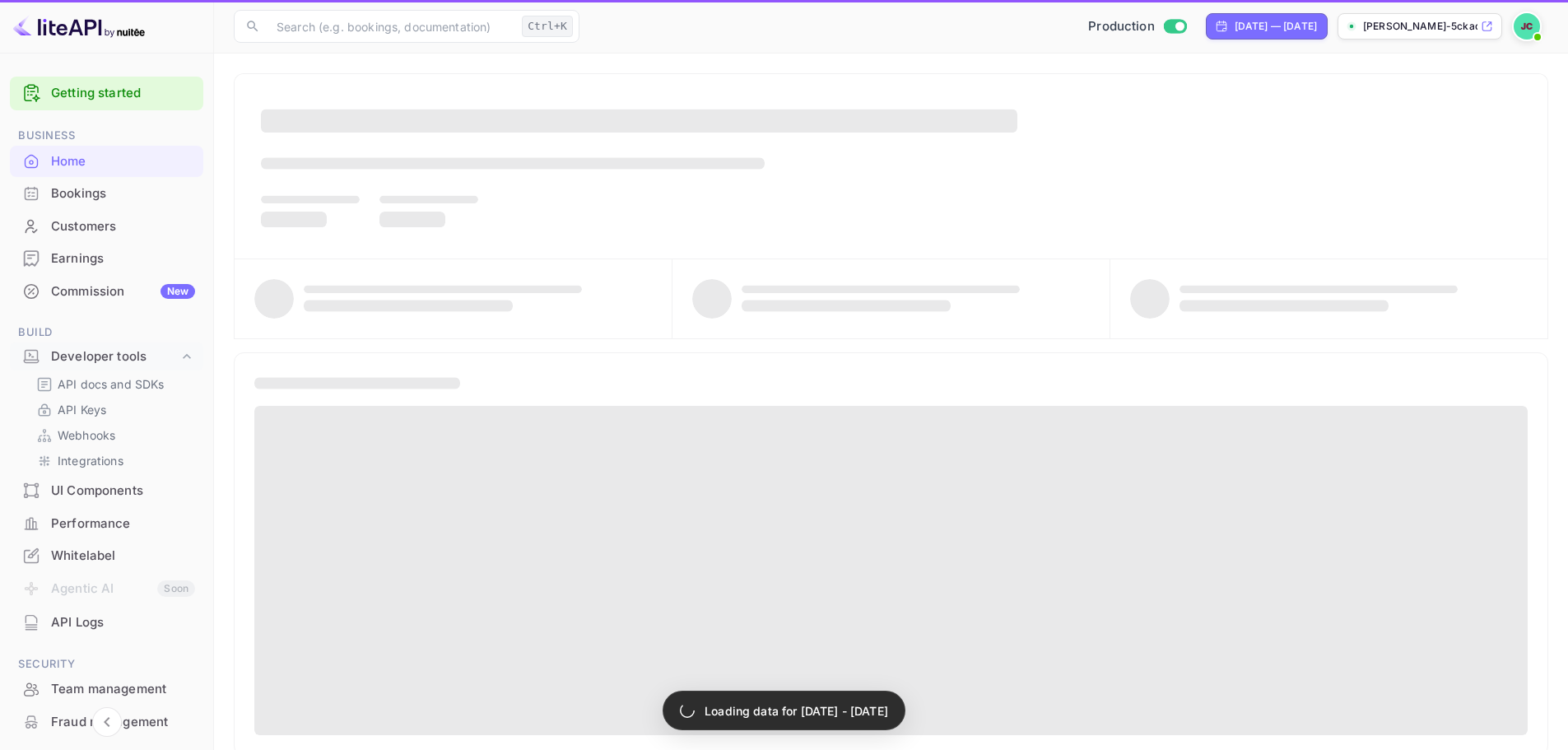
click at [62, 188] on div "Bookings" at bounding box center [122, 194] width 144 height 19
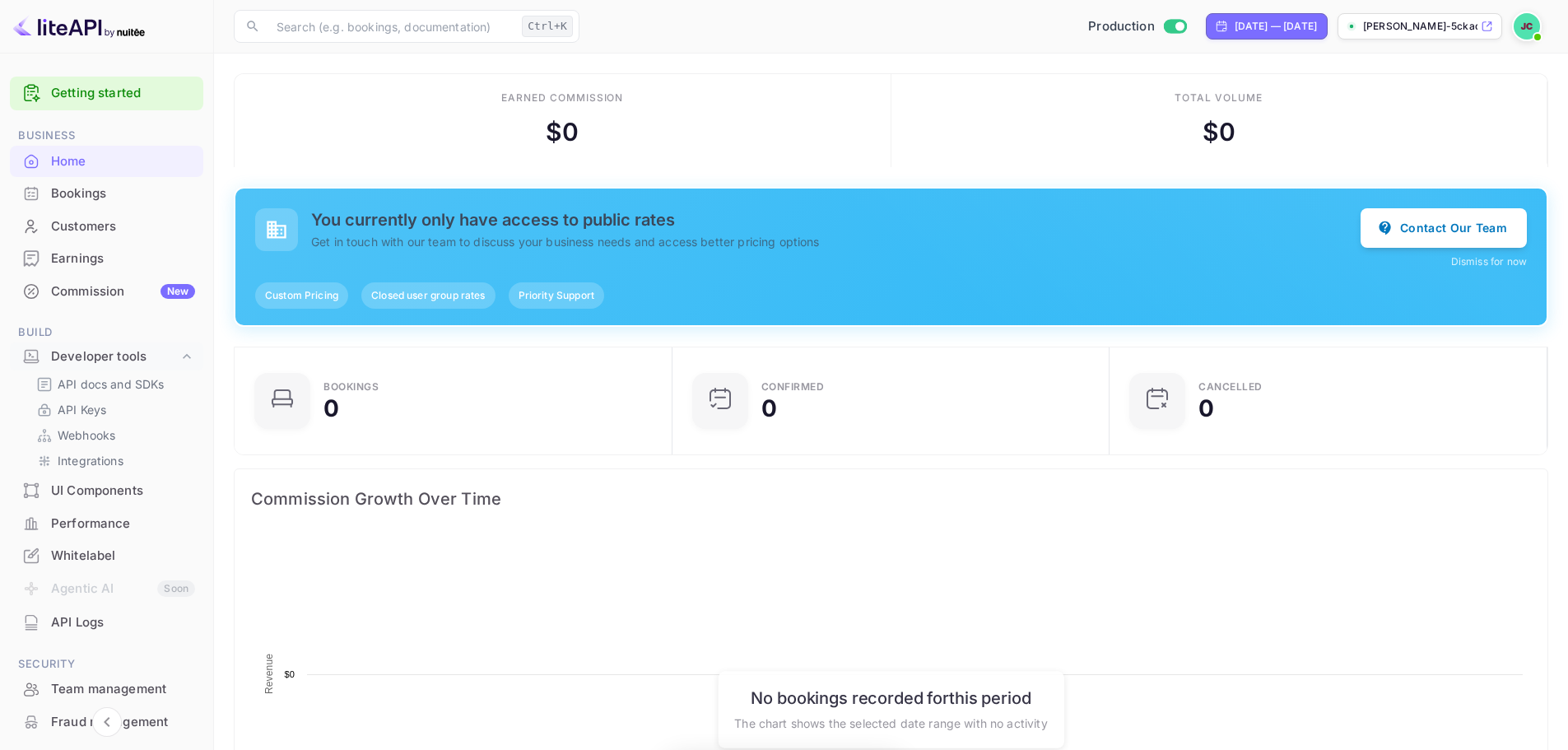
scroll to position [255, 416]
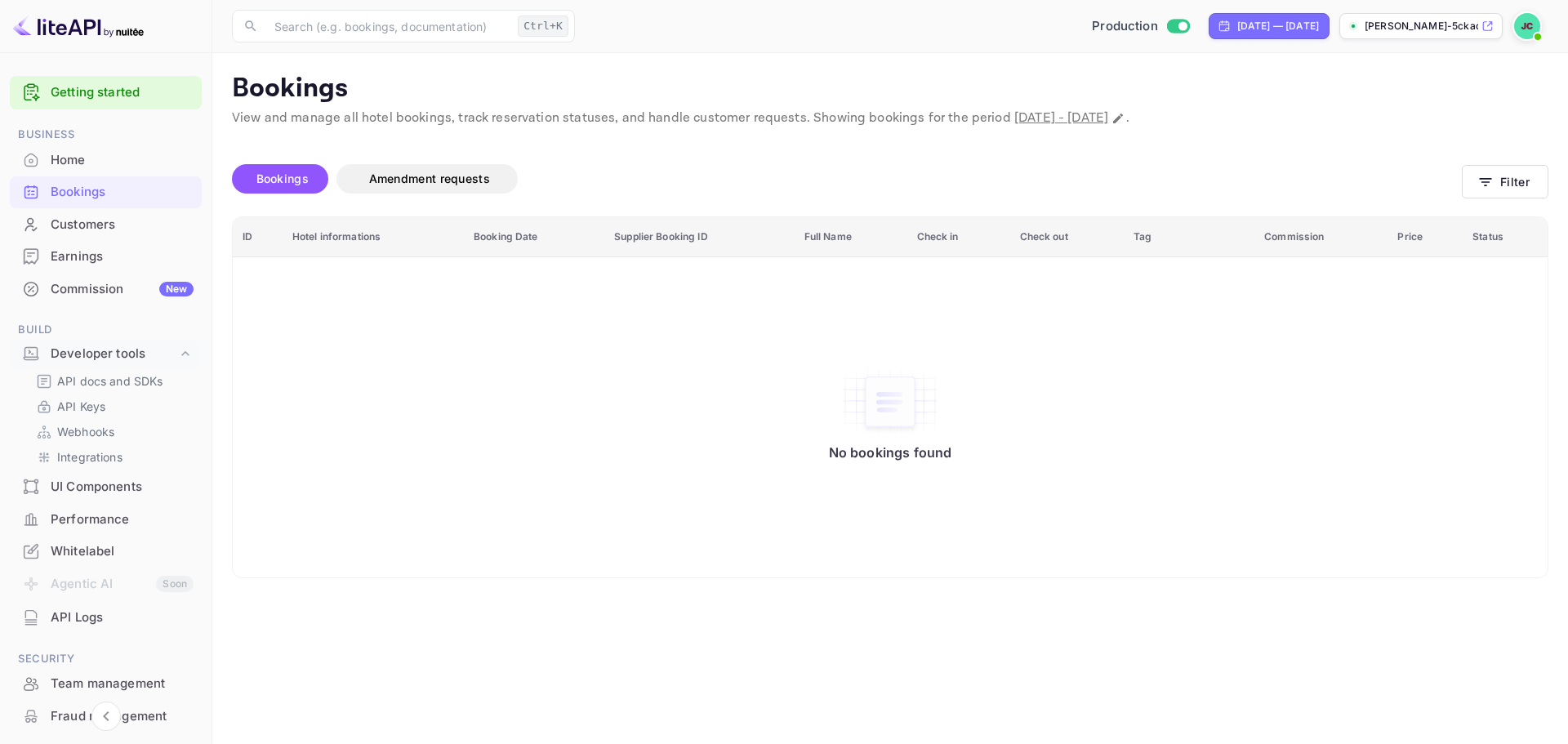
click at [1429, 26] on p "jean-choux-5ckad.nuite..." at bounding box center [1421, 26] width 113 height 15
click at [67, 548] on div "Whitelabel" at bounding box center [121, 552] width 143 height 19
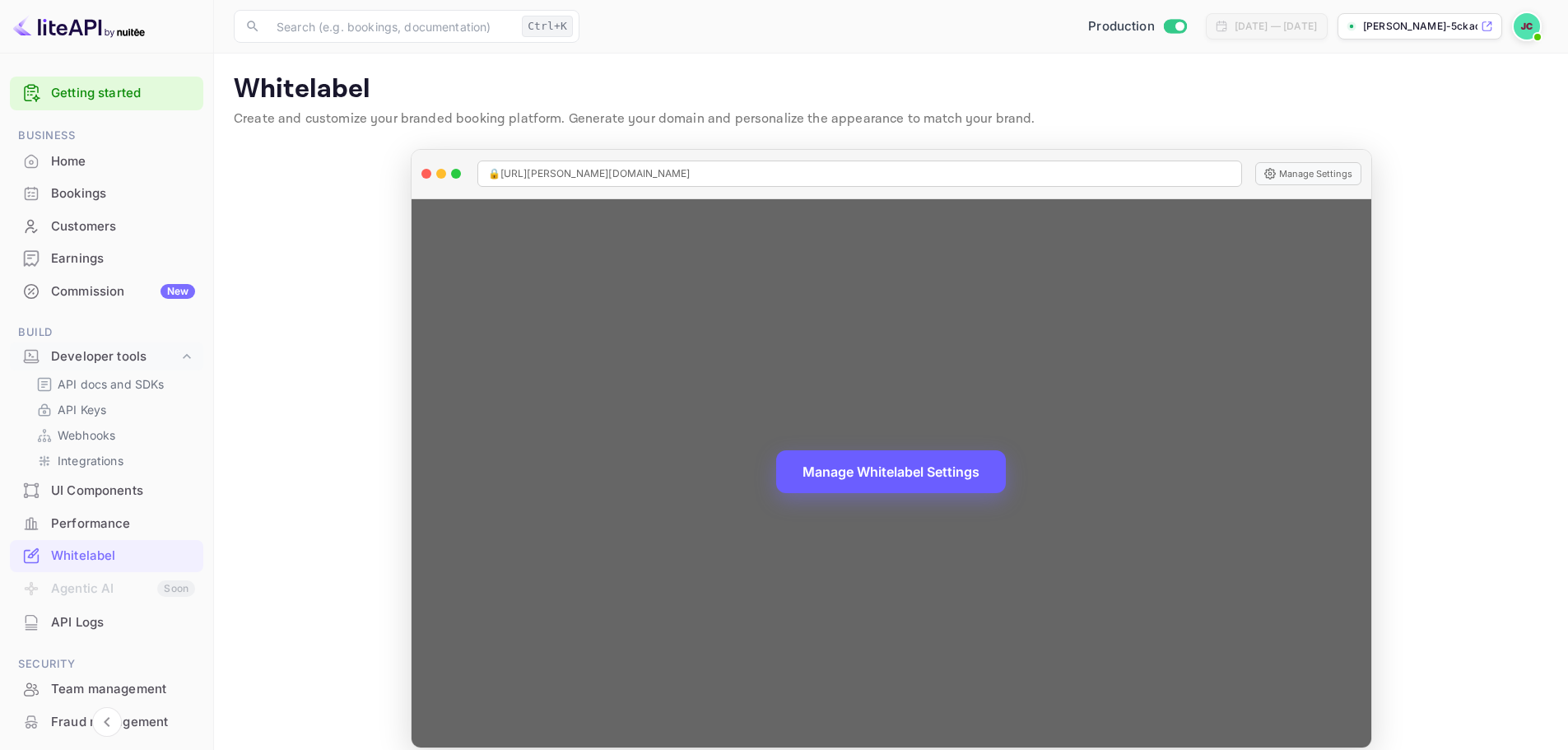
click at [867, 476] on button "Manage Whitelabel Settings" at bounding box center [891, 471] width 230 height 43
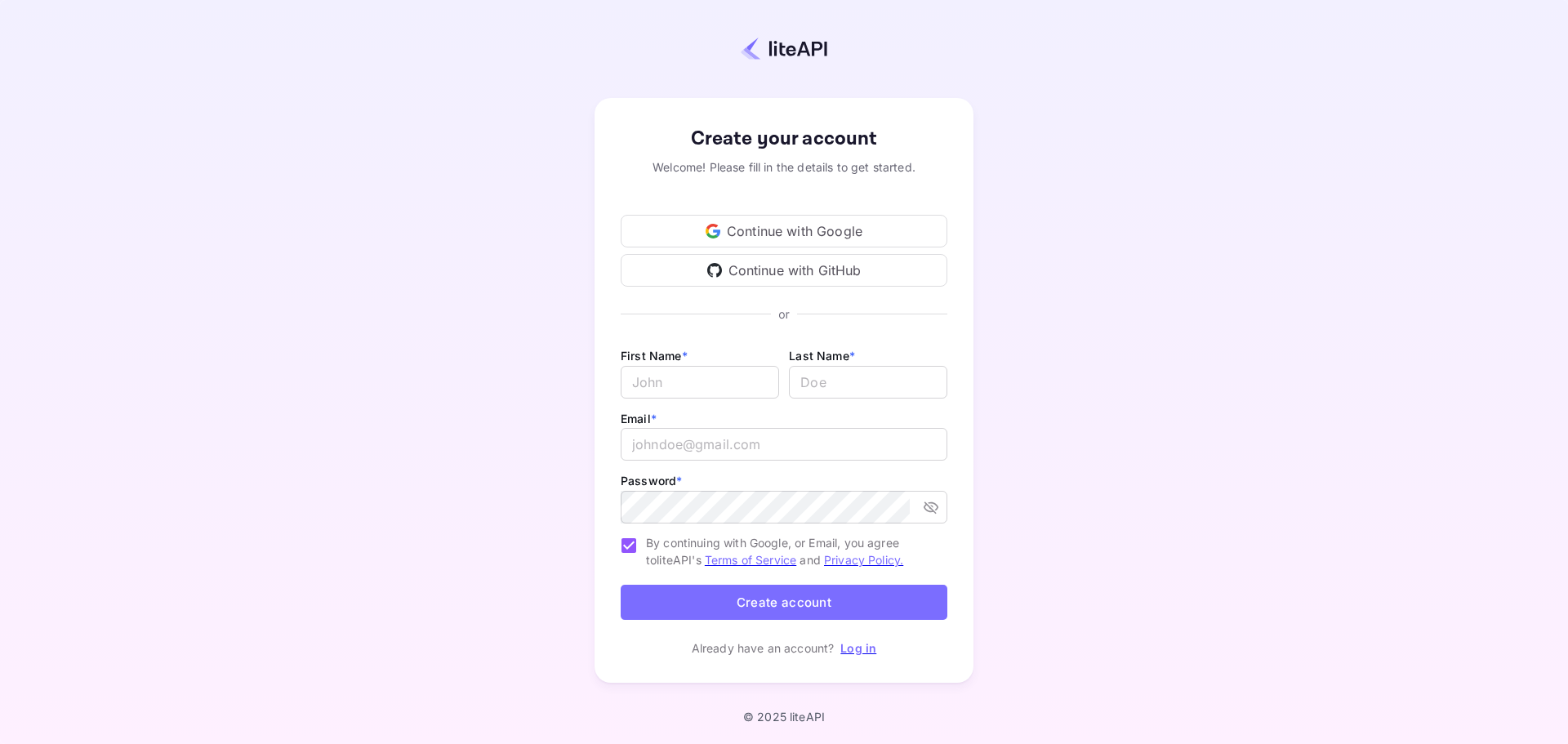
type input "[EMAIL_ADDRESS][DOMAIN_NAME]"
click at [855, 651] on link "Log in" at bounding box center [858, 648] width 36 height 14
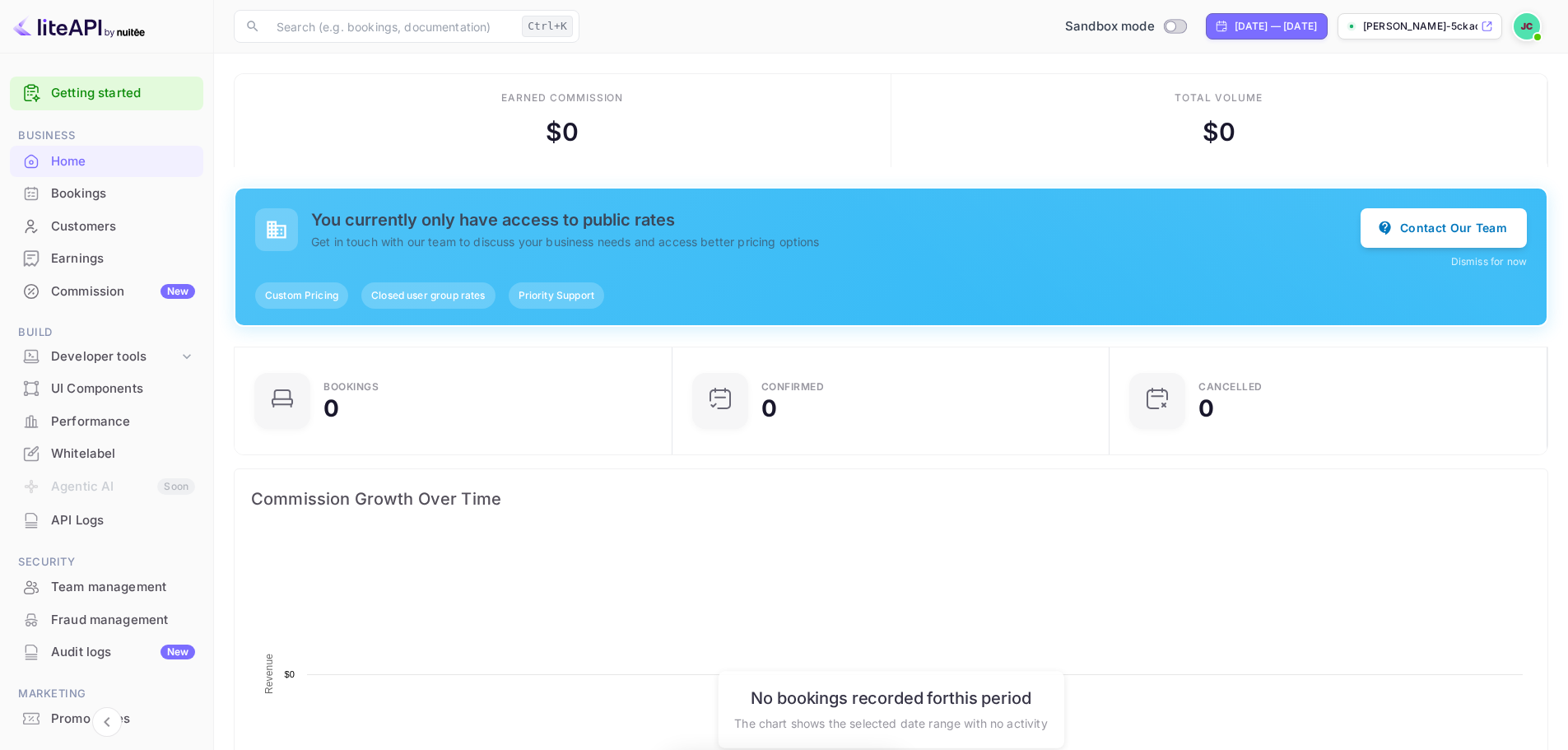
scroll to position [255, 416]
click at [102, 291] on div "Commission New" at bounding box center [122, 292] width 144 height 19
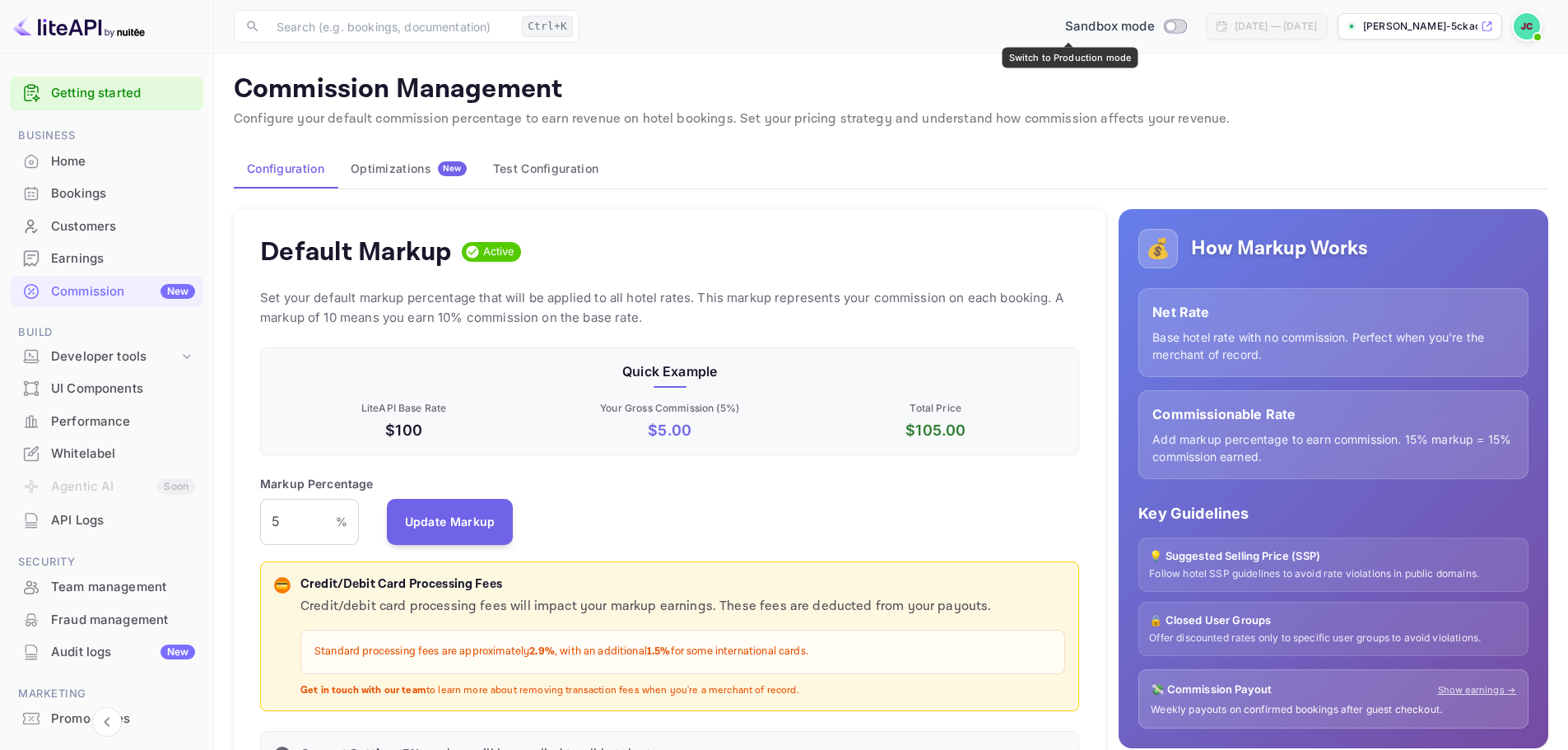
click at [1154, 25] on input "Switch to Production mode" at bounding box center [1171, 26] width 33 height 10
checkbox input "true"
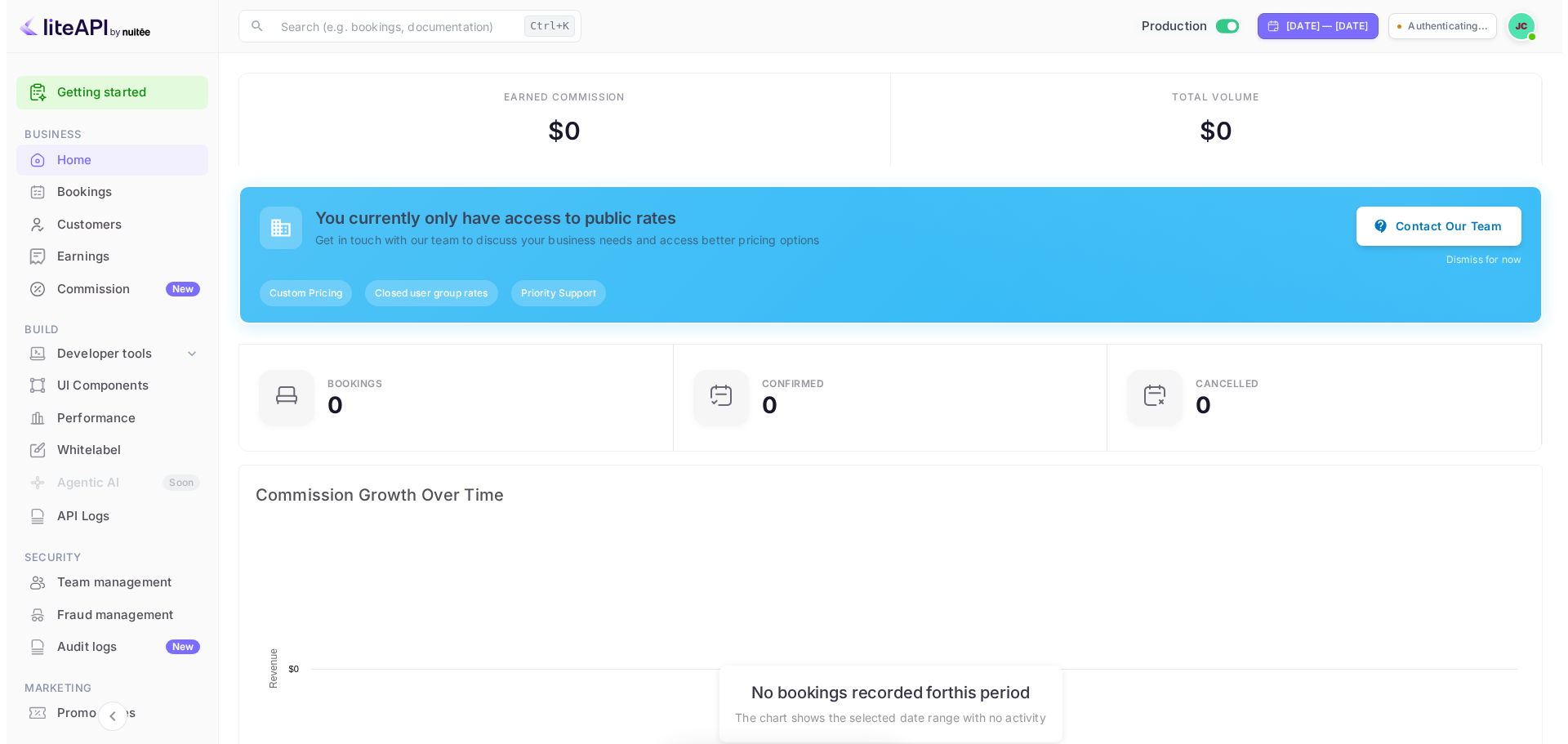
scroll to position [253, 412]
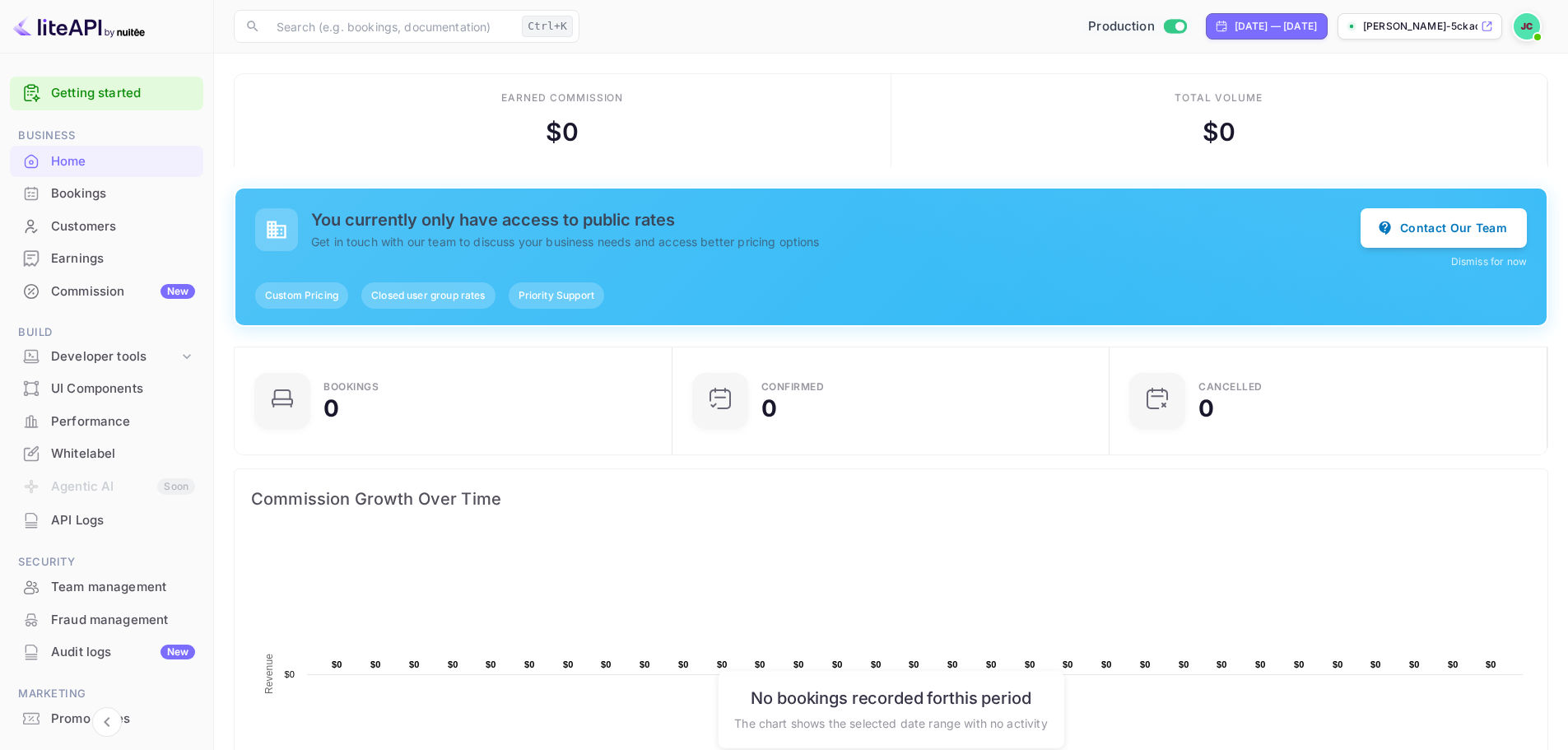
click at [69, 523] on div "API Logs" at bounding box center [122, 520] width 144 height 19
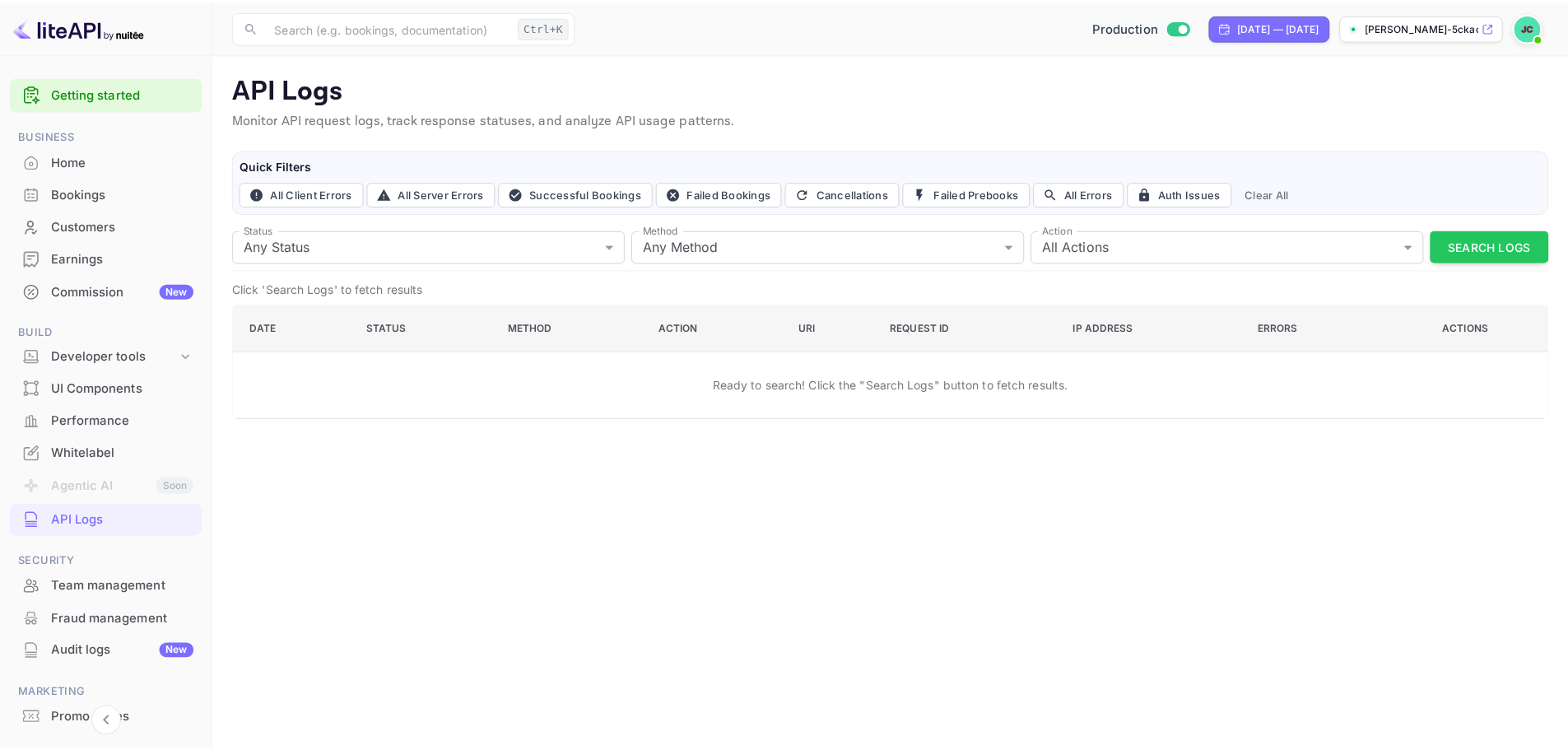
scroll to position [76, 0]
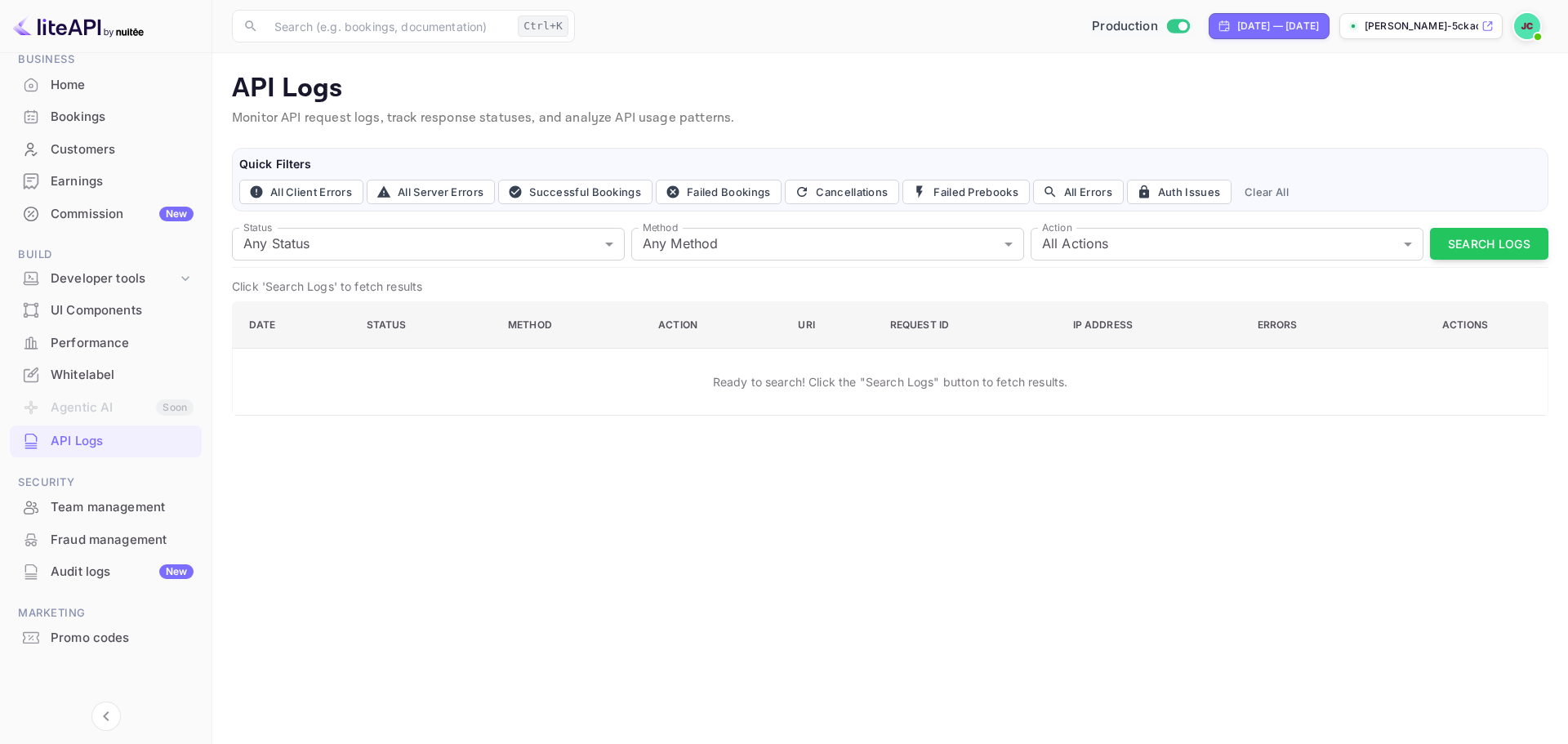
click at [62, 368] on div "Whitelabel" at bounding box center [121, 375] width 143 height 19
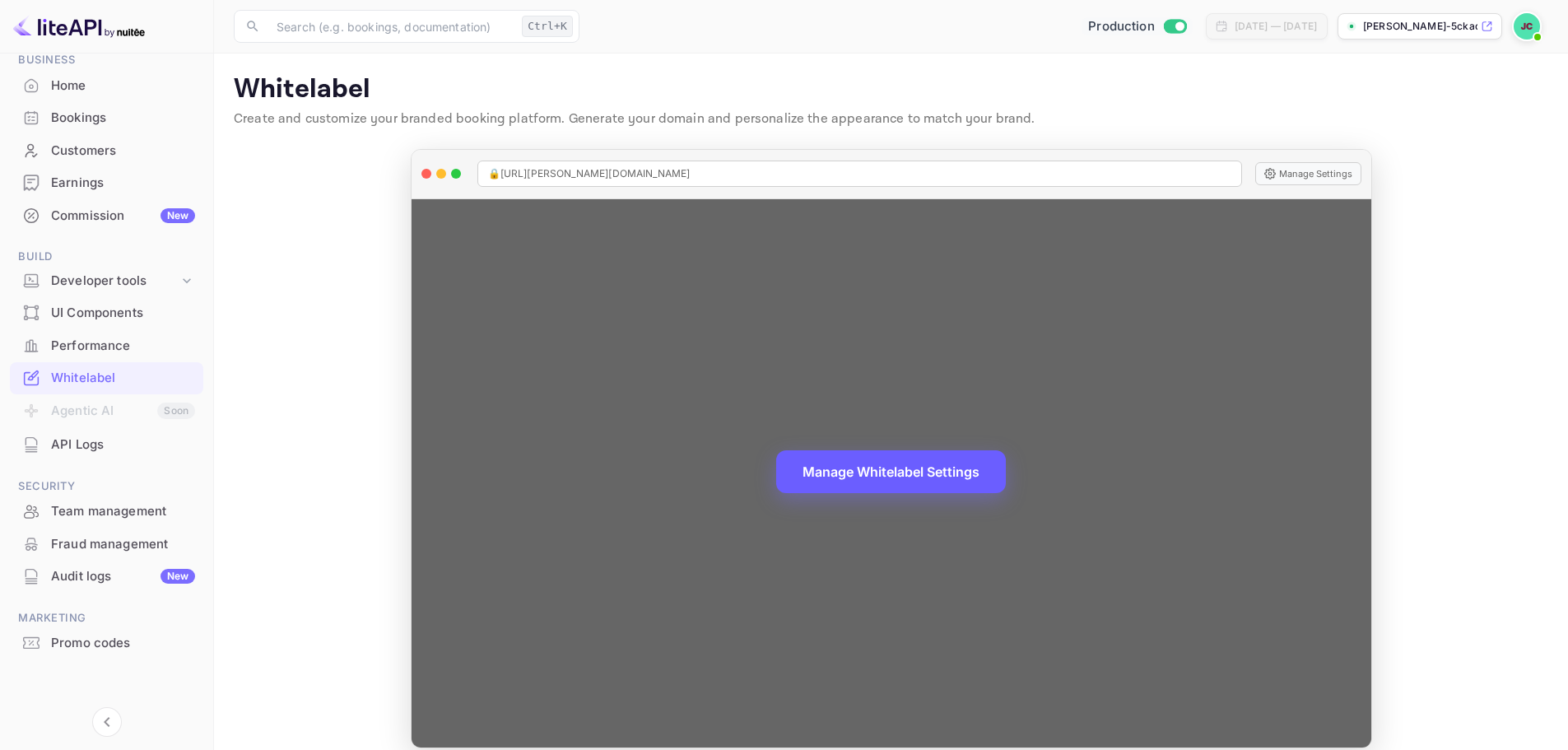
click at [890, 471] on button "Manage Whitelabel Settings" at bounding box center [891, 471] width 230 height 43
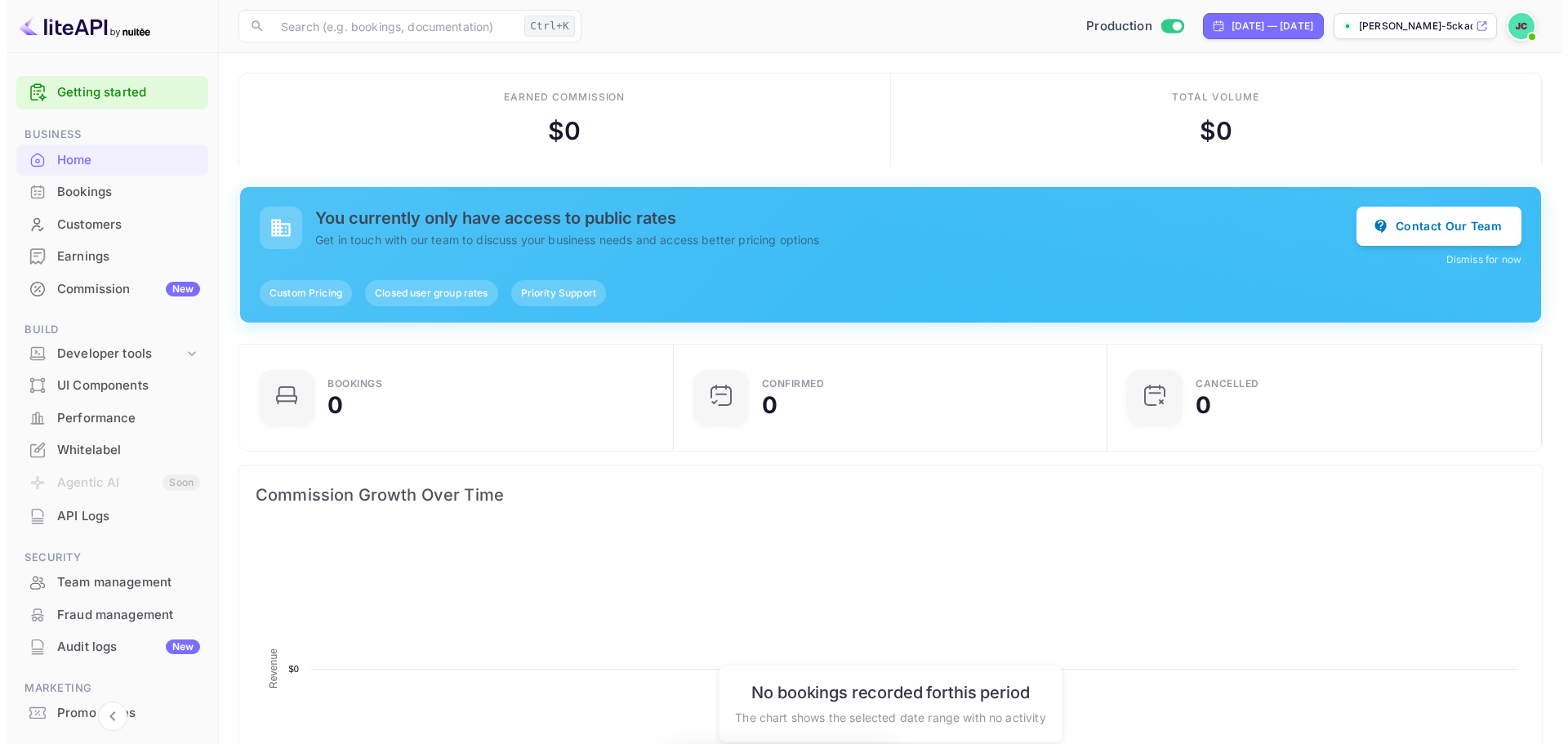
scroll to position [253, 412]
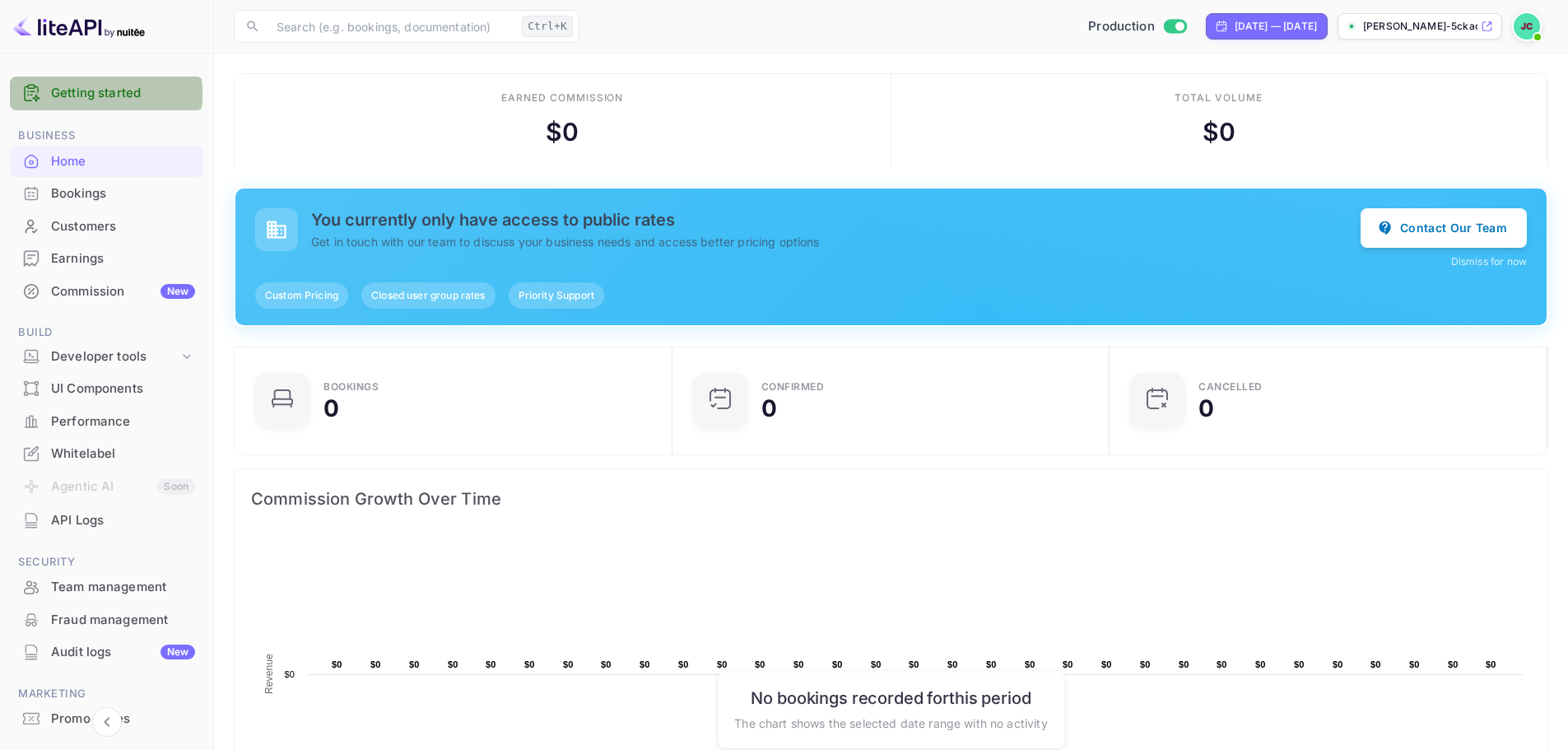
click at [93, 93] on link "Getting started" at bounding box center [122, 93] width 144 height 19
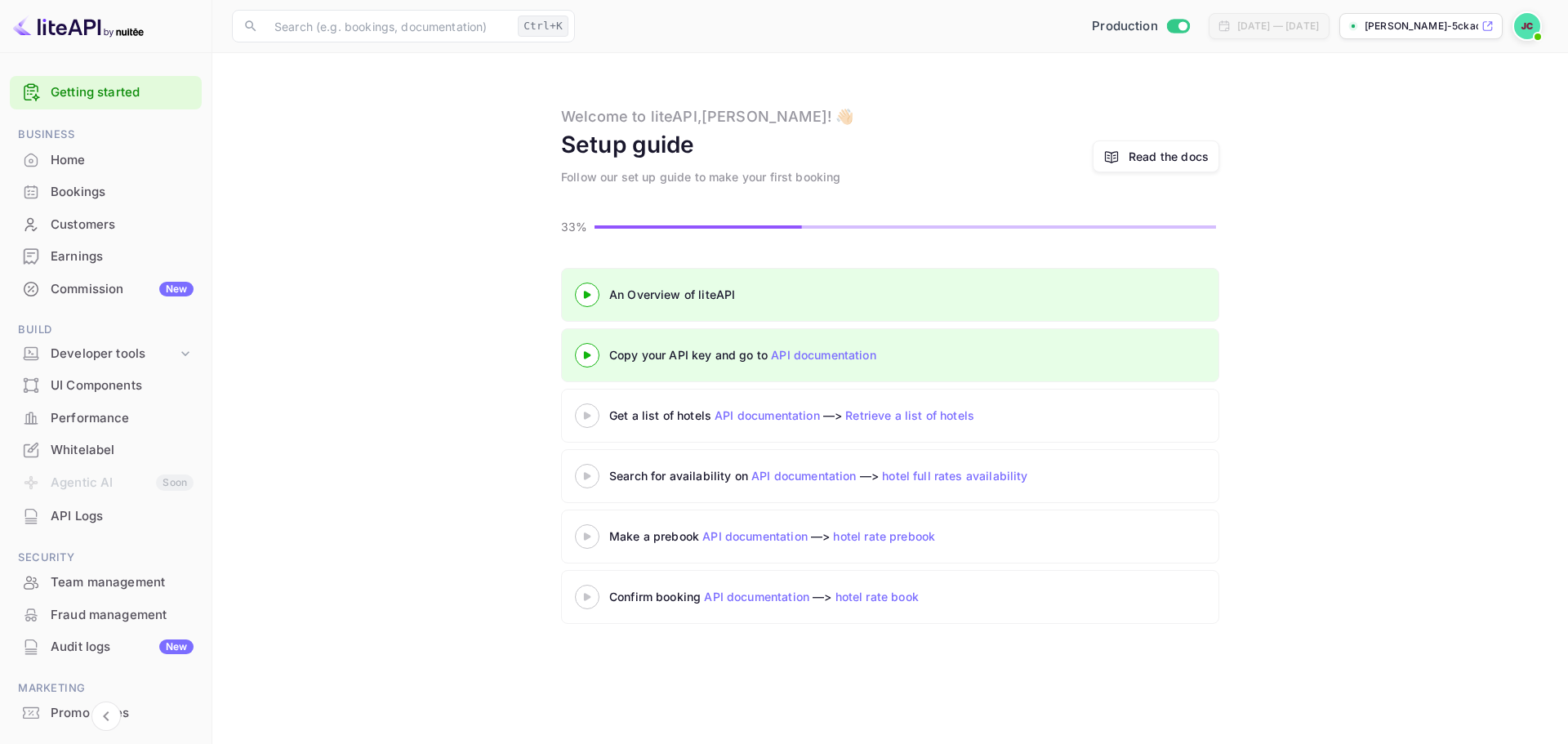
click at [593, 415] on icon at bounding box center [587, 415] width 57 height 8
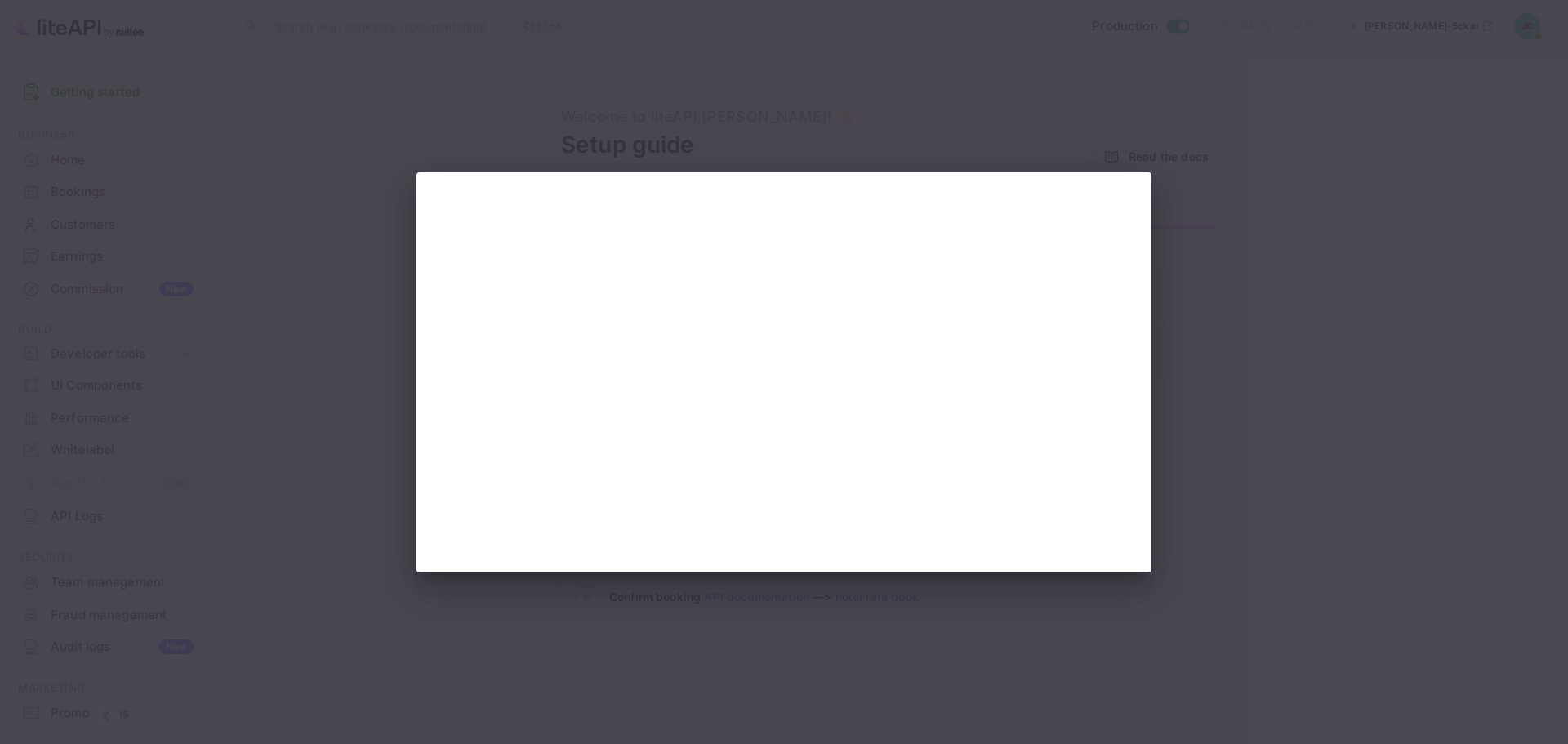
click at [347, 381] on div at bounding box center [784, 372] width 1568 height 744
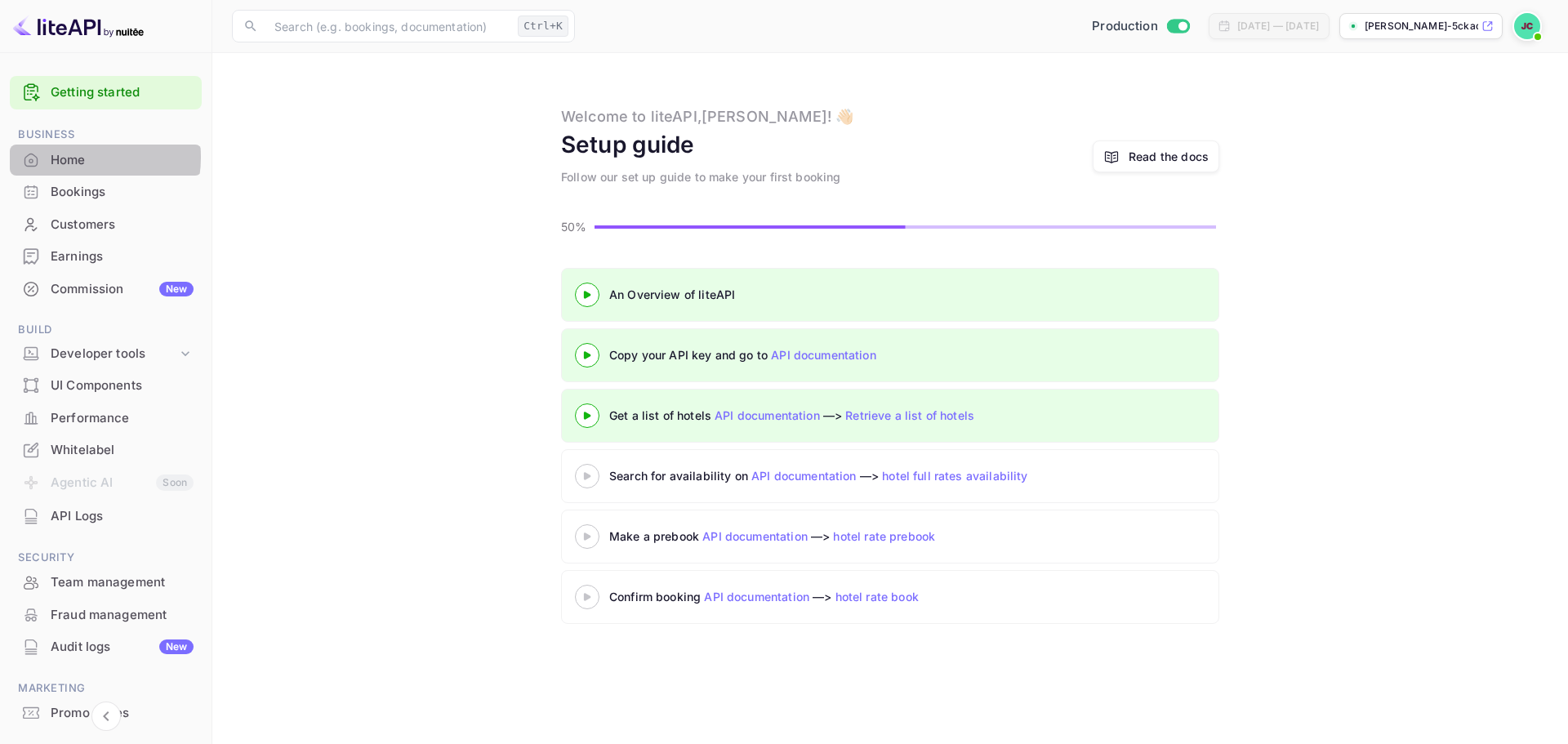
click at [74, 158] on div "Home" at bounding box center [121, 160] width 143 height 19
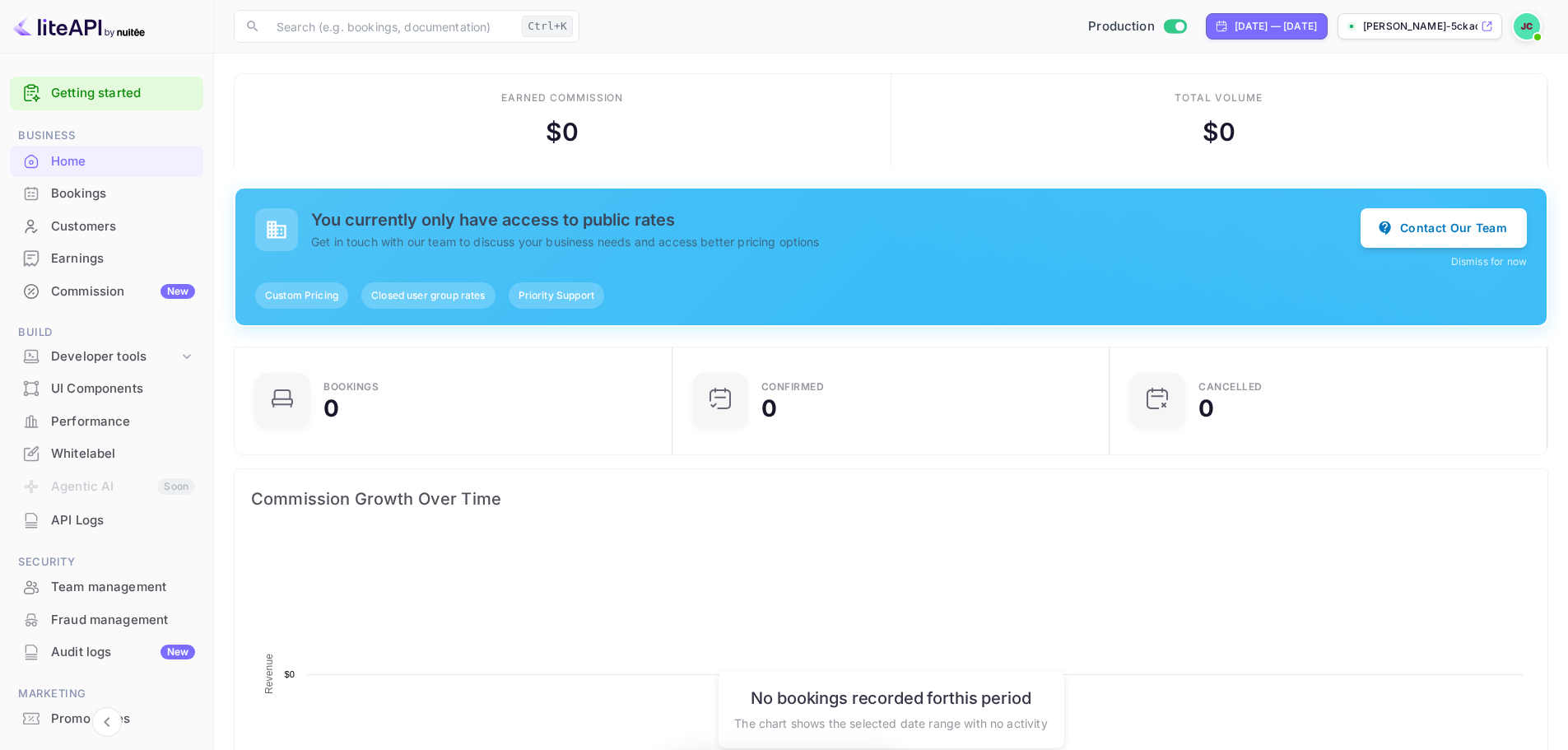
scroll to position [255, 416]
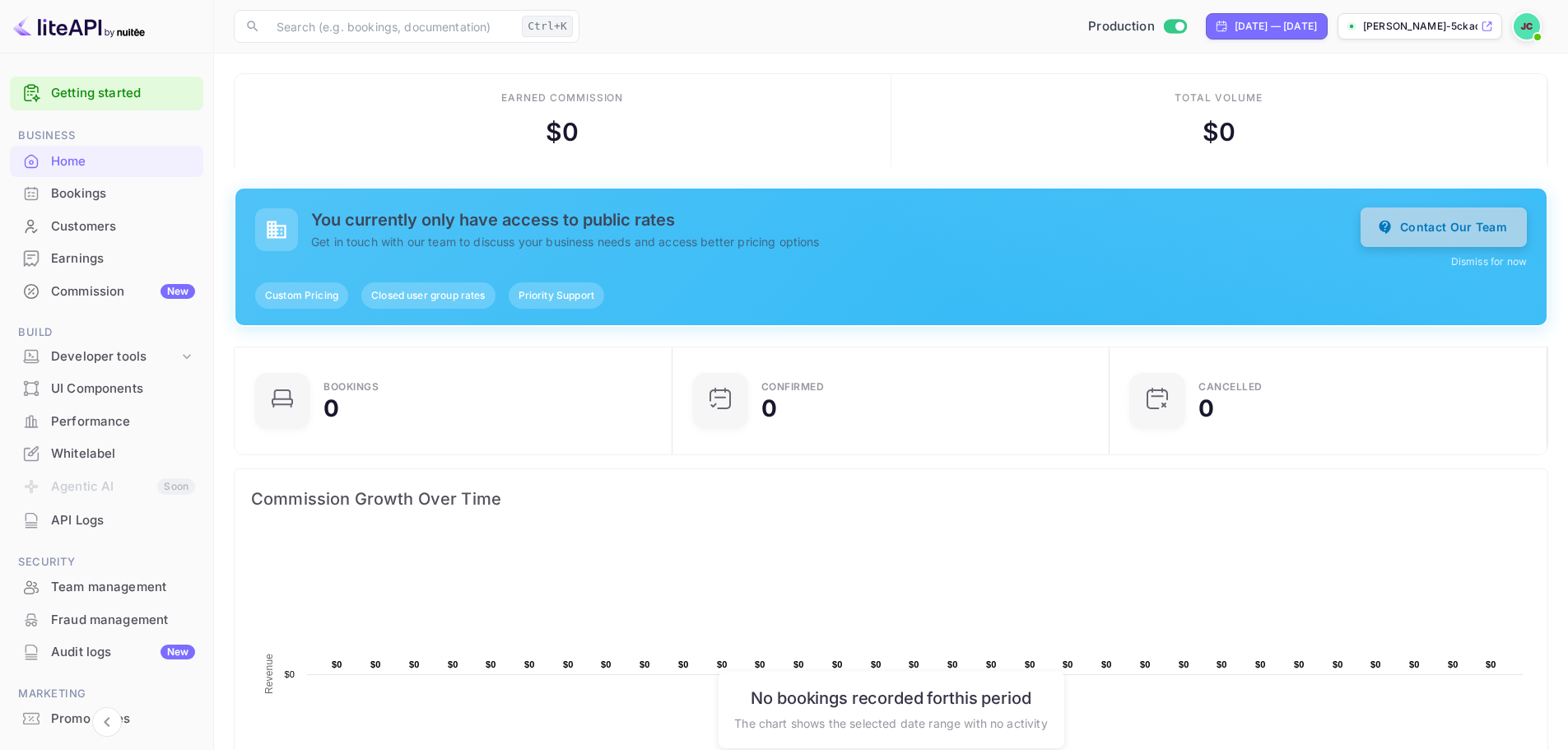
click at [1429, 225] on button "Contact Our Team" at bounding box center [1443, 227] width 166 height 39
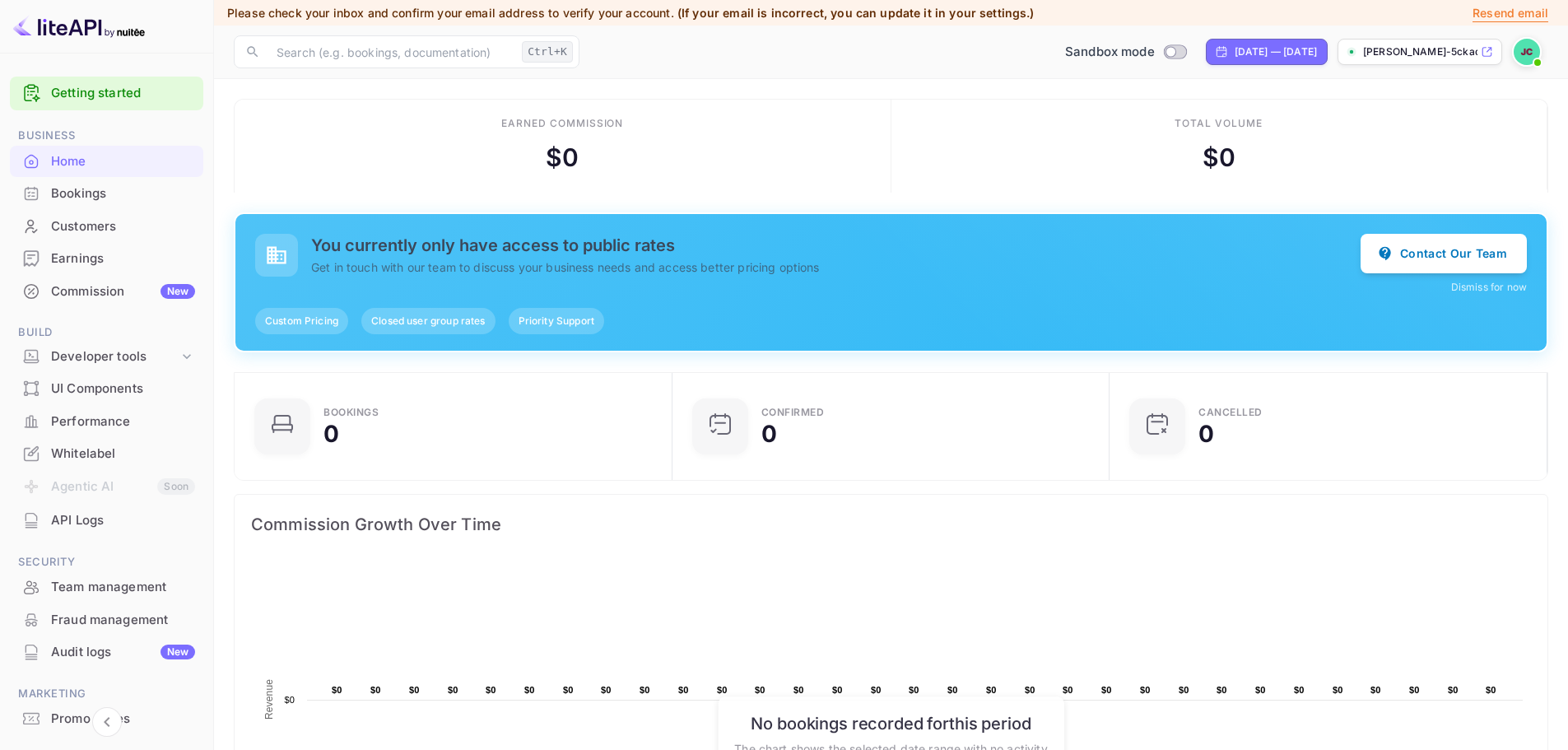
scroll to position [255, 416]
click at [1514, 11] on p "Resend email" at bounding box center [1510, 13] width 76 height 18
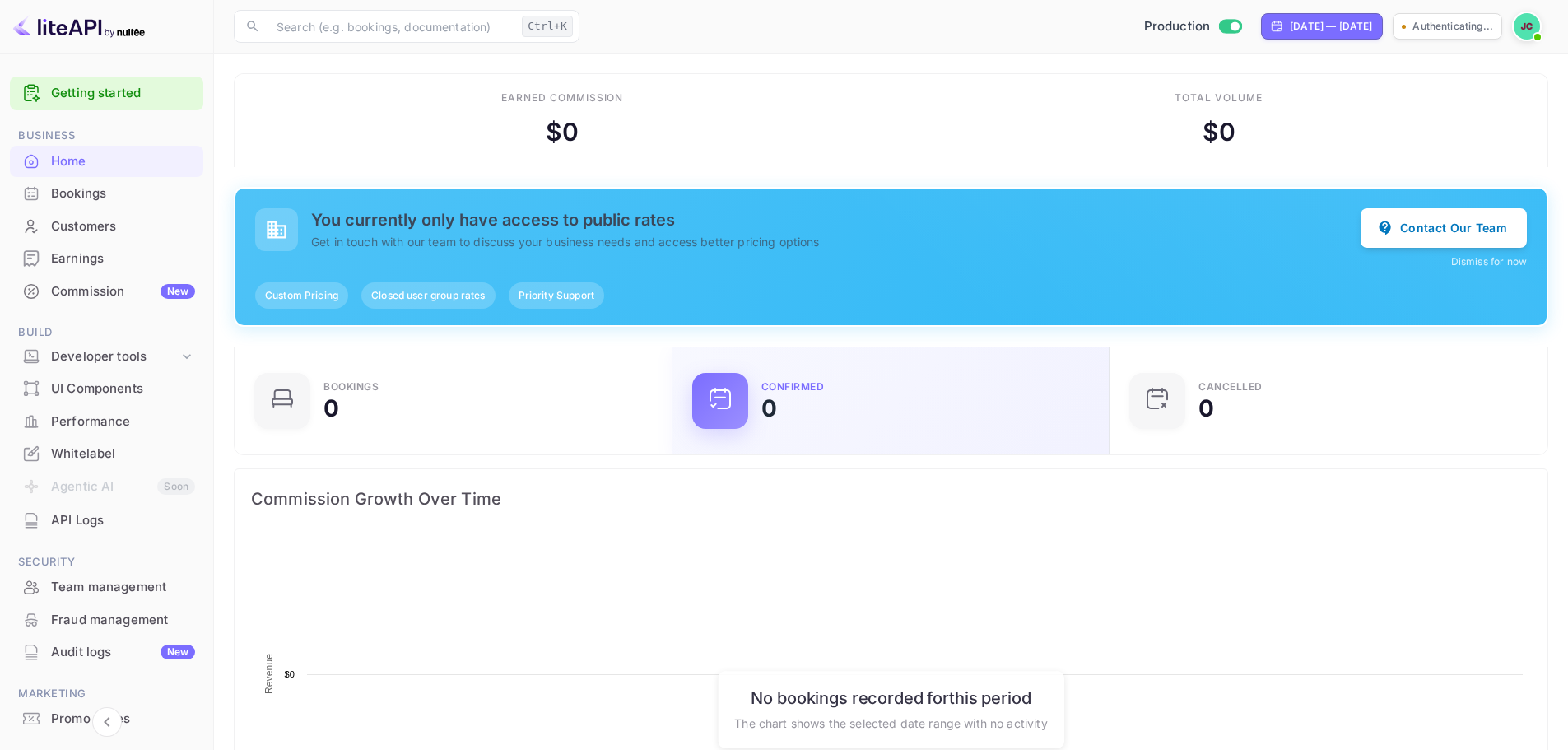
scroll to position [255, 416]
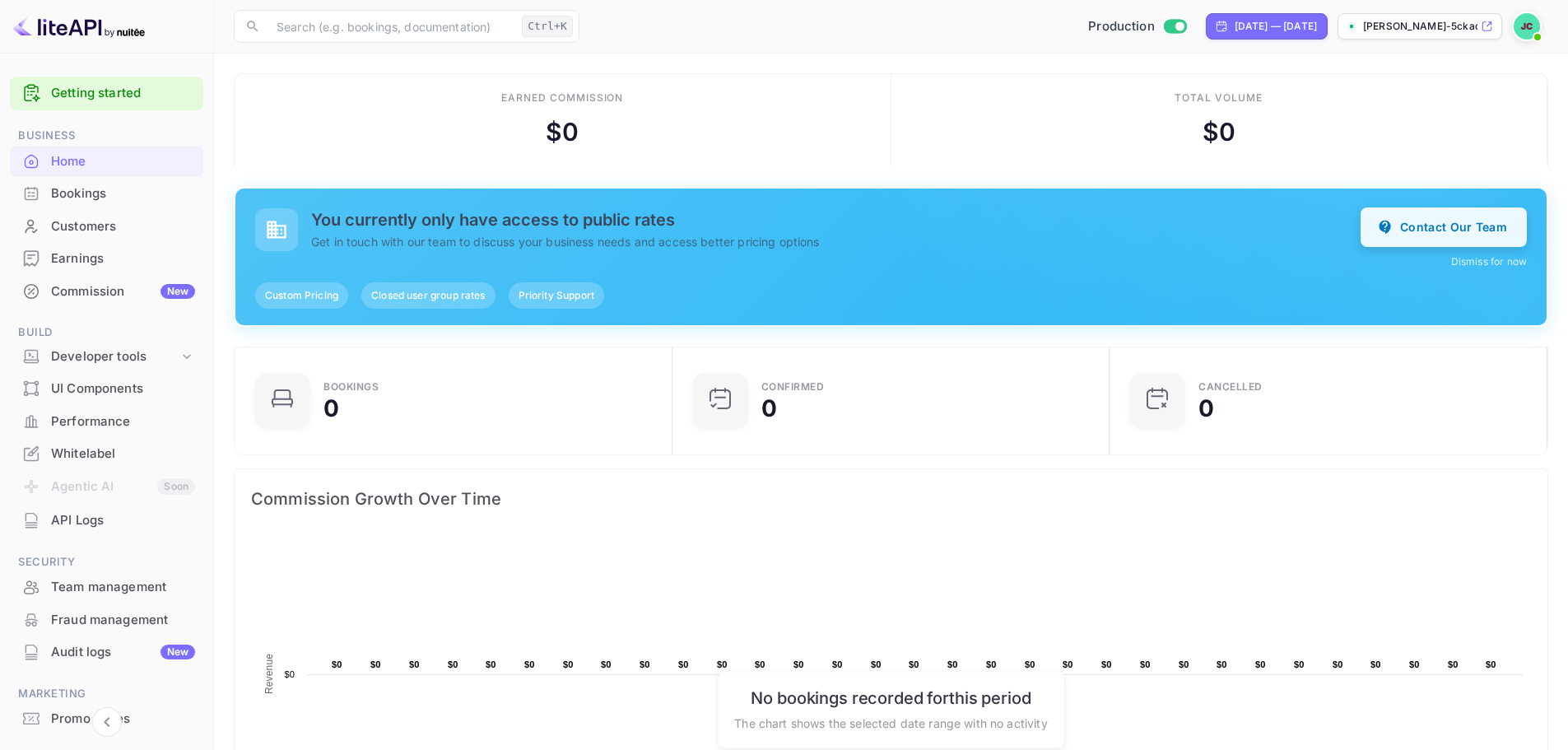
click at [1386, 226] on icon "button" at bounding box center [1385, 228] width 11 height 14
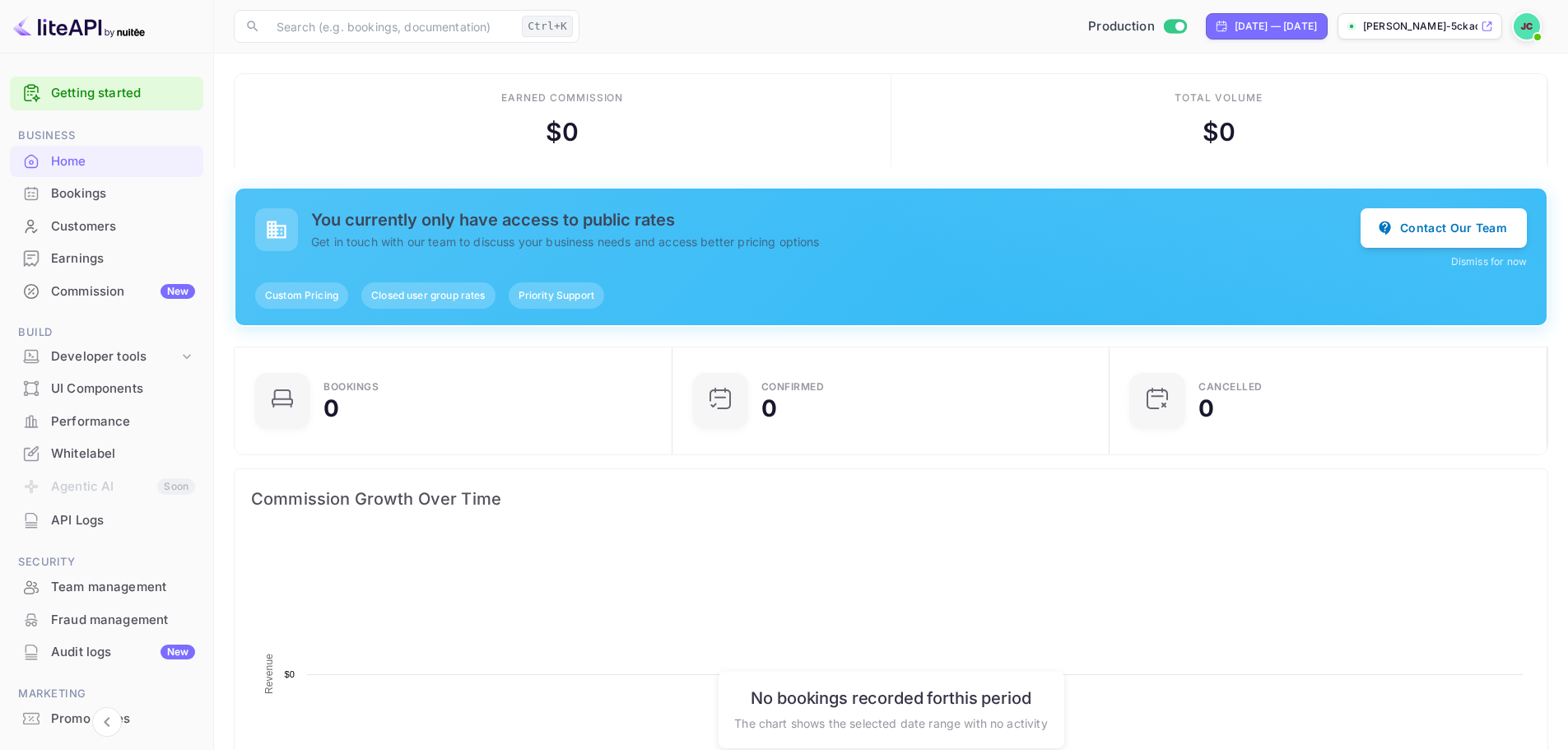
scroll to position [255, 416]
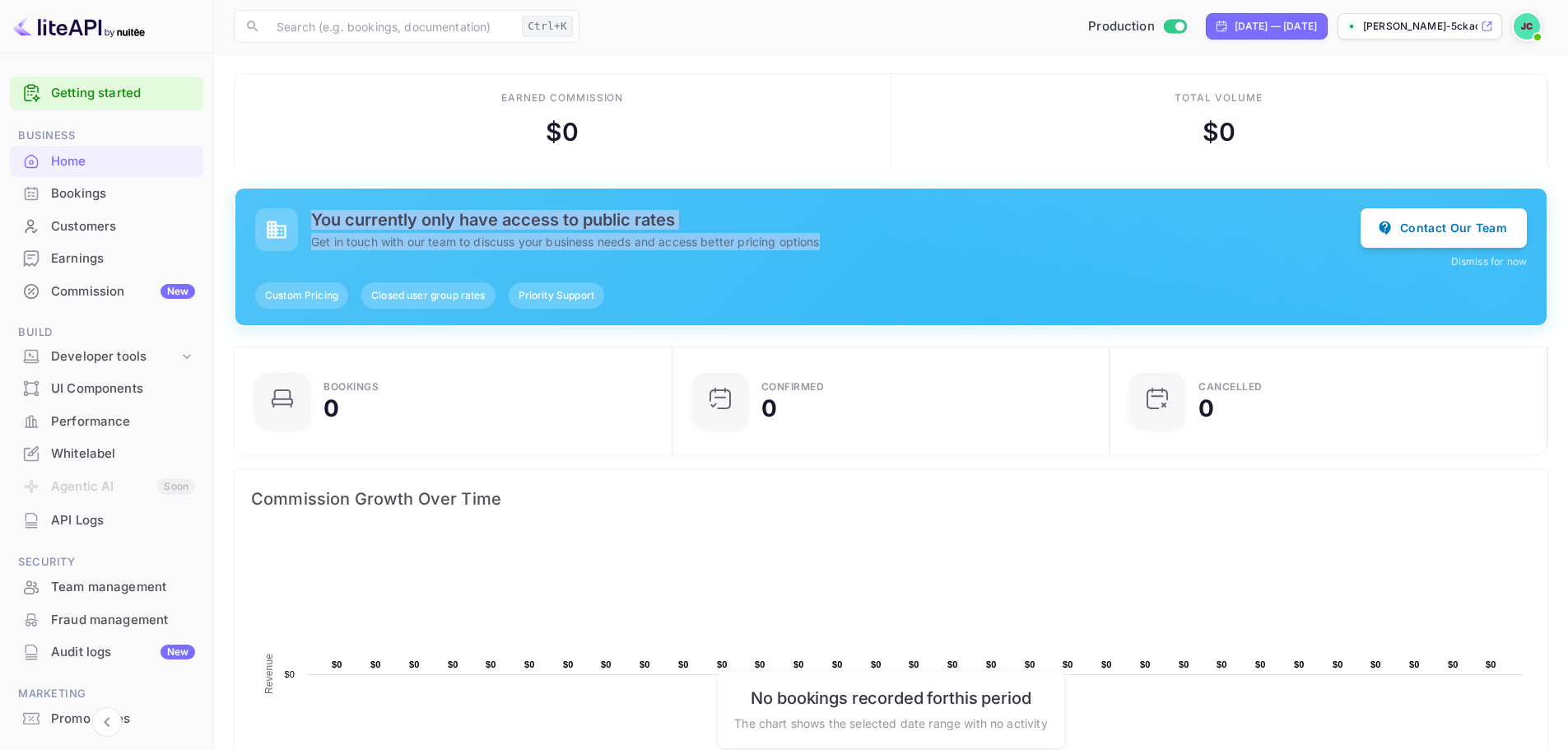
drag, startPoint x: 313, startPoint y: 212, endPoint x: 877, endPoint y: 248, distance: 565.1
click at [877, 248] on div "You currently only have access to public rates Get in touch with our team to di…" at bounding box center [836, 230] width 1049 height 40
click at [1528, 24] on img at bounding box center [1527, 26] width 26 height 26
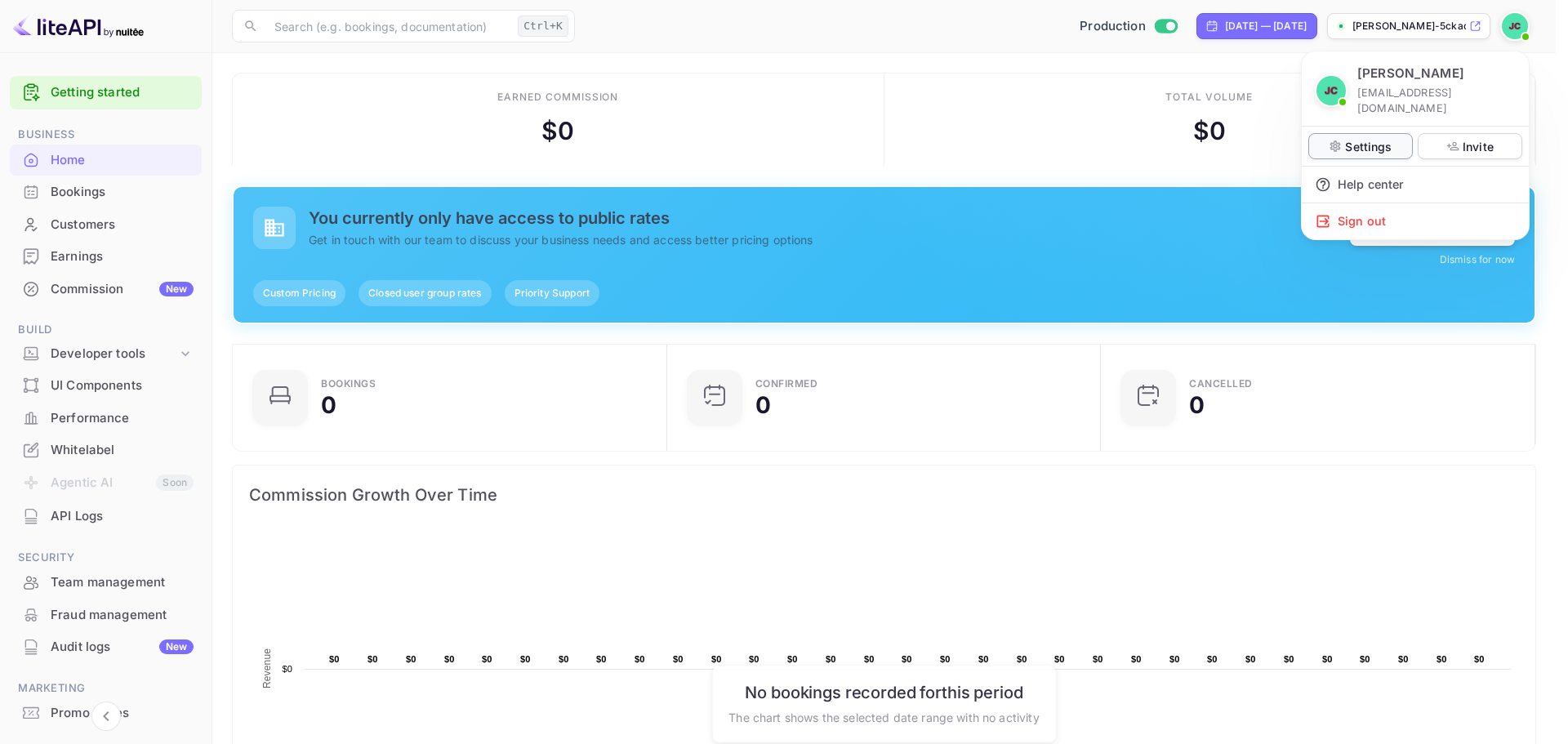
click at [1349, 138] on p "Settings" at bounding box center [1369, 146] width 47 height 17
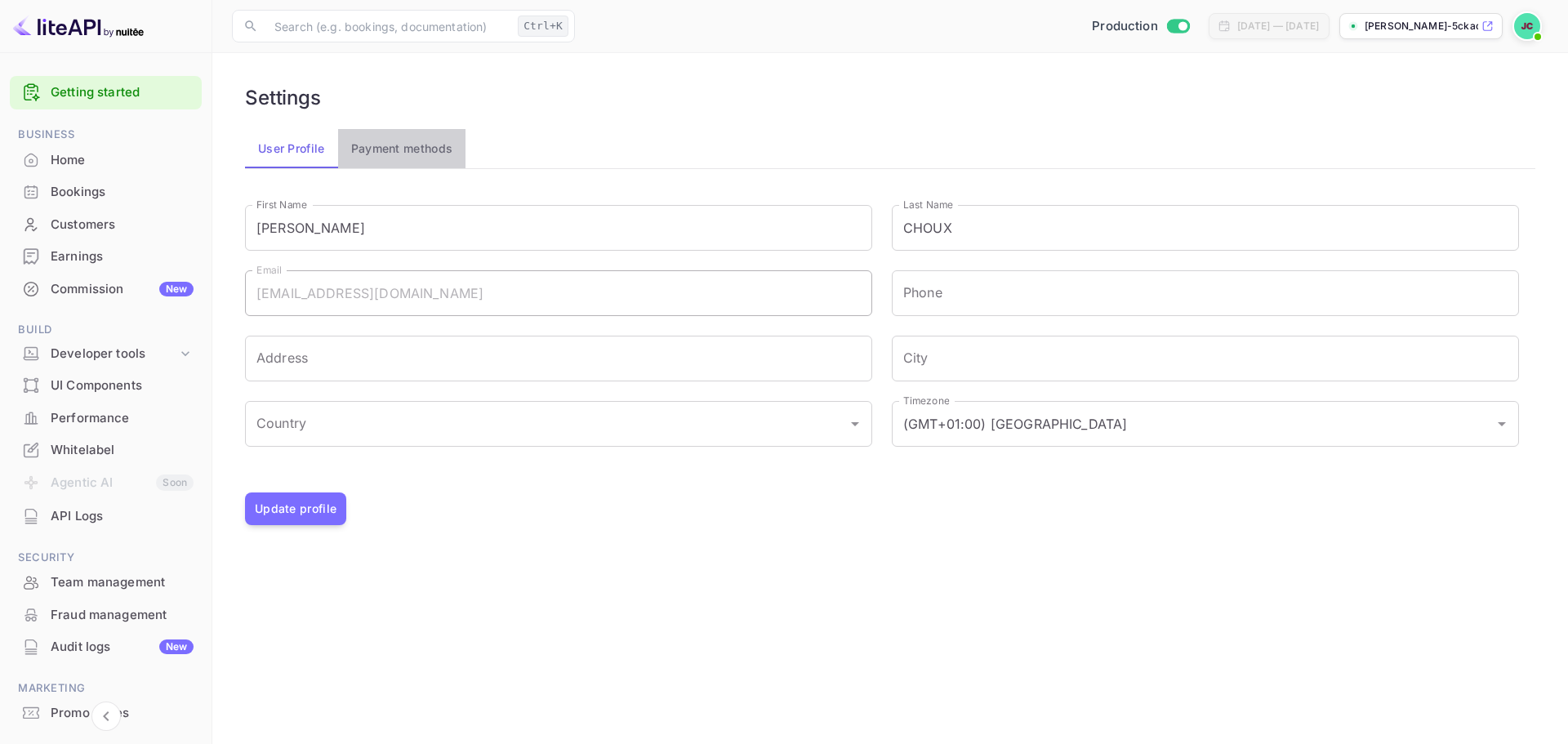
click at [373, 141] on button "Payment methods" at bounding box center [402, 148] width 128 height 39
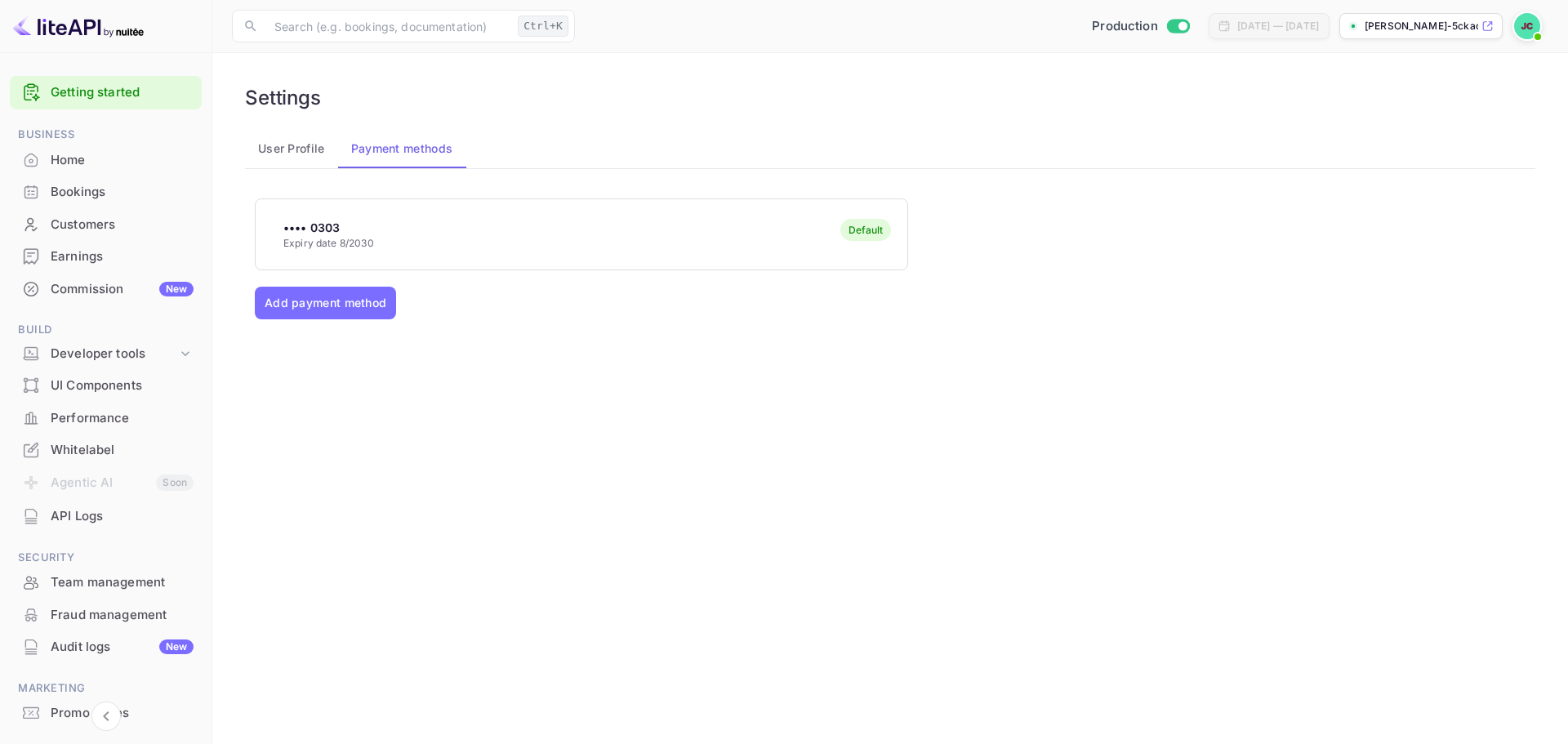
click at [314, 152] on button "User Profile" at bounding box center [291, 148] width 93 height 39
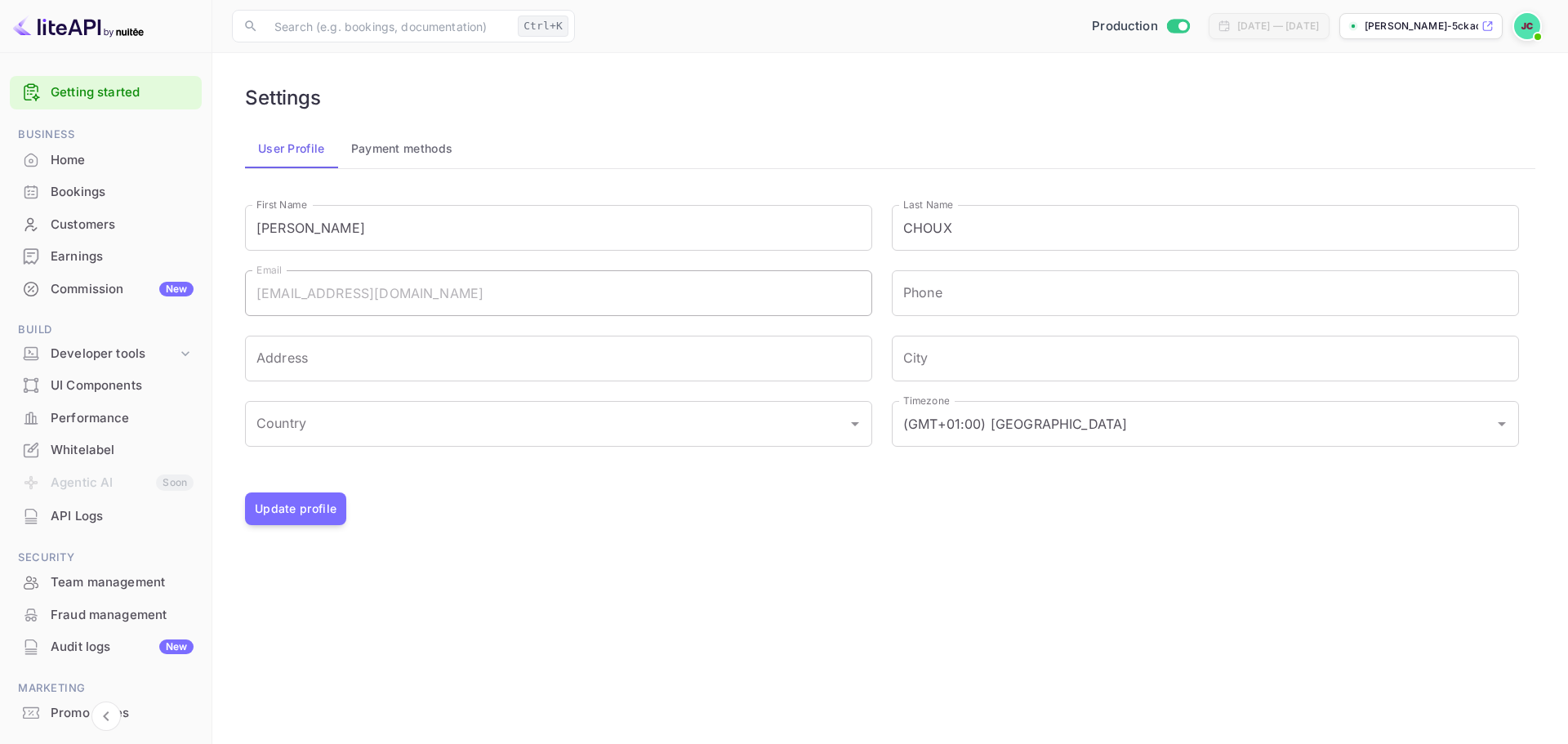
click at [82, 94] on link "Getting started" at bounding box center [121, 93] width 143 height 19
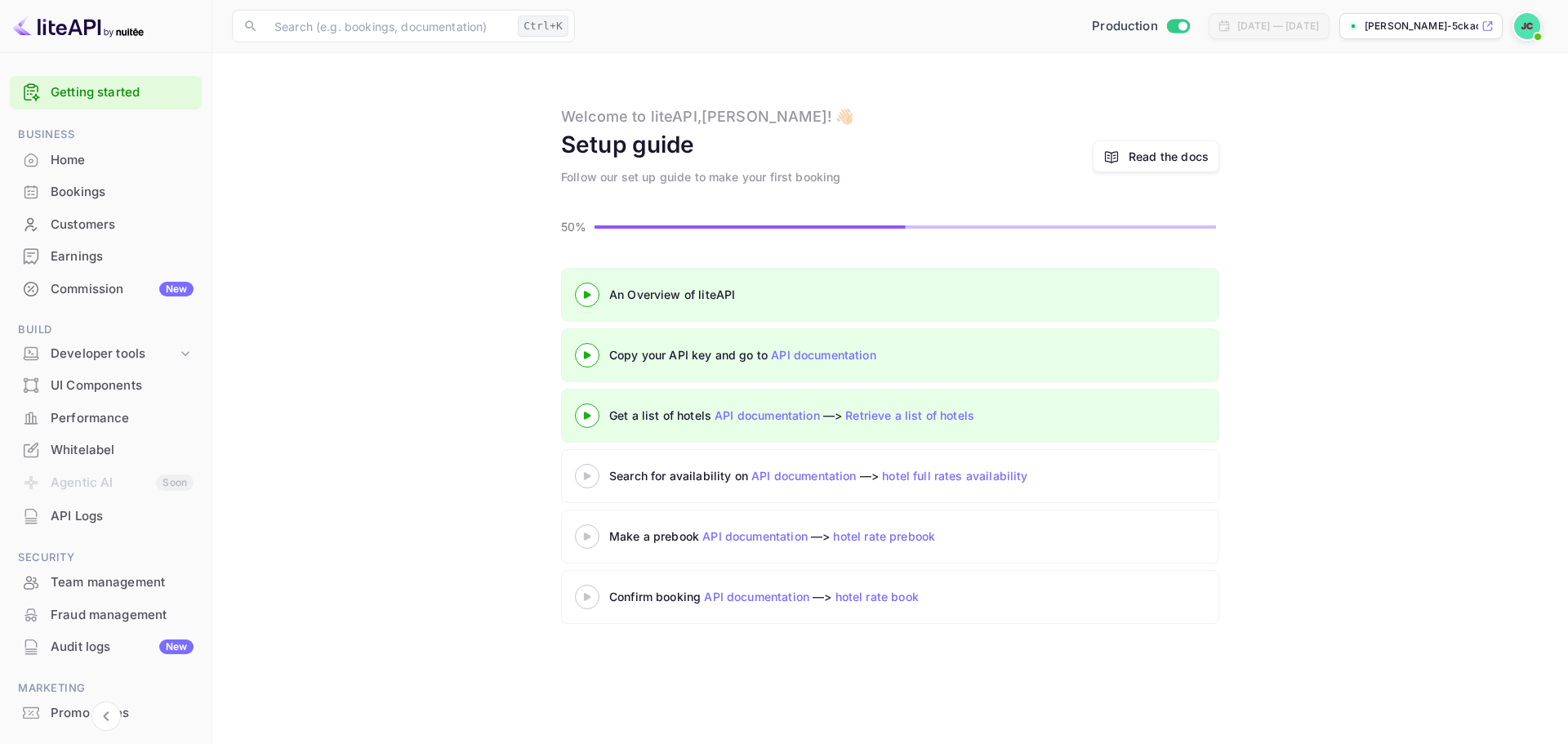
click at [1147, 155] on div "Read the docs" at bounding box center [1169, 157] width 80 height 17
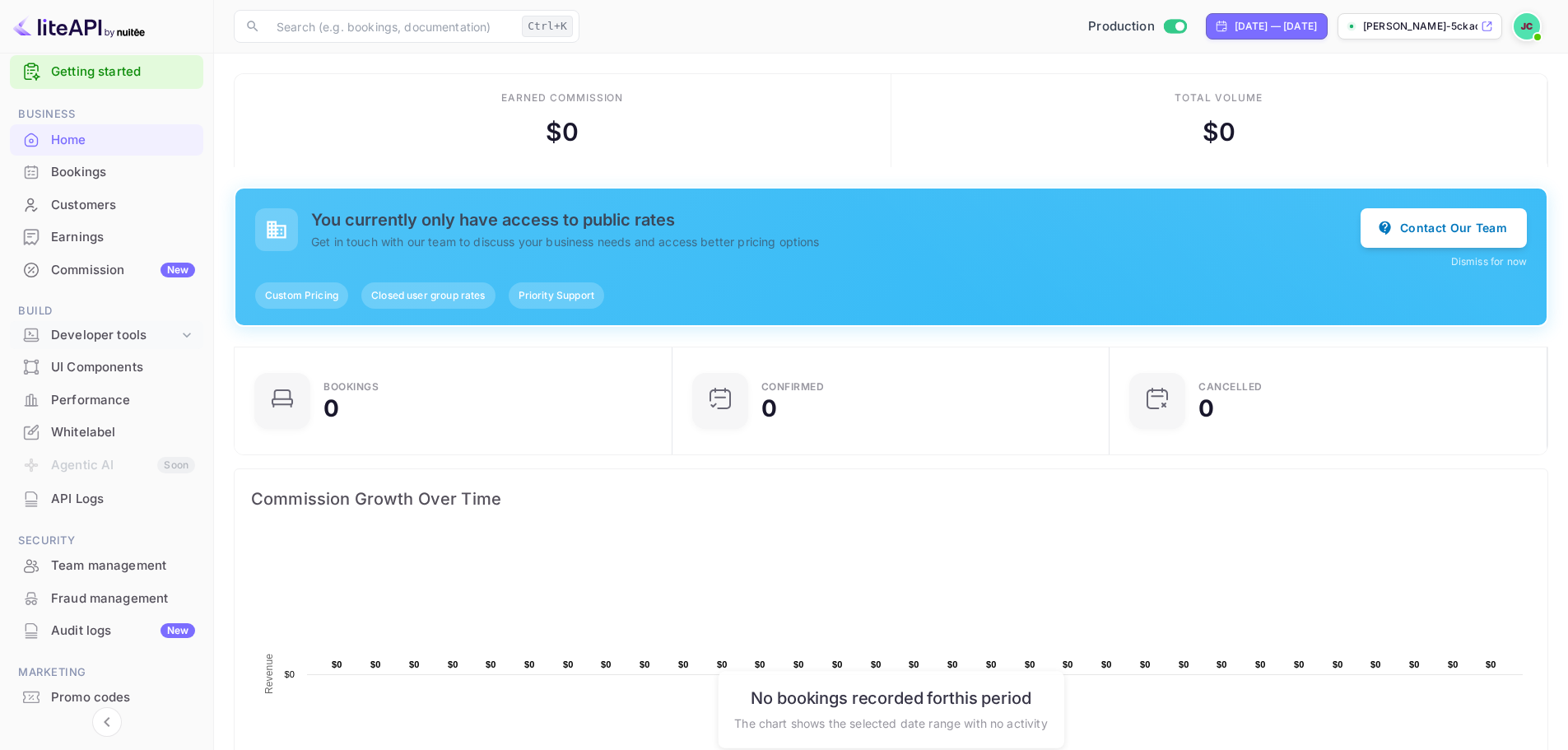
scroll to position [76, 0]
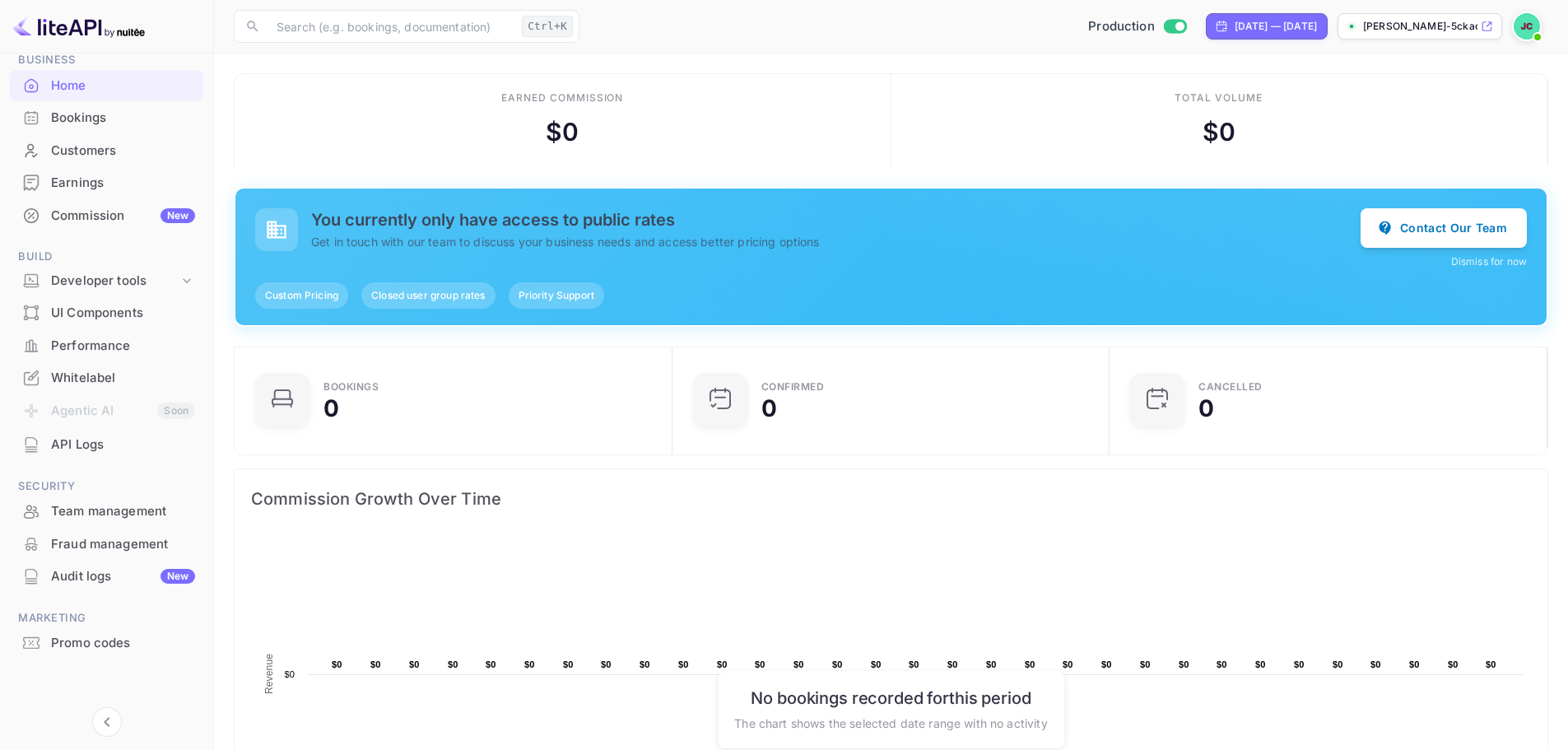
click at [1415, 32] on p "[PERSON_NAME]-5ckad.[PERSON_NAME]..." at bounding box center [1420, 26] width 114 height 15
click at [85, 373] on div "Whitelabel" at bounding box center [122, 378] width 144 height 19
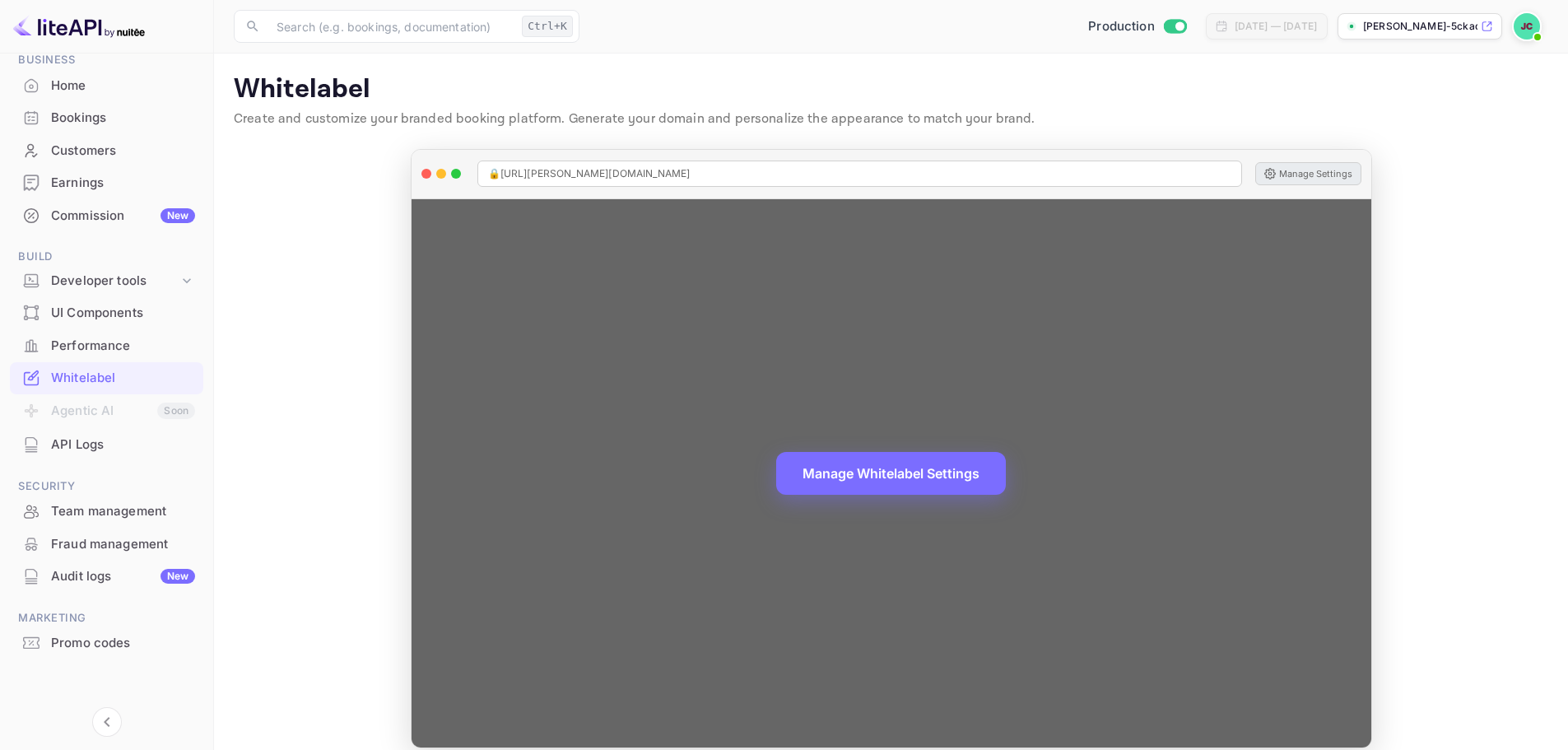
click at [1297, 175] on button "Manage Settings" at bounding box center [1309, 174] width 107 height 23
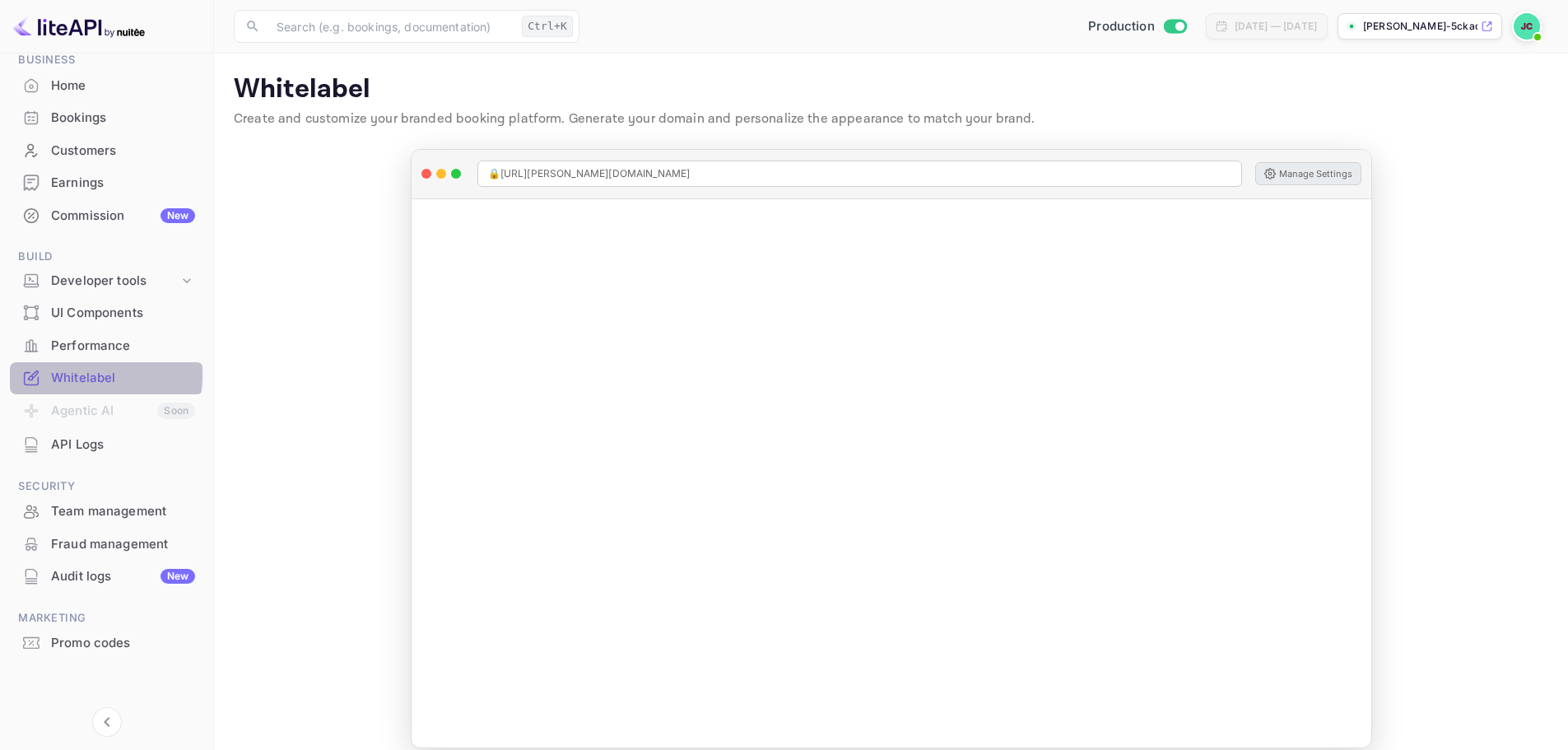
click at [66, 375] on div "Whitelabel" at bounding box center [122, 378] width 144 height 19
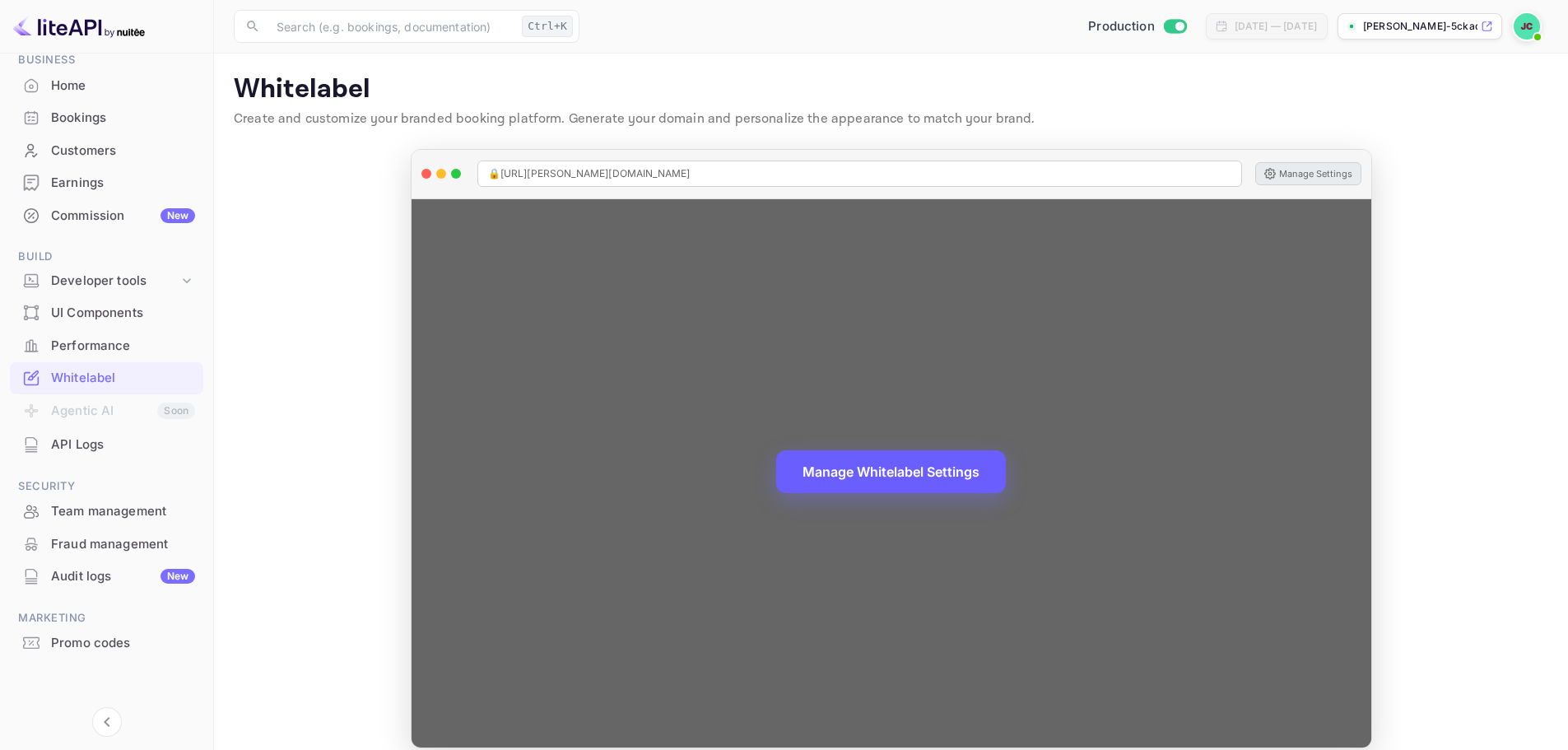
click at [850, 466] on button "Manage Whitelabel Settings" at bounding box center [891, 471] width 230 height 43
